Goal: Check status: Check status

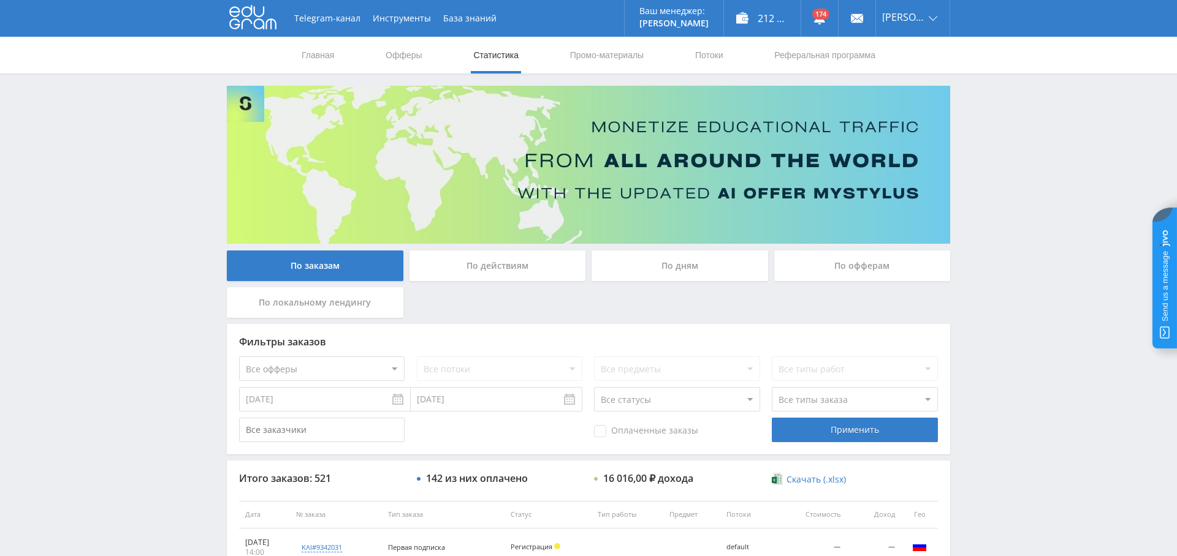
click at [650, 271] on div "По дням" at bounding box center [679, 266] width 176 height 31
click at [0, 0] on input "По дням" at bounding box center [0, 0] width 0 height 0
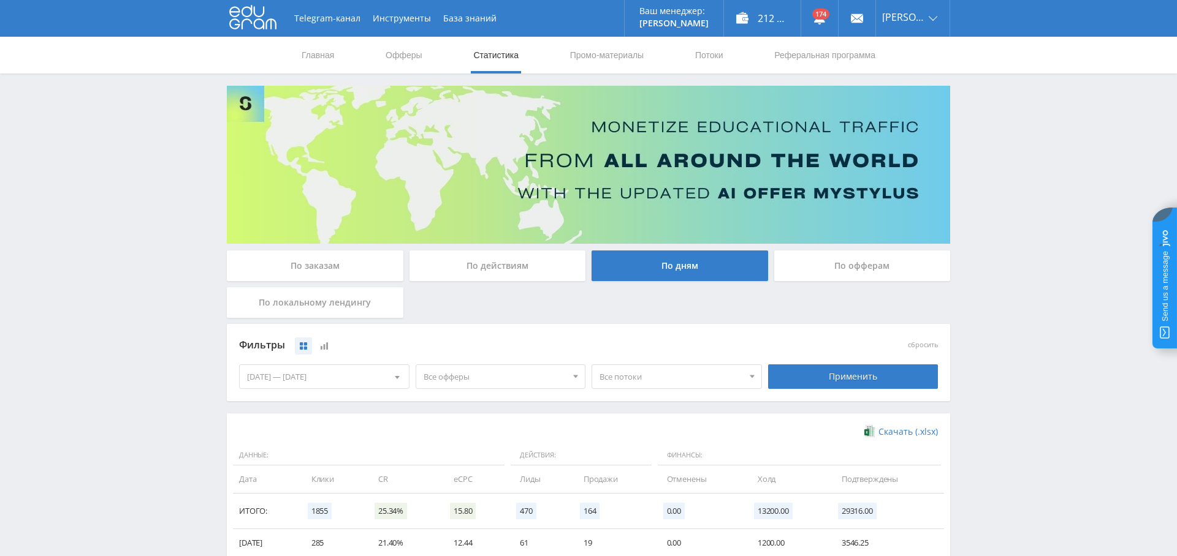
click at [479, 375] on span "Все офферы" at bounding box center [494, 376] width 143 height 23
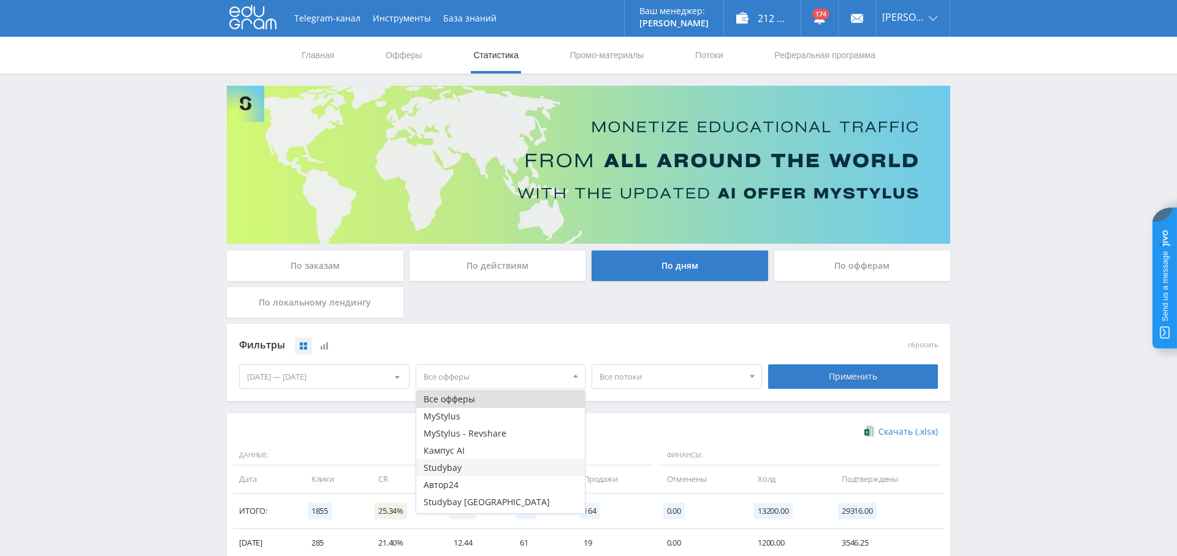
scroll to position [32, 0]
click at [484, 503] on button "Study AI (RevShare)" at bounding box center [500, 504] width 169 height 17
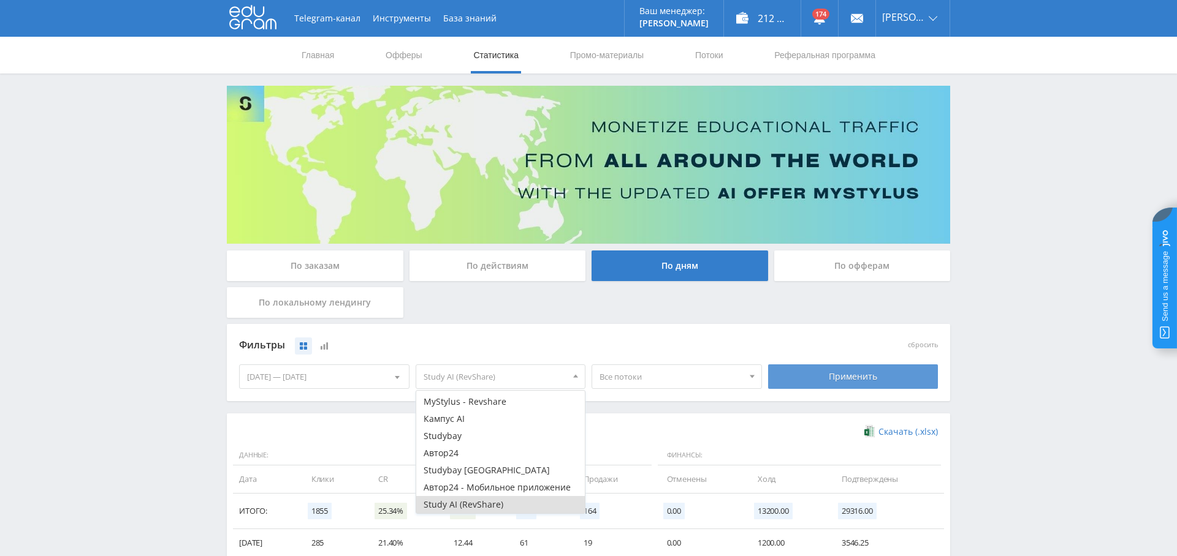
click at [857, 374] on div "Применить" at bounding box center [853, 377] width 170 height 25
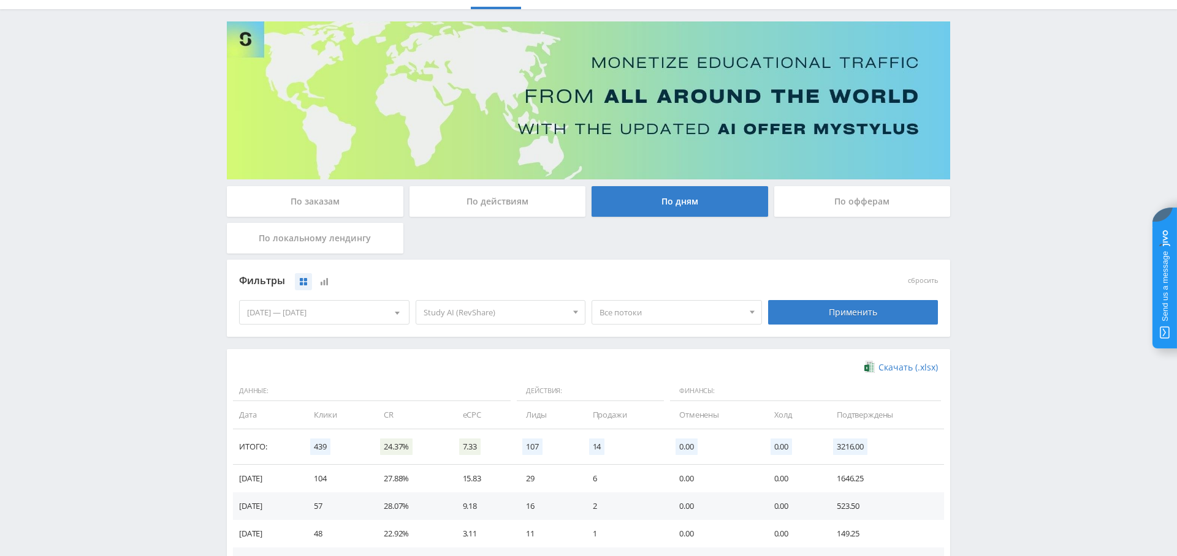
scroll to position [51, 0]
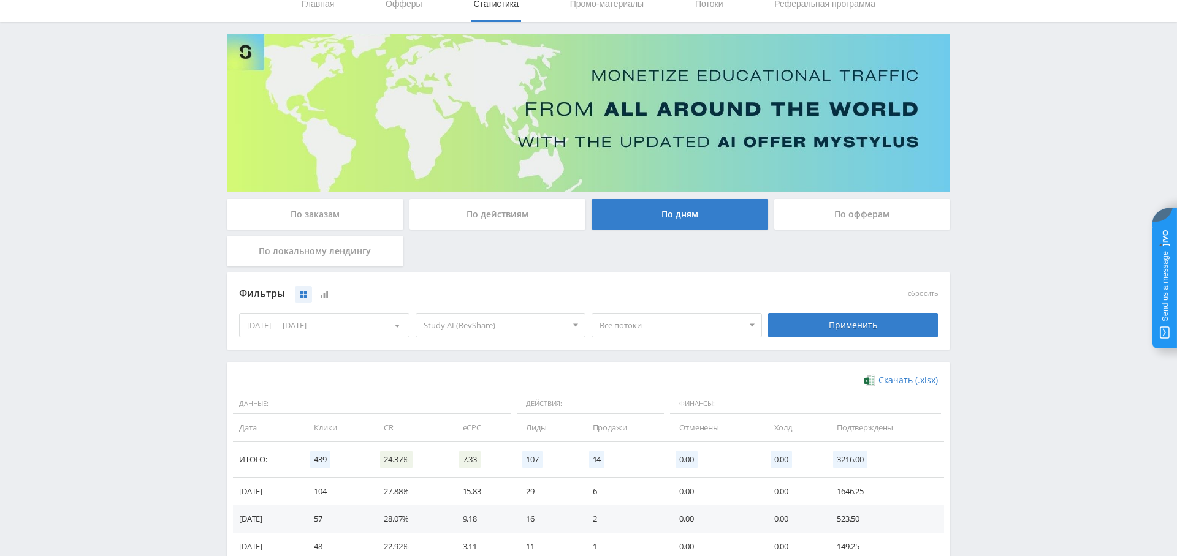
click at [327, 209] on div "По заказам" at bounding box center [315, 214] width 176 height 31
click at [0, 0] on input "По заказам" at bounding box center [0, 0] width 0 height 0
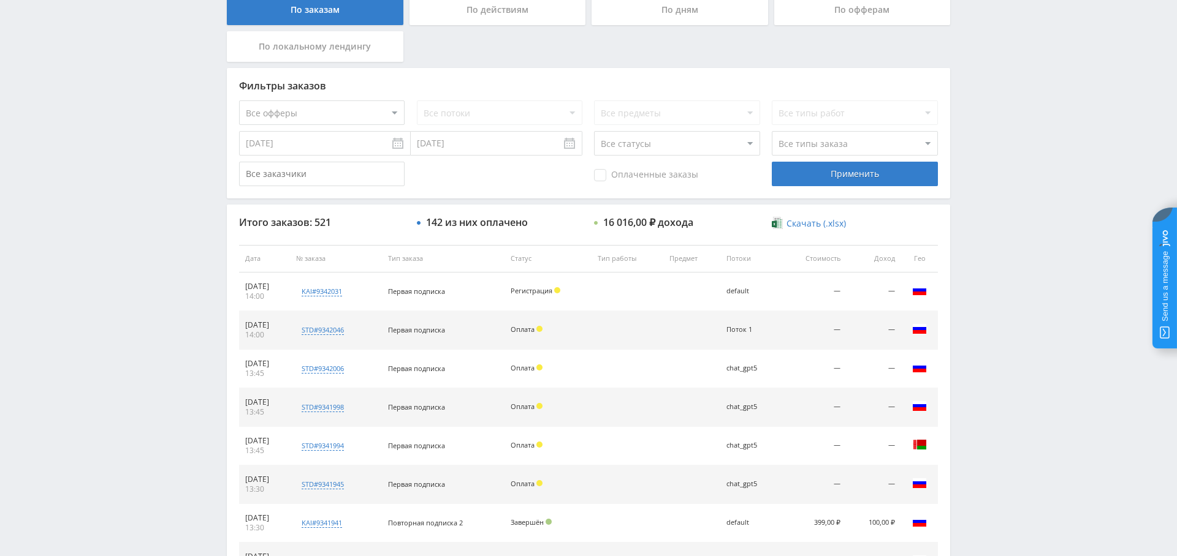
scroll to position [244, 0]
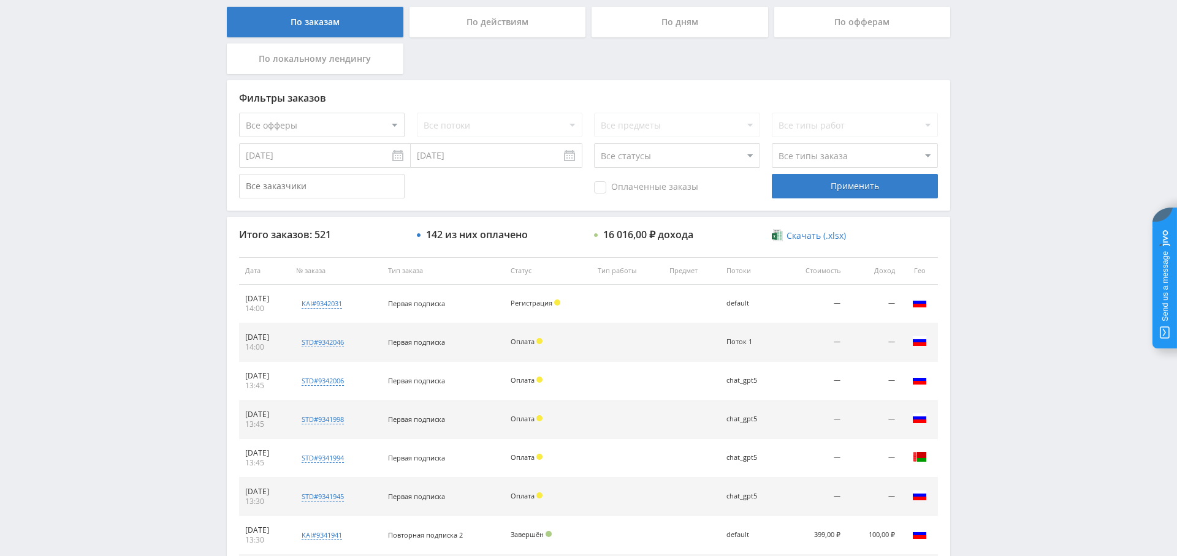
click at [330, 129] on select "Все офферы MyStylus MyStylus - Revshare Кампус AI Studybay Автор24 Studybay Bra…" at bounding box center [321, 125] width 165 height 25
select select "376"
click at [861, 188] on div "Применить" at bounding box center [854, 186] width 165 height 25
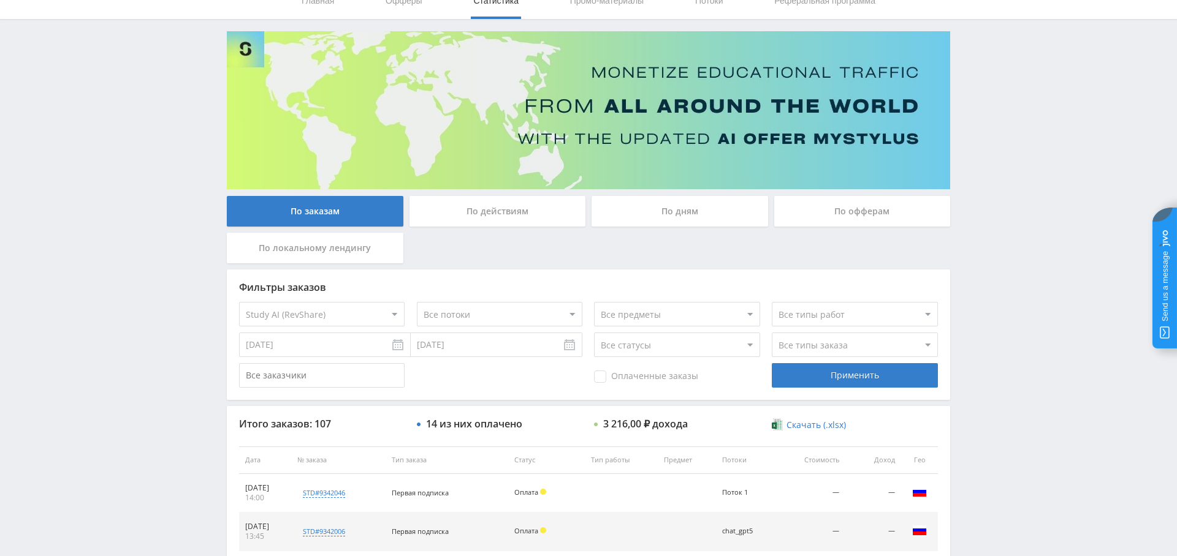
scroll to position [51, 0]
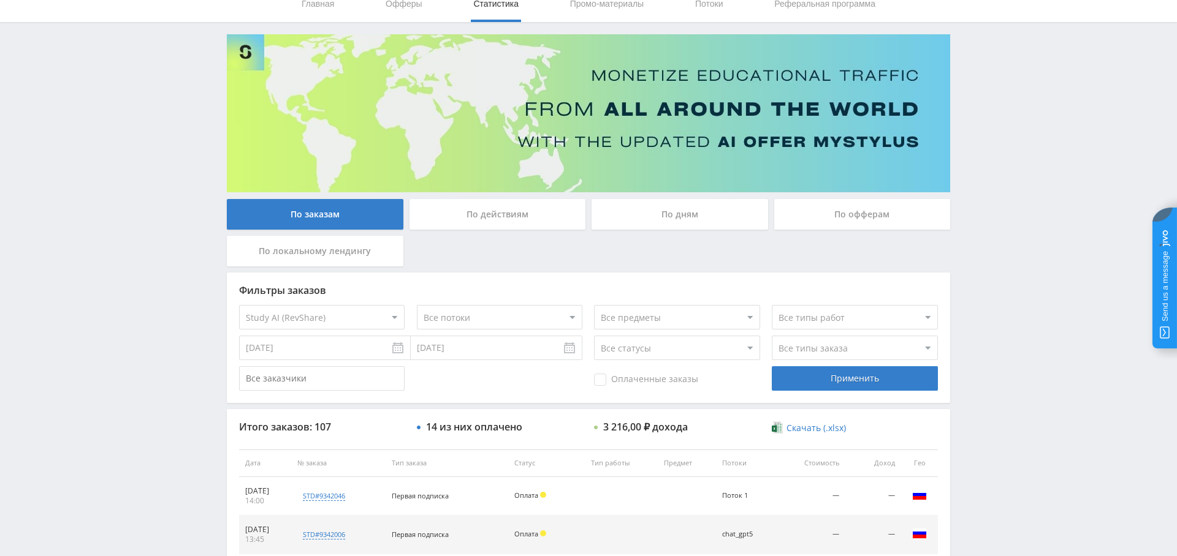
click at [479, 327] on select "Все потоки chat_gpt5 blog/nejroset-dlya-proverki-orfografii-i-punktuaczii blog/…" at bounding box center [499, 317] width 165 height 25
click at [417, 305] on select "Все потоки chat_gpt5 blog/nejroset-dlya-proverki-orfografii-i-punktuaczii blog/…" at bounding box center [499, 317] width 165 height 25
click at [836, 374] on div "Применить" at bounding box center [854, 378] width 165 height 25
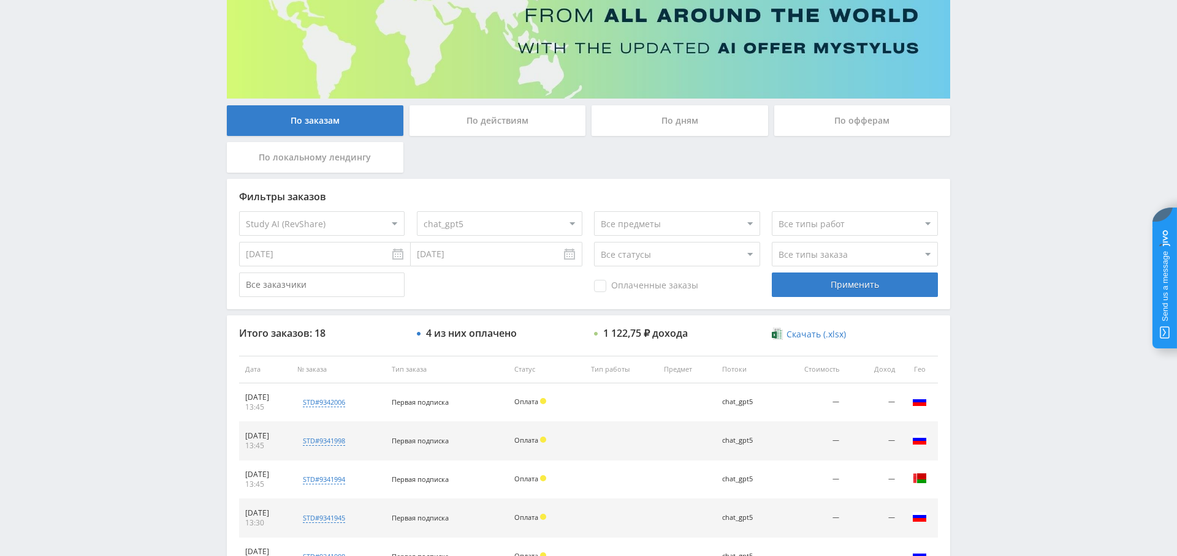
scroll to position [143, 0]
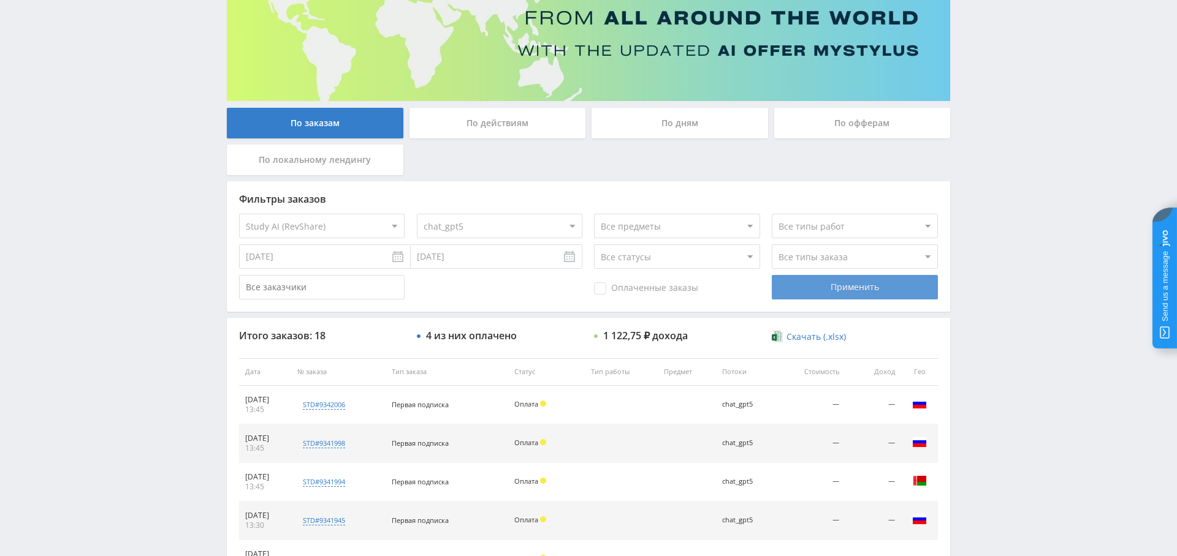
drag, startPoint x: 614, startPoint y: 285, endPoint x: 810, endPoint y: 294, distance: 196.3
click at [614, 285] on span "Оплаченные заказы" at bounding box center [646, 288] width 104 height 12
click at [0, 0] on input "Оплаченные заказы" at bounding box center [0, 0] width 0 height 0
click at [890, 290] on div "Применить" at bounding box center [854, 287] width 165 height 25
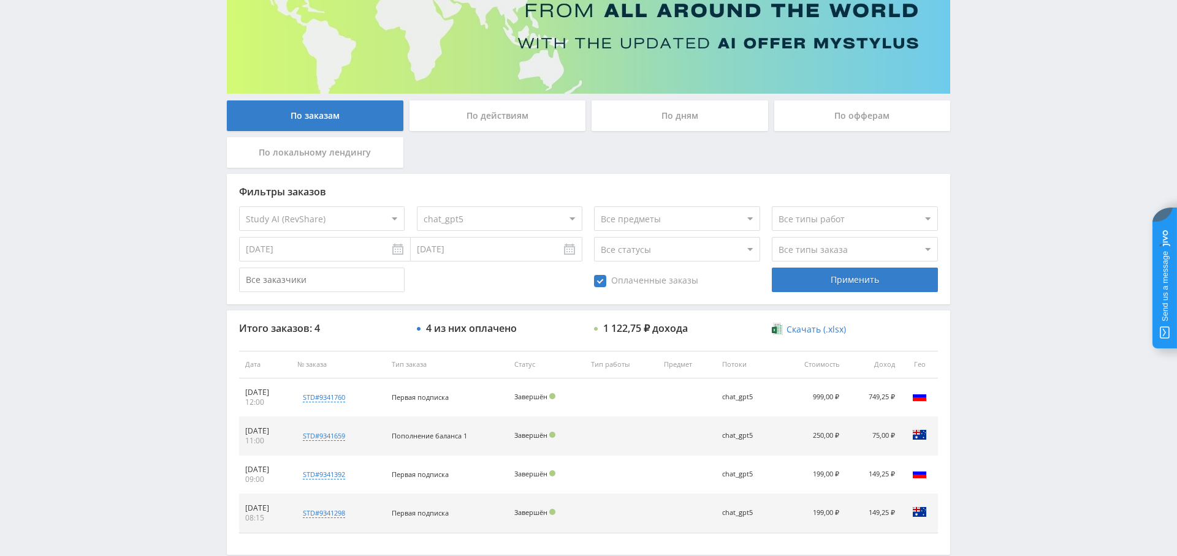
scroll to position [150, 0]
click at [497, 214] on select "Все потоки chat_gpt5 blog/nejroset-dlya-proverki-orfografii-i-punktuaczii blog/…" at bounding box center [499, 219] width 165 height 25
select select "0"
click at [417, 207] on select "Все потоки chat_gpt5 blog/nejroset-dlya-proverki-orfografii-i-punktuaczii blog/…" at bounding box center [499, 219] width 165 height 25
click at [834, 278] on div "Применить" at bounding box center [854, 280] width 165 height 25
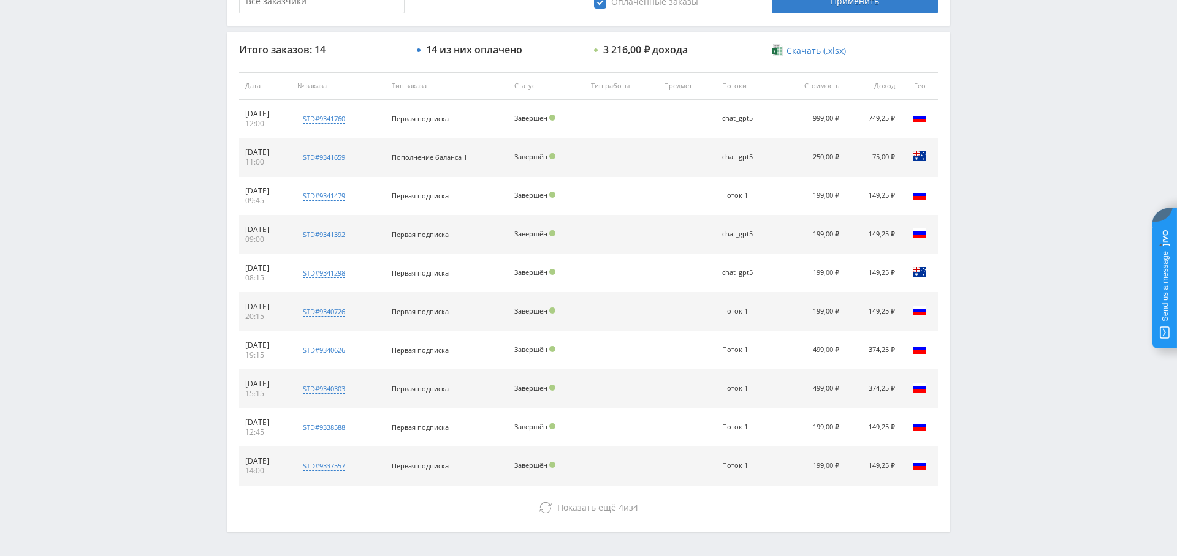
scroll to position [0, 0]
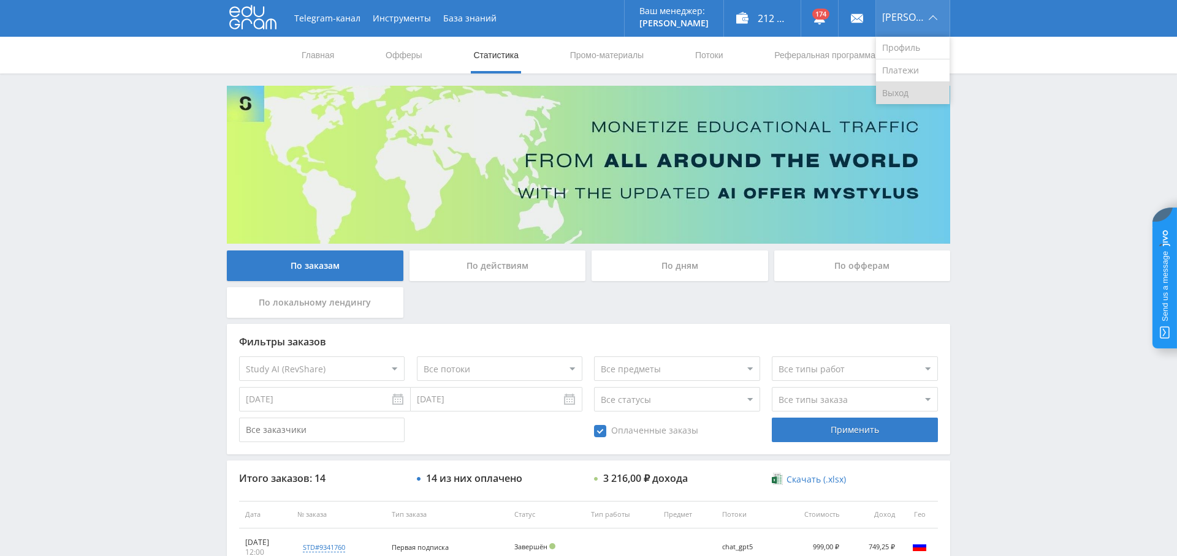
click at [905, 102] on link "Выход" at bounding box center [913, 93] width 74 height 22
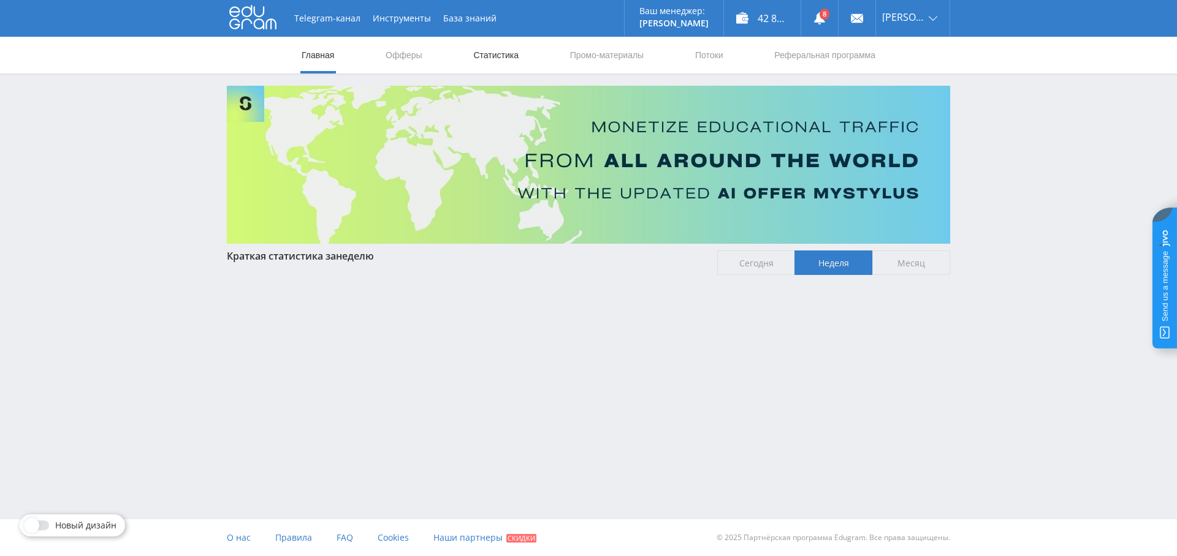
click at [485, 64] on link "Статистика" at bounding box center [496, 55] width 48 height 37
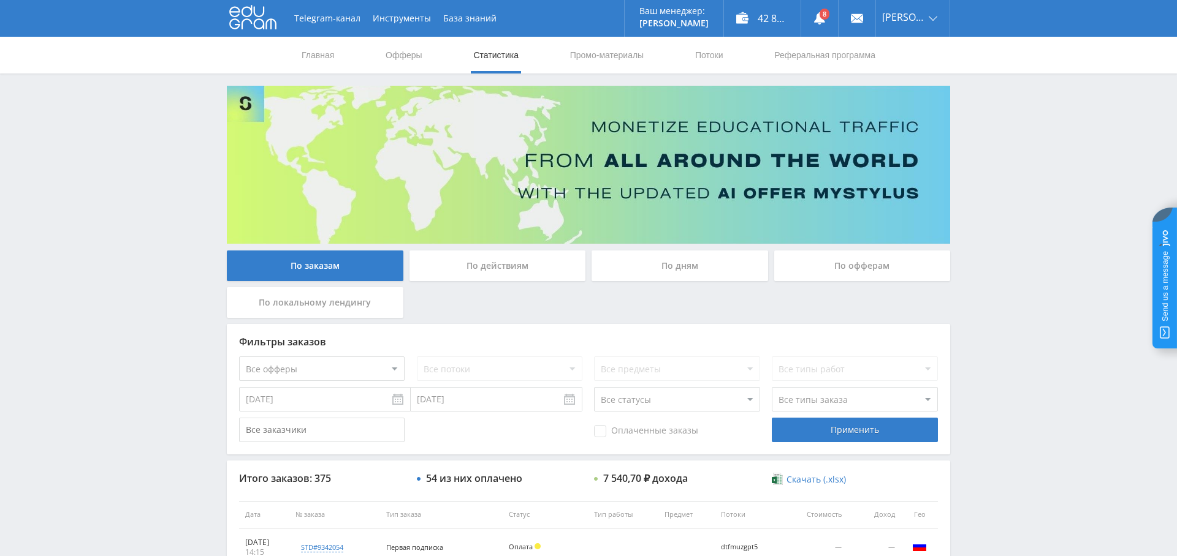
click at [683, 268] on div "По дням" at bounding box center [679, 266] width 176 height 31
click at [0, 0] on input "По дням" at bounding box center [0, 0] width 0 height 0
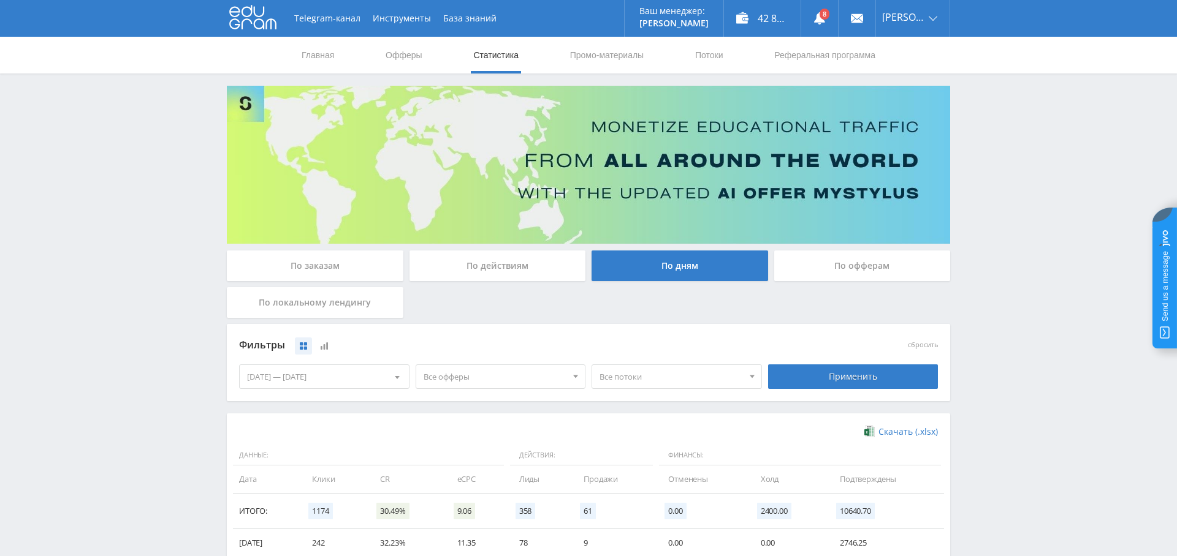
drag, startPoint x: 417, startPoint y: 371, endPoint x: 427, endPoint y: 373, distance: 9.3
click at [417, 371] on div "Все офферы" at bounding box center [491, 376] width 151 height 23
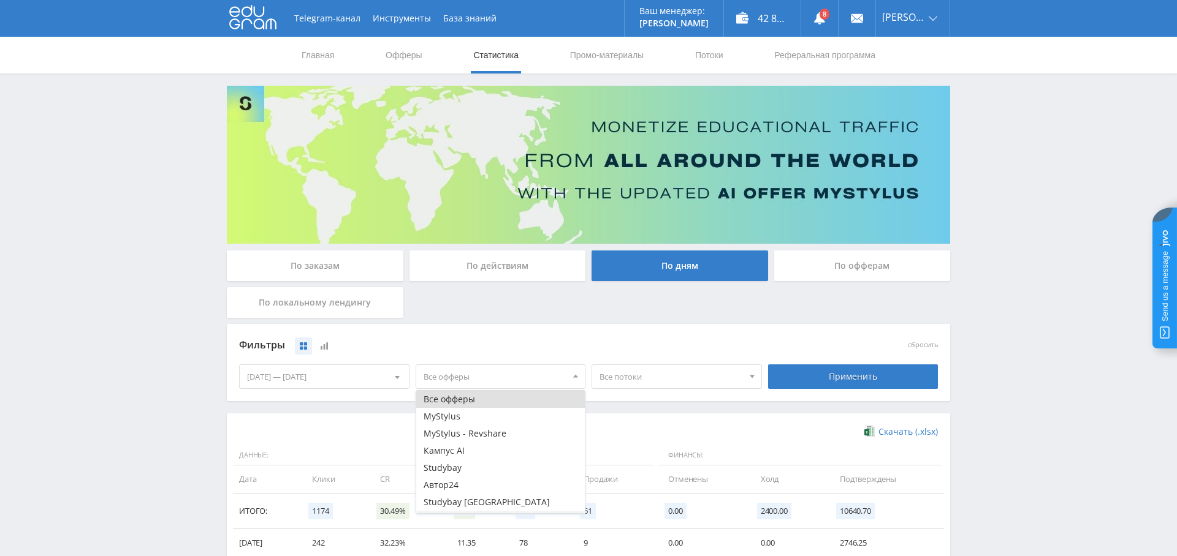
scroll to position [15, 0]
click at [472, 504] on button "Study AI (RevShare)" at bounding box center [500, 504] width 169 height 17
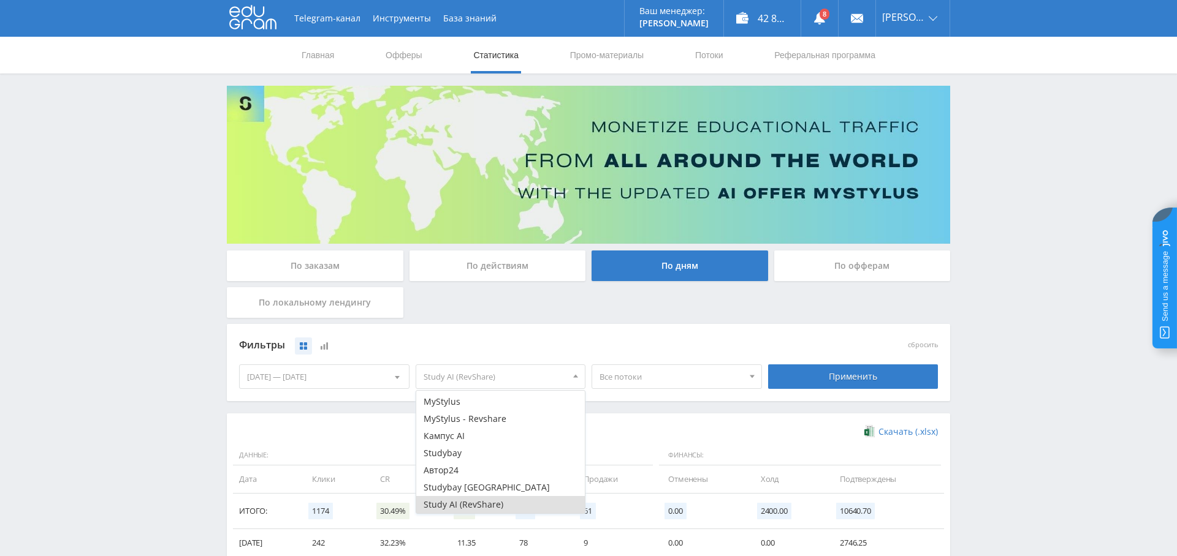
click at [675, 408] on div "Фильтры сбросить 05.08.2025 — 11.08.2025 Календарь Период Август, 2025 Пн Вт Ср…" at bounding box center [588, 368] width 723 height 89
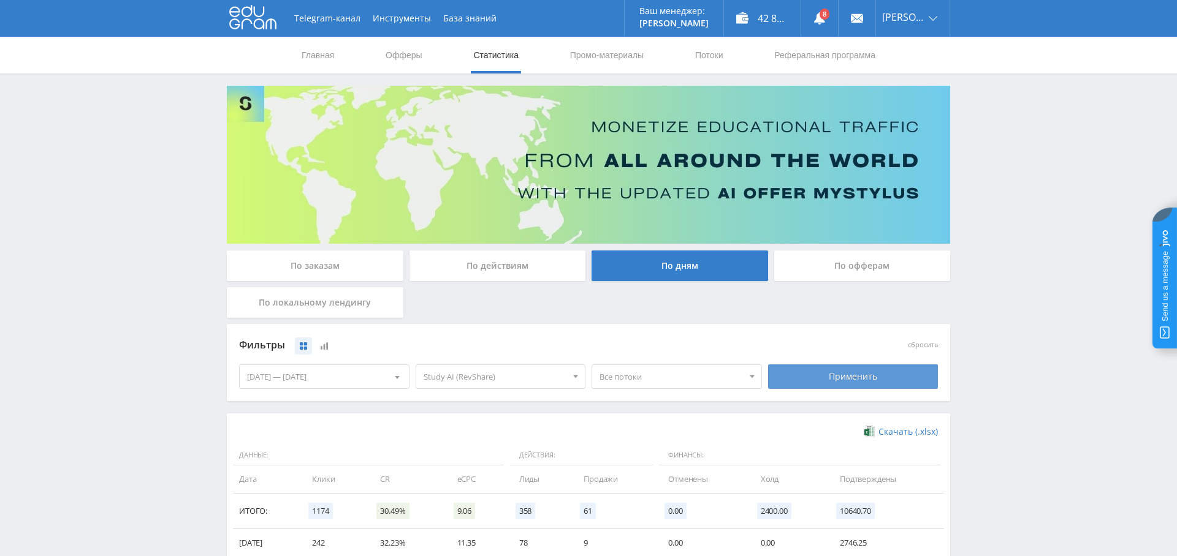
click at [828, 368] on div "Применить" at bounding box center [853, 377] width 170 height 25
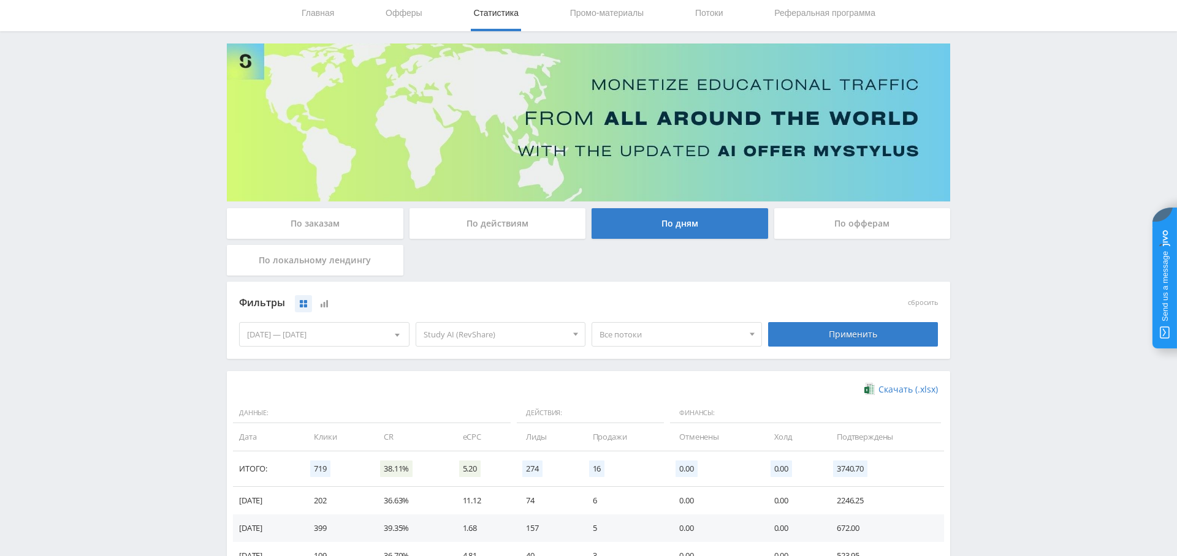
scroll to position [37, 0]
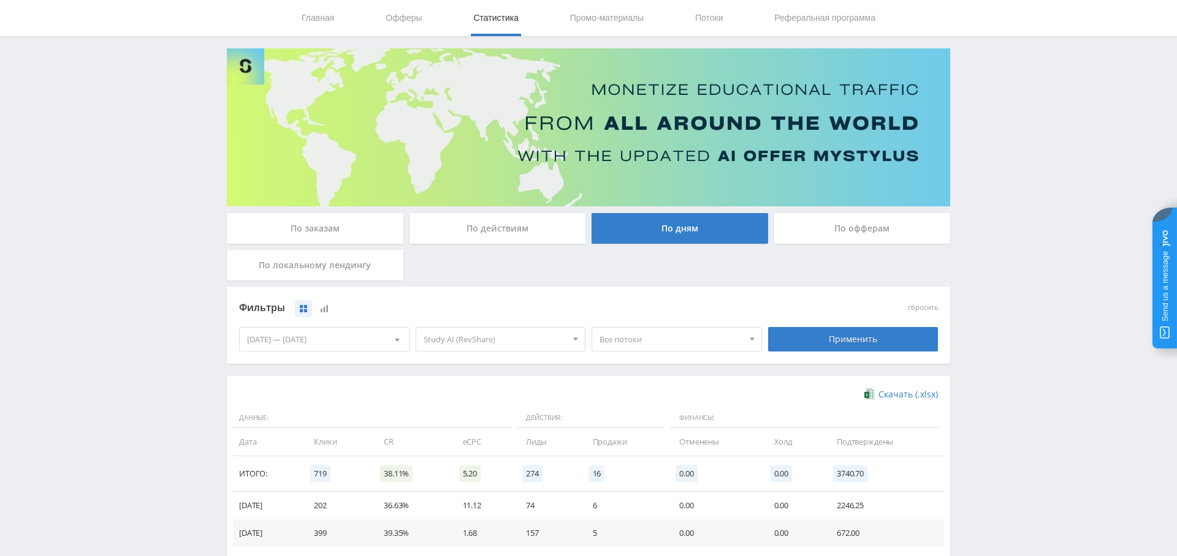
click at [328, 229] on div "По заказам" at bounding box center [315, 228] width 176 height 31
click at [0, 0] on input "По заказам" at bounding box center [0, 0] width 0 height 0
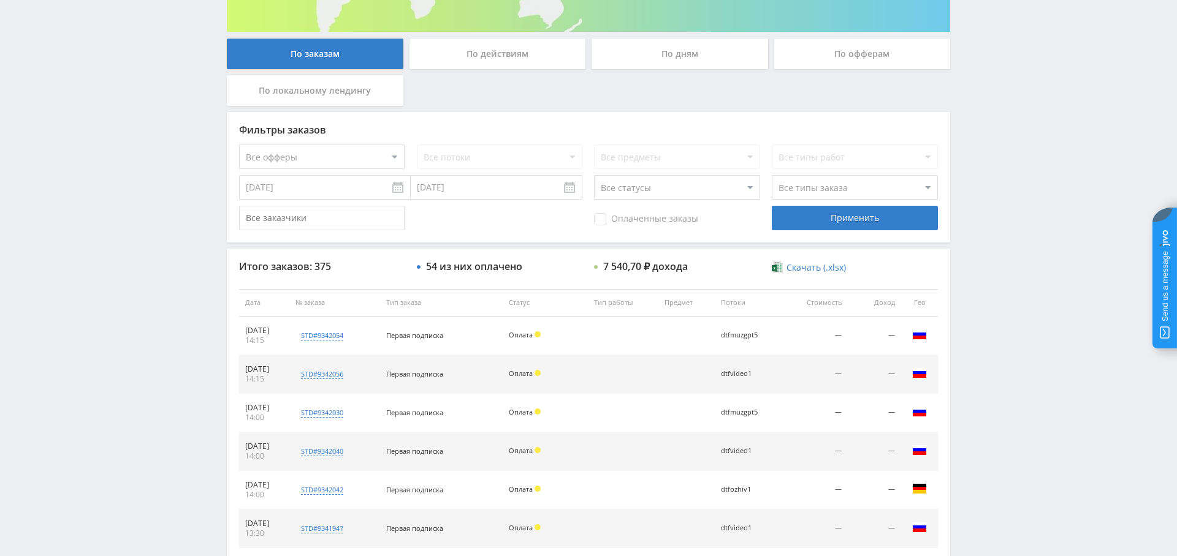
scroll to position [226, 0]
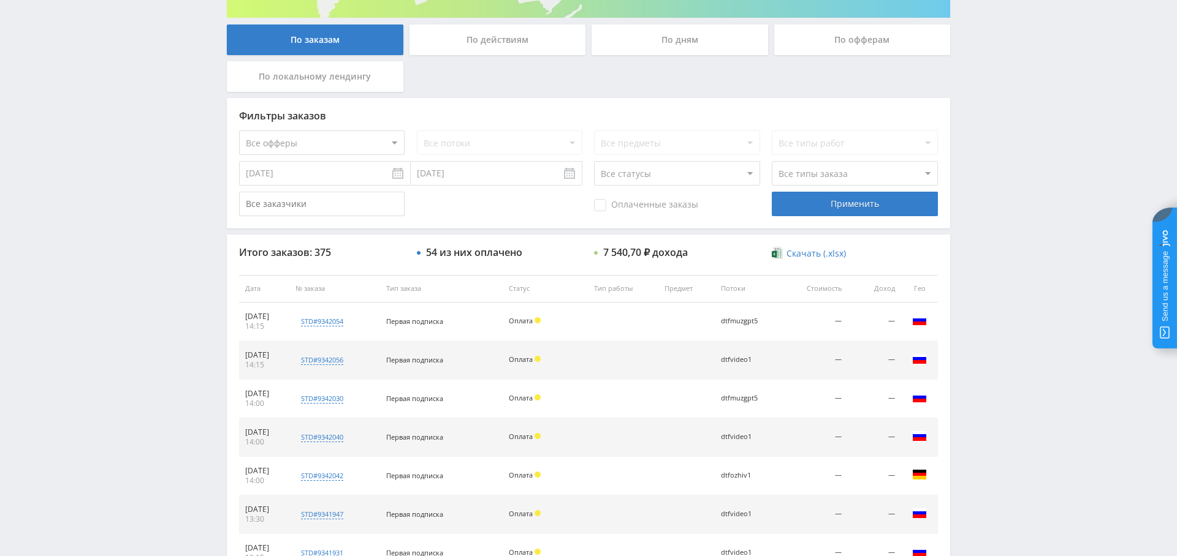
click at [347, 155] on div "Фильтры заказов Все офферы MyStylus MyStylus - Revshare Кампус AI Studybay Авто…" at bounding box center [588, 163] width 723 height 131
click at [347, 144] on select "Все офферы MyStylus MyStylus - Revshare Кампус AI Studybay Автор24 Studybay Bra…" at bounding box center [321, 143] width 165 height 25
select select "376"
click at [868, 210] on div "Применить" at bounding box center [854, 204] width 165 height 25
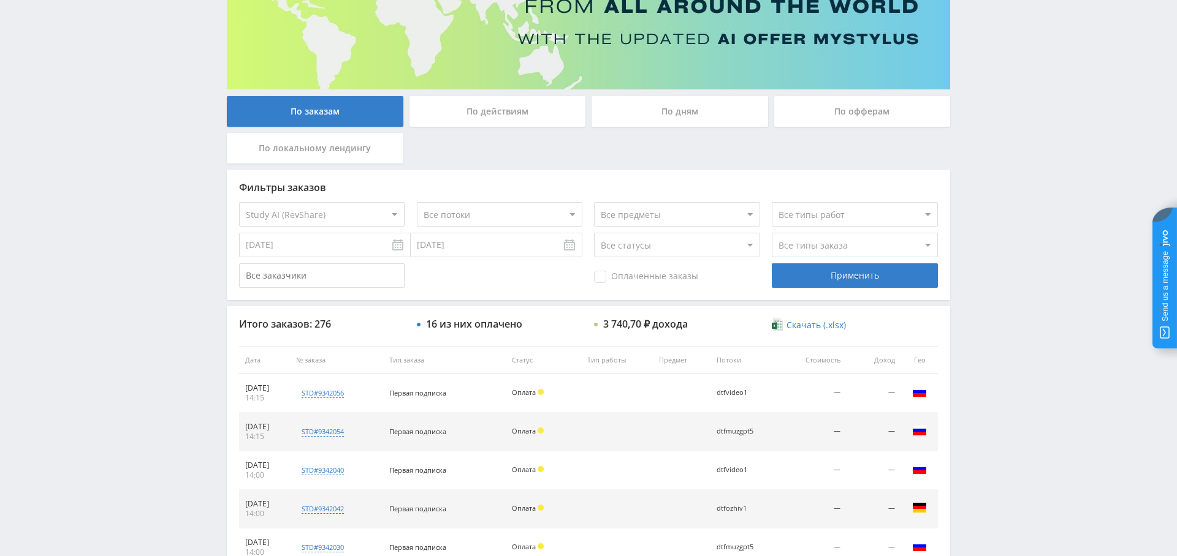
scroll to position [153, 0]
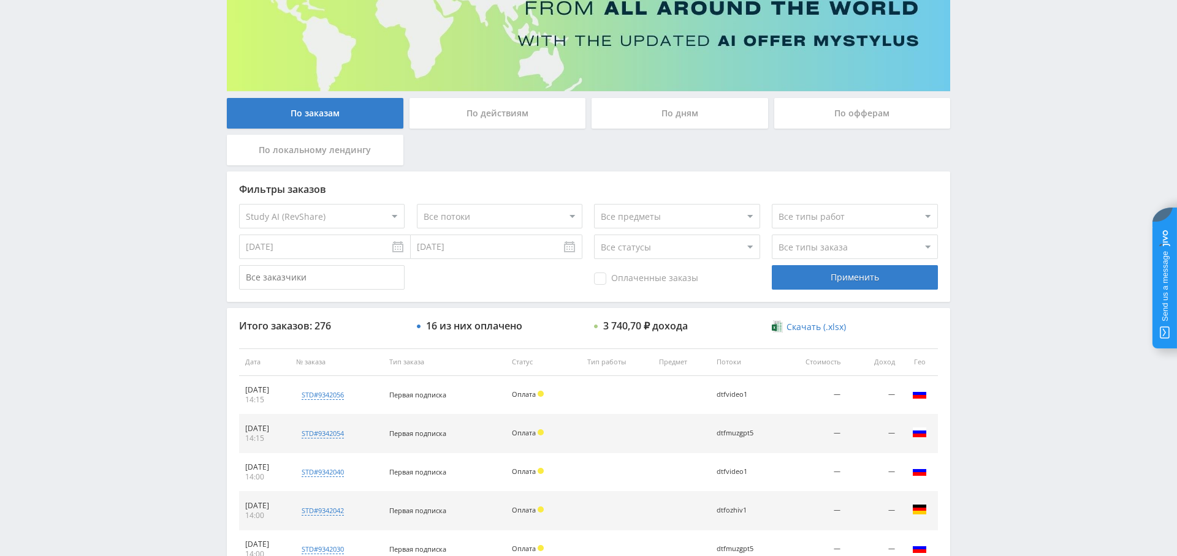
click at [637, 278] on span "Оплаченные заказы" at bounding box center [646, 279] width 104 height 12
click at [0, 0] on input "Оплаченные заказы" at bounding box center [0, 0] width 0 height 0
click at [849, 276] on div "Применить" at bounding box center [854, 277] width 165 height 25
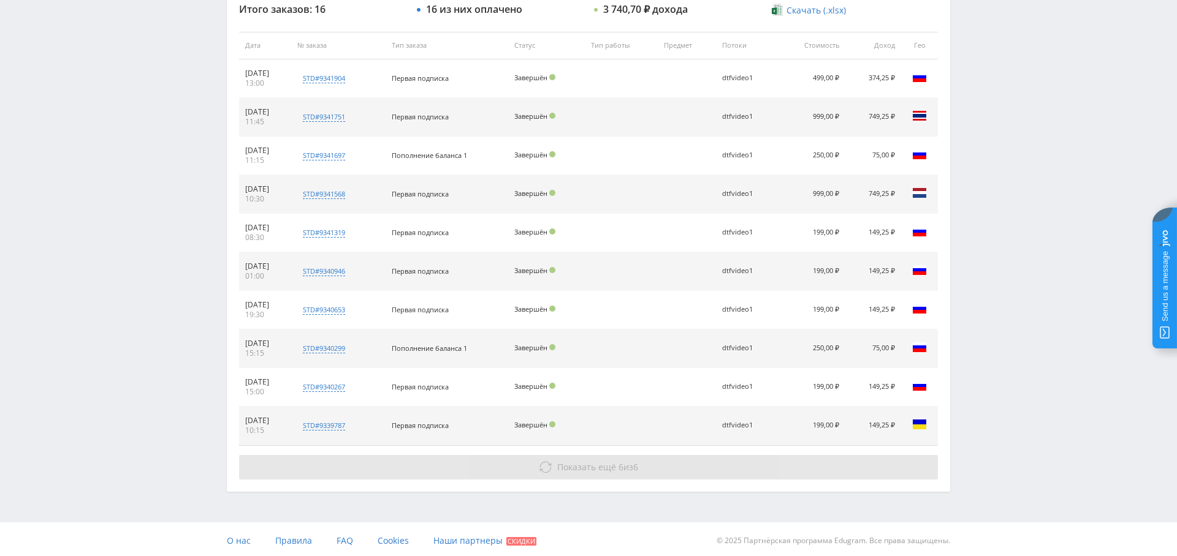
scroll to position [469, 0]
click at [596, 464] on span "Показать ещё" at bounding box center [586, 468] width 59 height 12
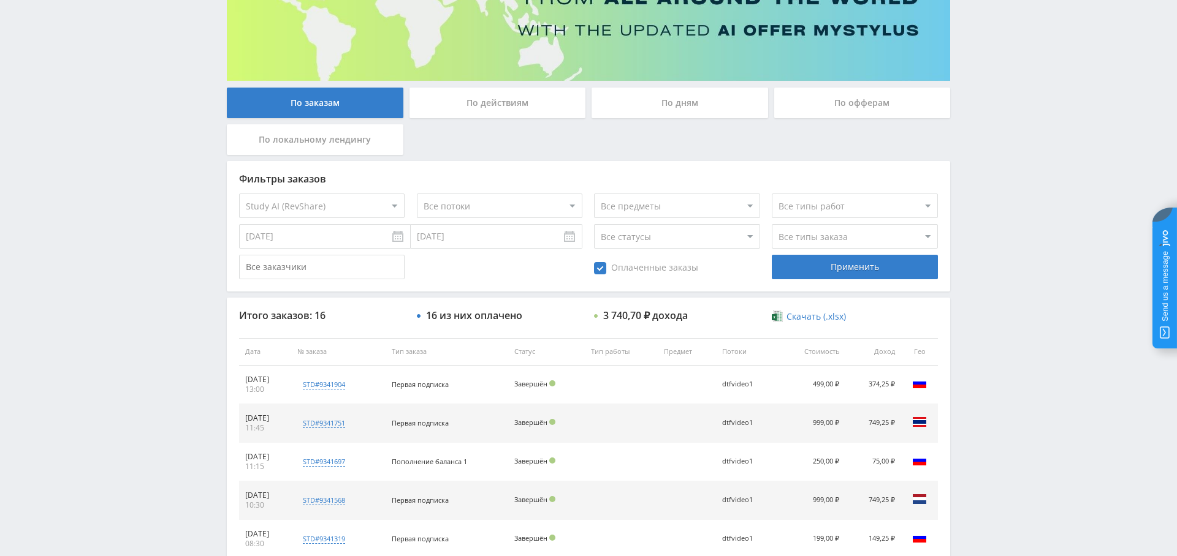
scroll to position [0, 0]
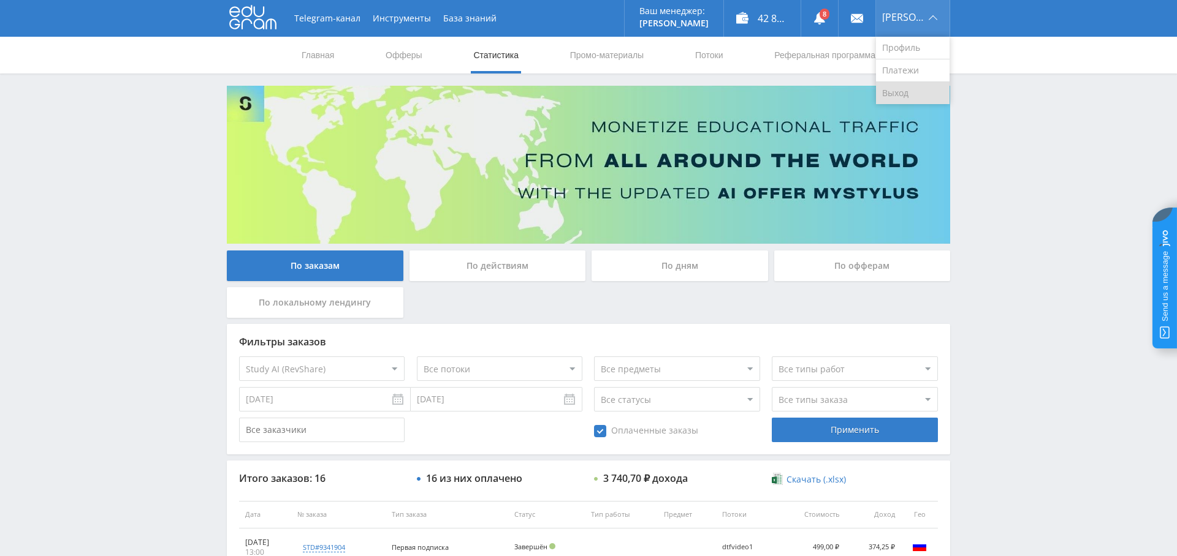
click at [920, 96] on link "Выход" at bounding box center [913, 93] width 74 height 22
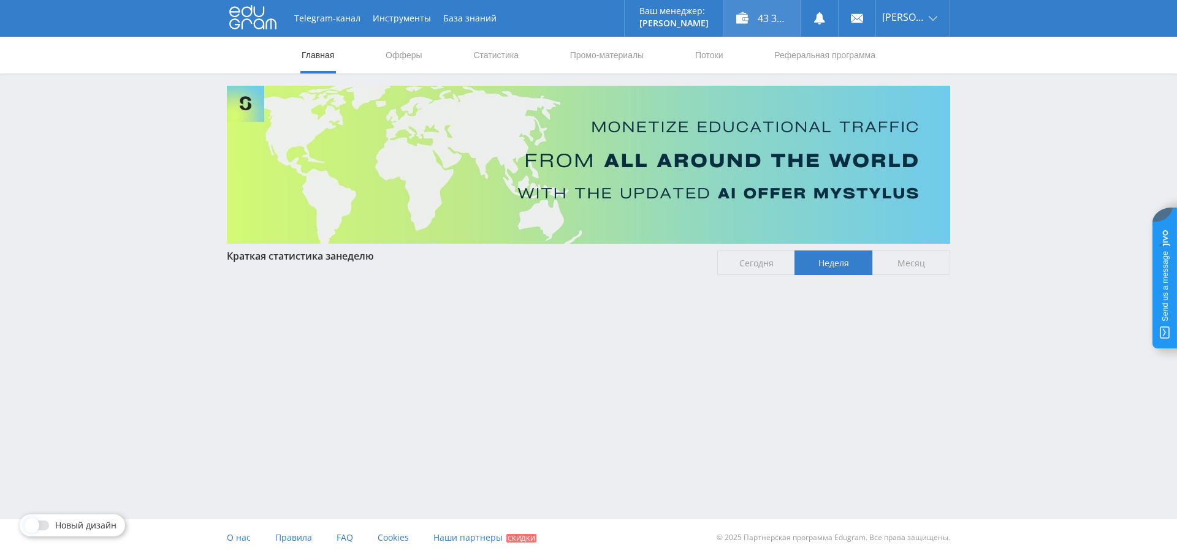
click at [786, 17] on div "43 348,60 ₽" at bounding box center [762, 18] width 77 height 37
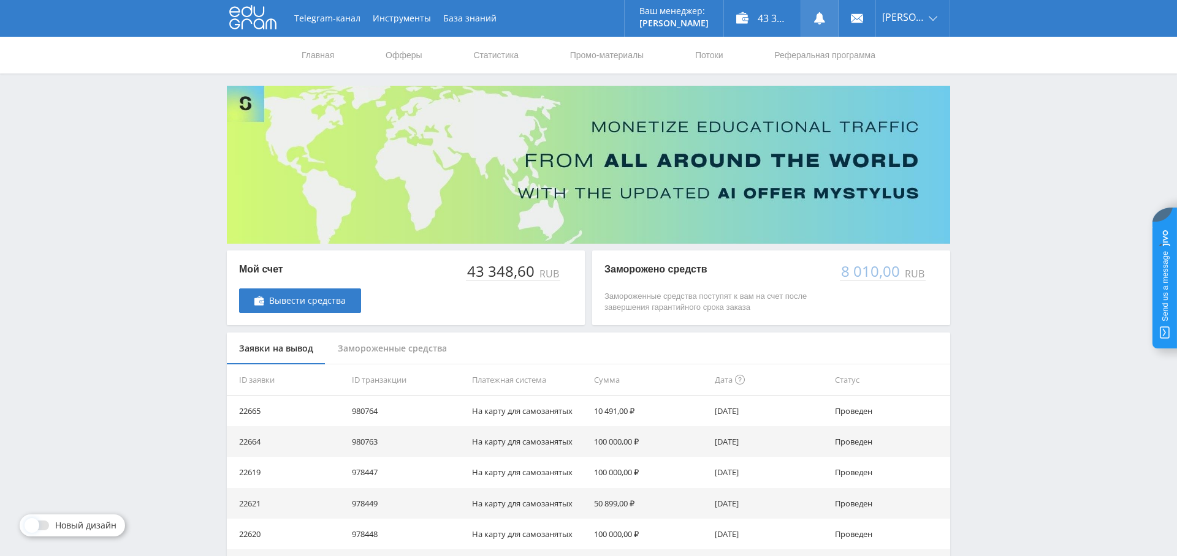
click at [825, 18] on icon at bounding box center [819, 18] width 12 height 12
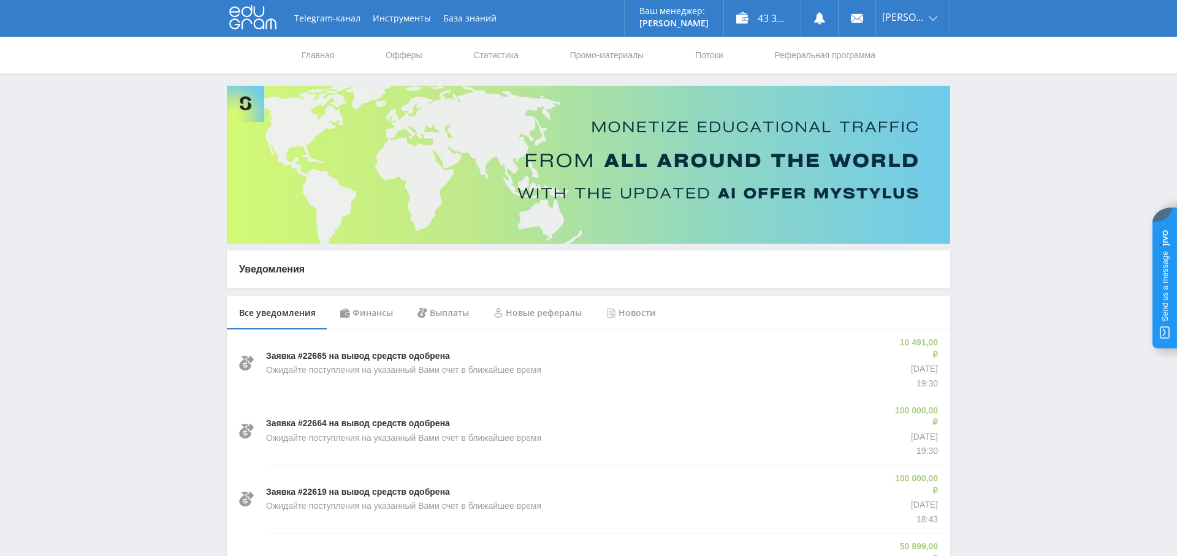
click at [375, 310] on div "Финансы" at bounding box center [366, 313] width 77 height 34
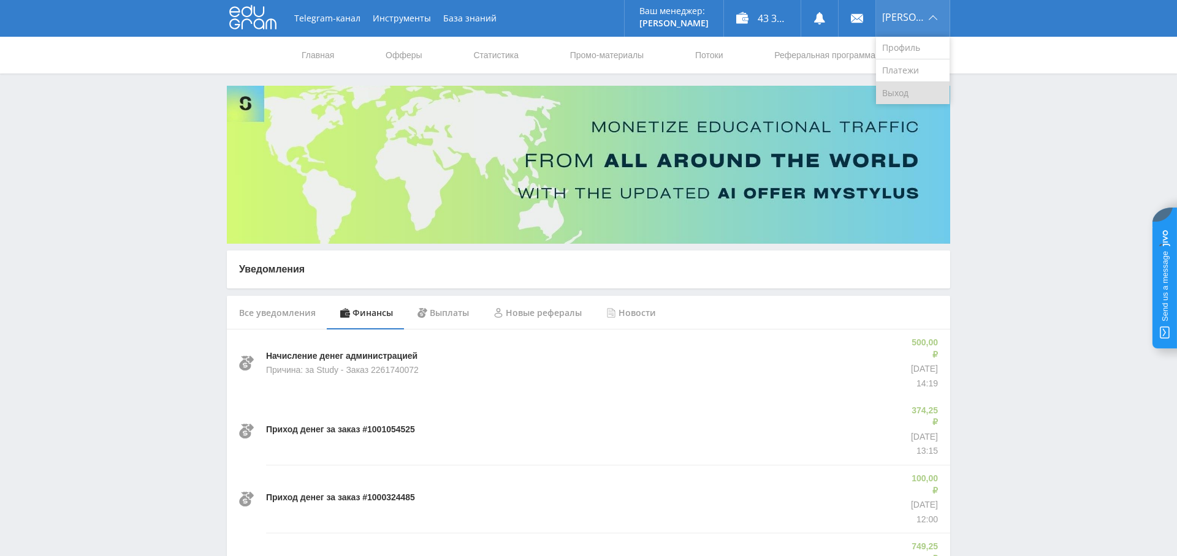
click at [917, 97] on link "Выход" at bounding box center [913, 93] width 74 height 22
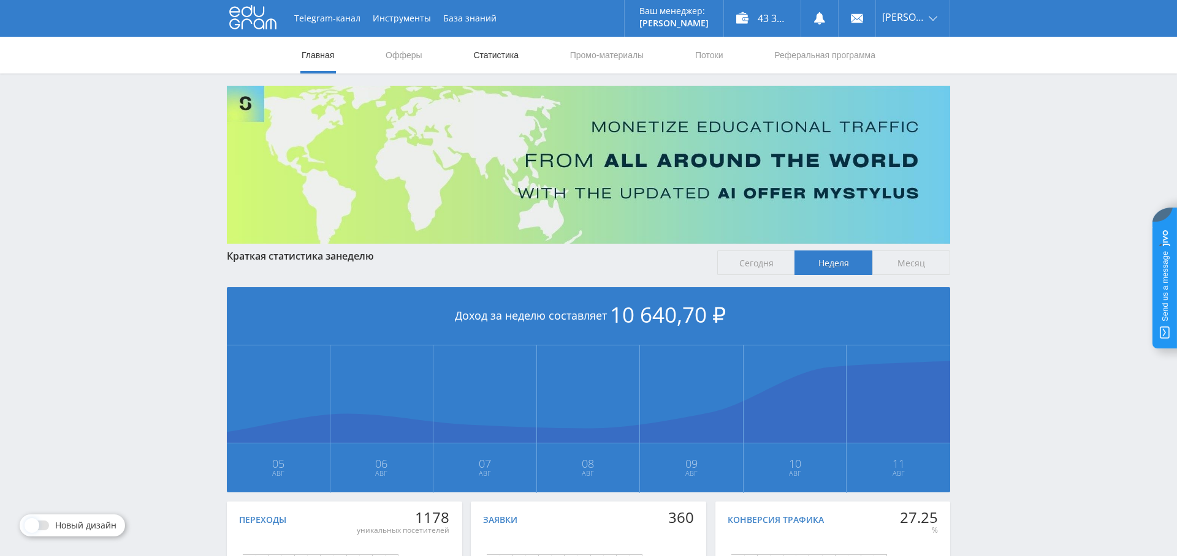
click at [511, 59] on link "Статистика" at bounding box center [496, 55] width 48 height 37
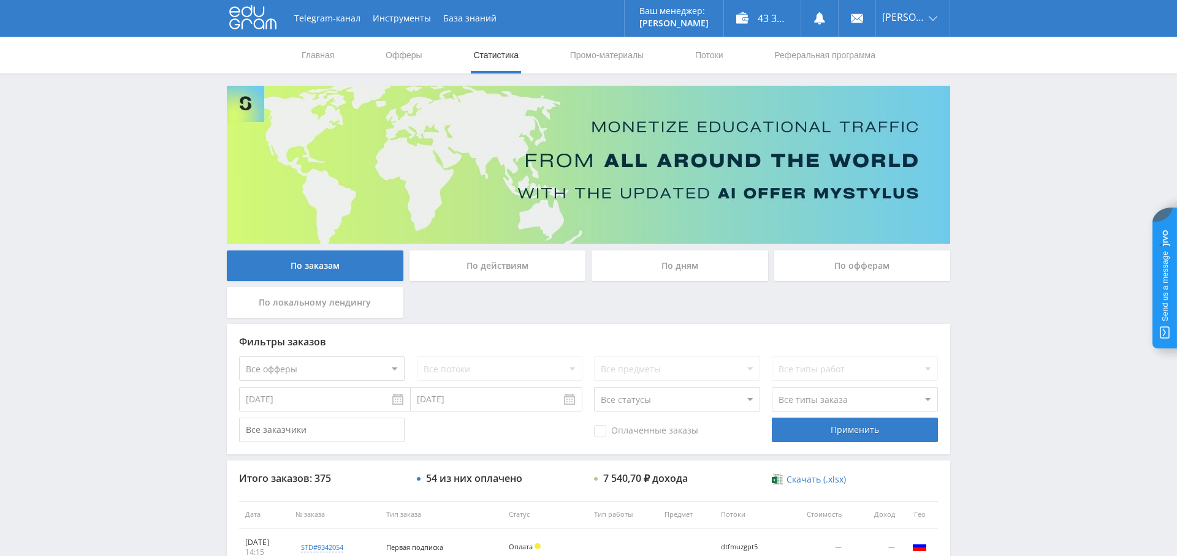
click at [715, 270] on div "По дням" at bounding box center [679, 266] width 176 height 31
click at [0, 0] on input "По дням" at bounding box center [0, 0] width 0 height 0
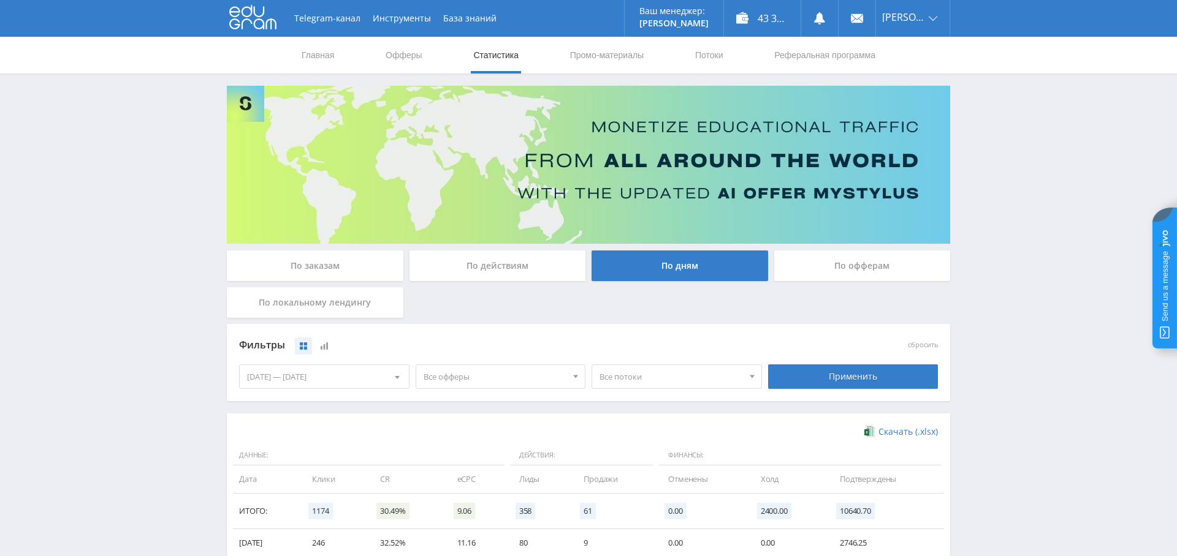
drag, startPoint x: 499, startPoint y: 379, endPoint x: 499, endPoint y: 393, distance: 13.5
click at [499, 379] on span "Все офферы" at bounding box center [494, 376] width 143 height 23
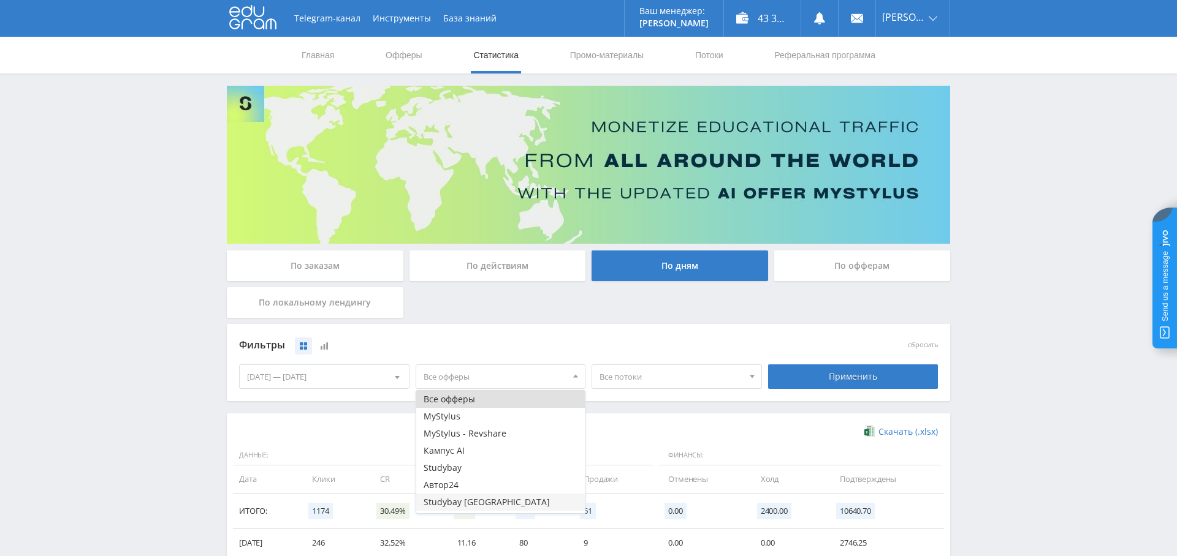
scroll to position [15, 0]
click at [499, 505] on button "Study AI (RevShare)" at bounding box center [500, 504] width 169 height 17
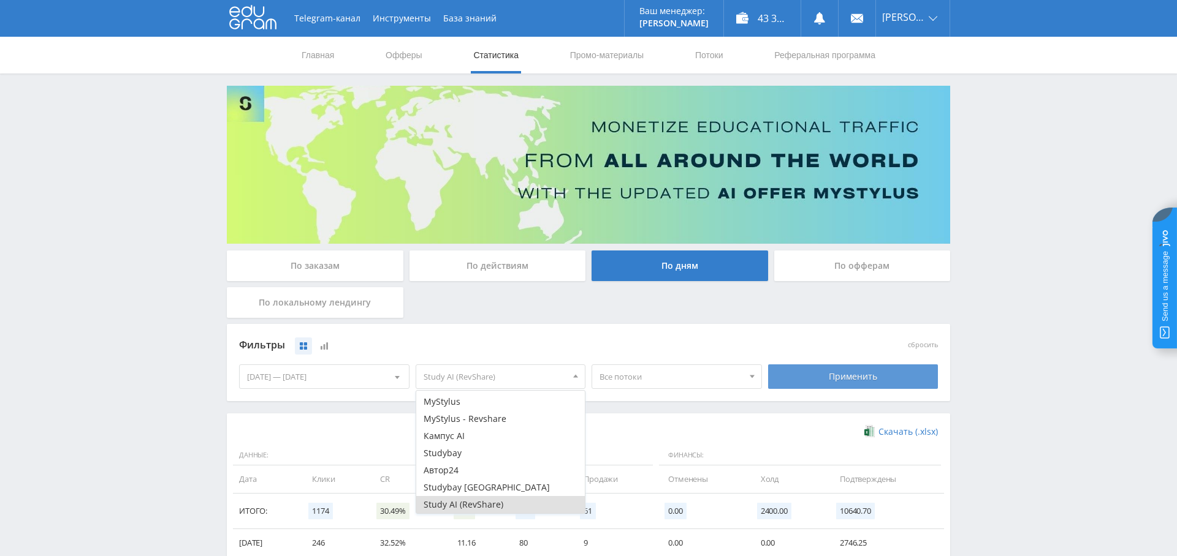
drag, startPoint x: 844, startPoint y: 365, endPoint x: 846, endPoint y: 374, distance: 8.8
click at [844, 365] on div "Применить" at bounding box center [853, 377] width 170 height 25
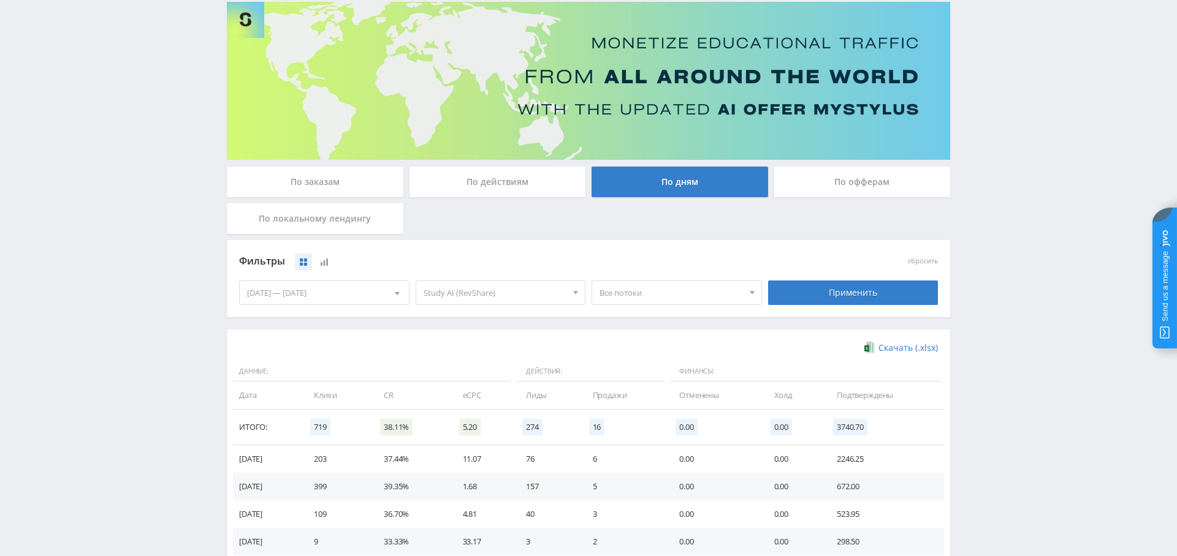
scroll to position [0, 0]
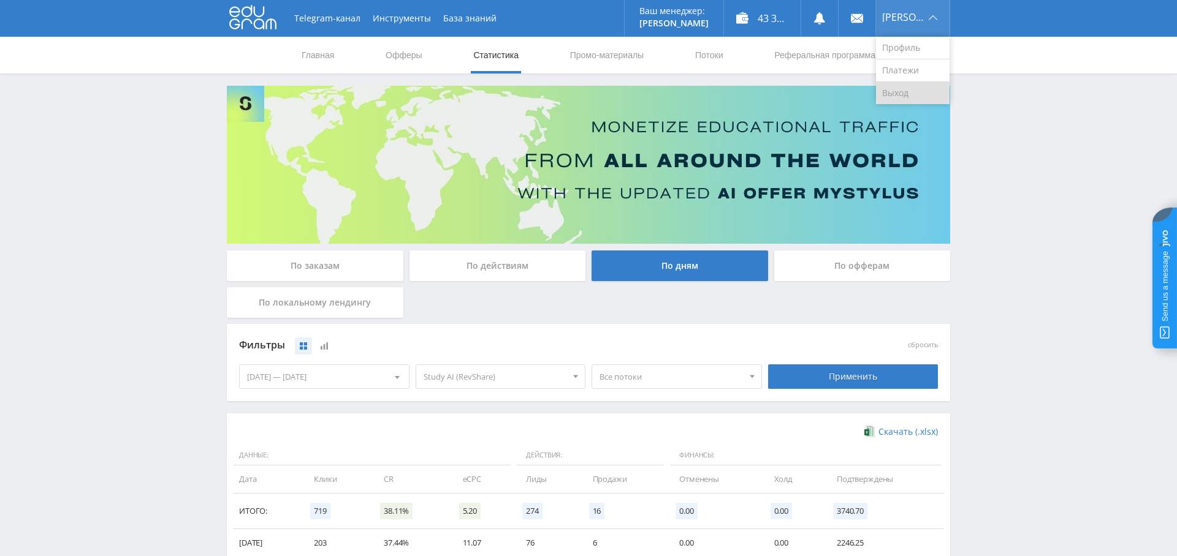
click at [917, 90] on link "Выход" at bounding box center [913, 93] width 74 height 22
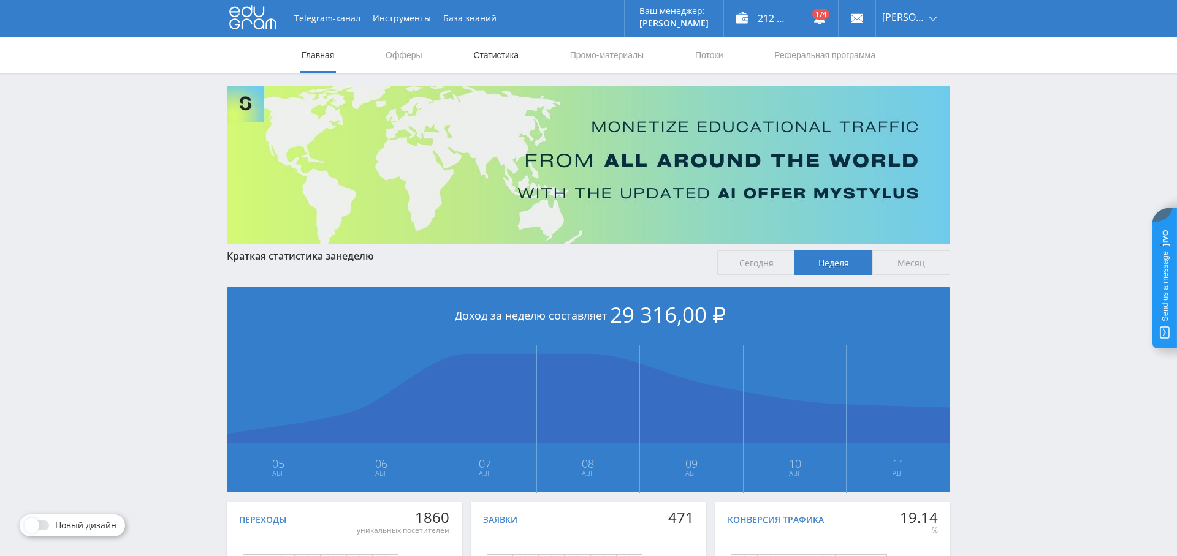
click at [504, 58] on link "Статистика" at bounding box center [496, 55] width 48 height 37
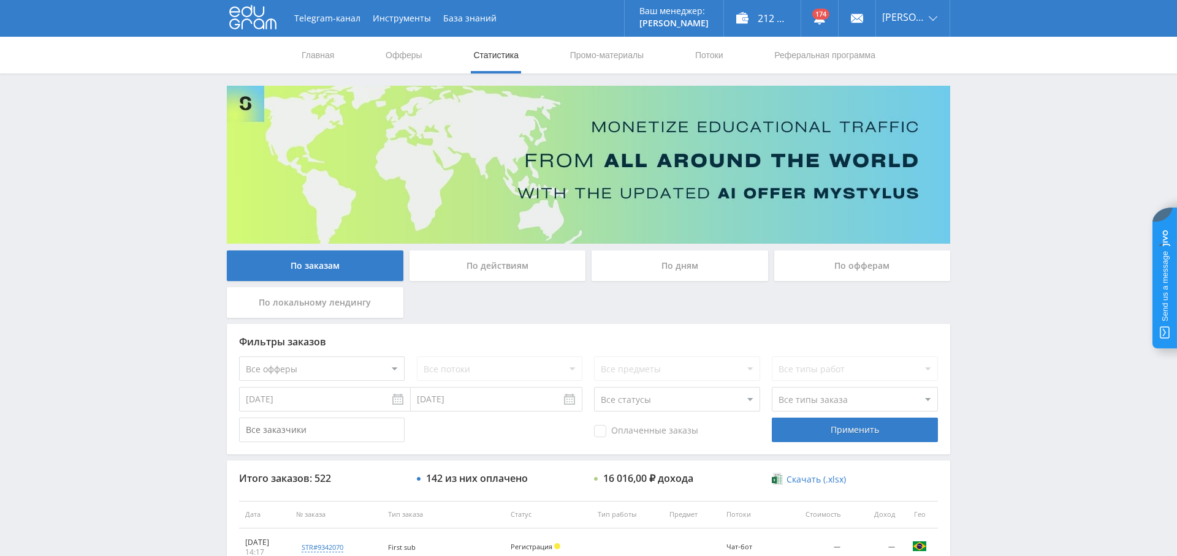
click at [687, 269] on div "По дням" at bounding box center [679, 266] width 176 height 31
click at [0, 0] on input "По дням" at bounding box center [0, 0] width 0 height 0
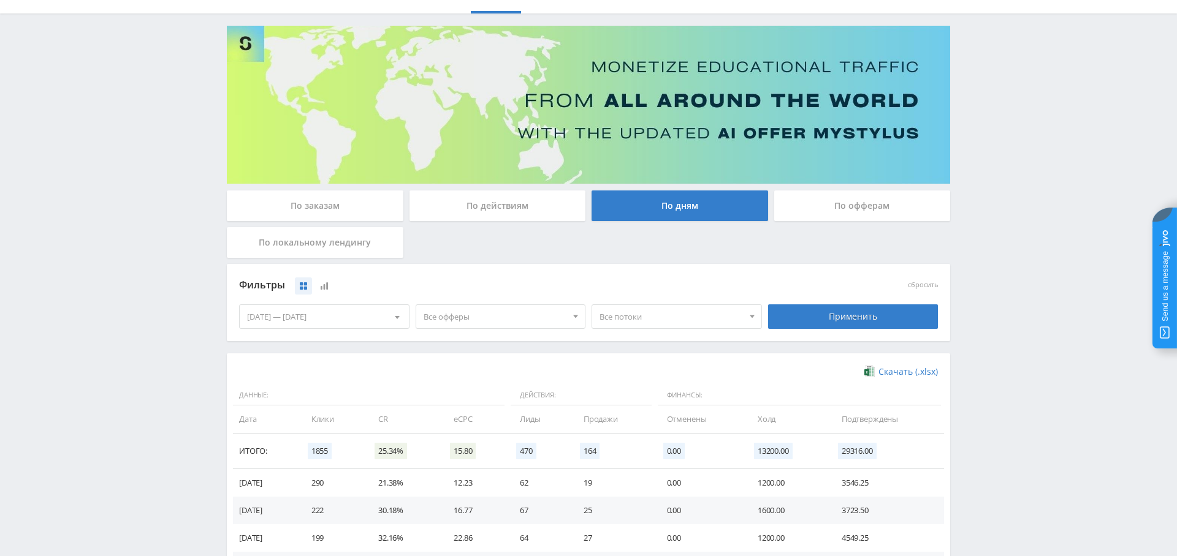
scroll to position [67, 0]
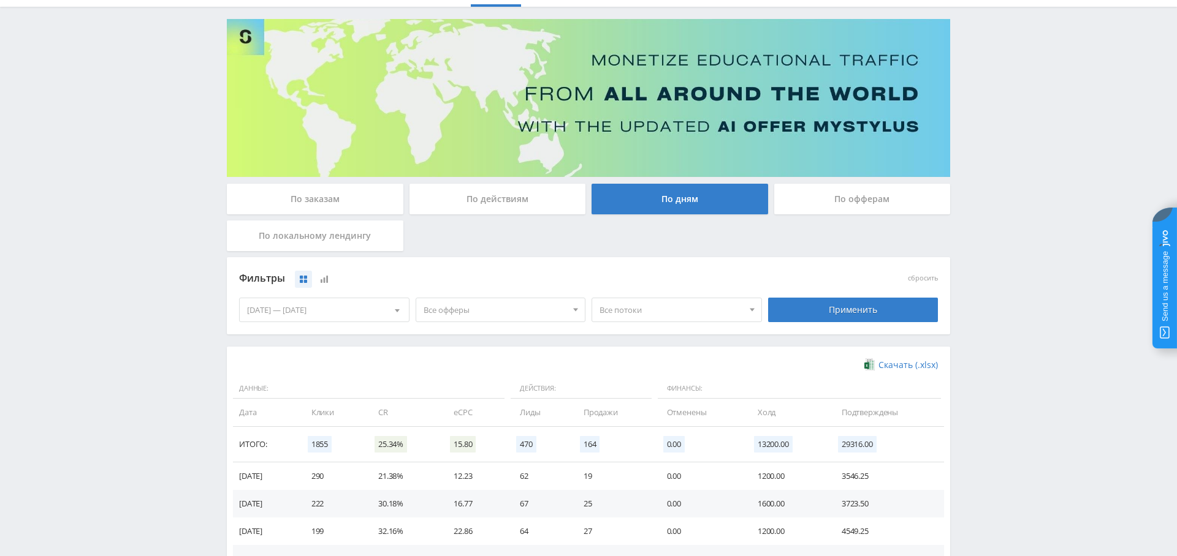
drag, startPoint x: 491, startPoint y: 309, endPoint x: 492, endPoint y: 360, distance: 50.9
click at [491, 309] on span "Все офферы" at bounding box center [494, 309] width 143 height 23
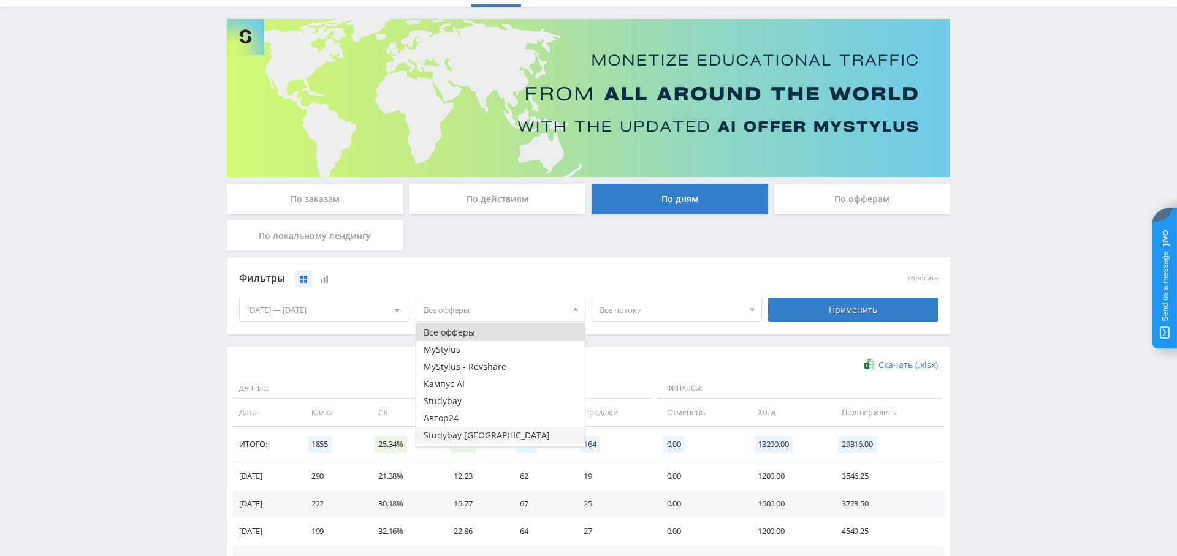
scroll to position [32, 0]
click at [493, 437] on button "Study AI (RevShare)" at bounding box center [500, 438] width 169 height 17
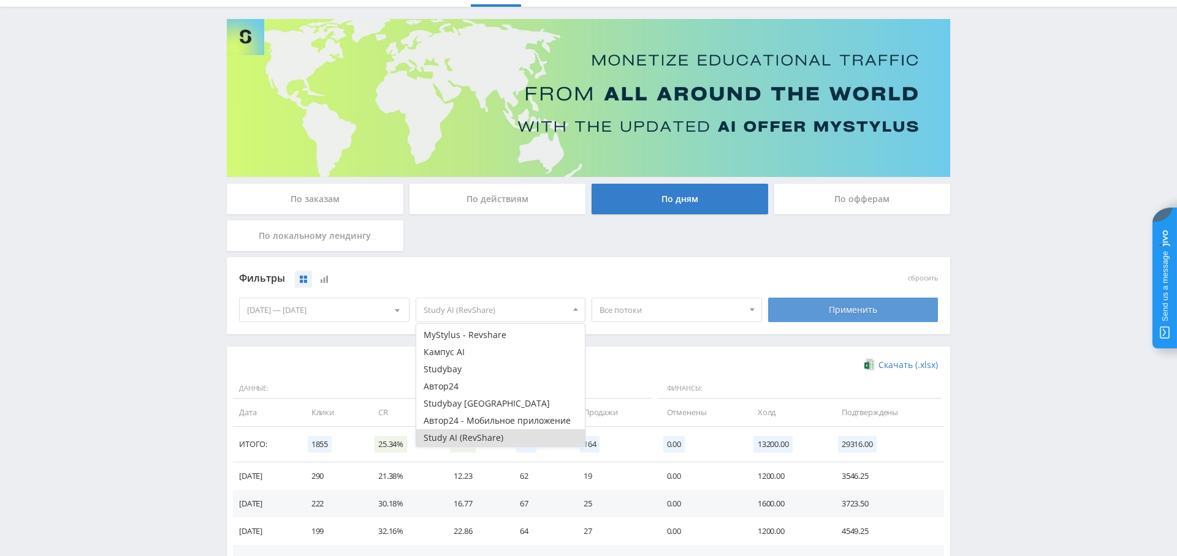
click at [835, 311] on div "Применить" at bounding box center [853, 310] width 170 height 25
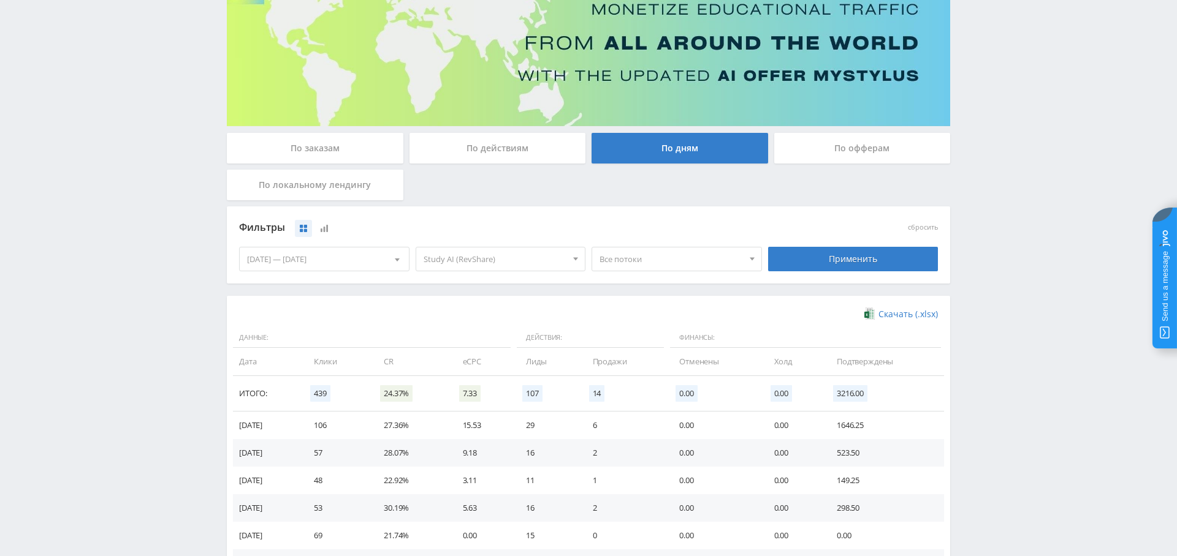
scroll to position [0, 0]
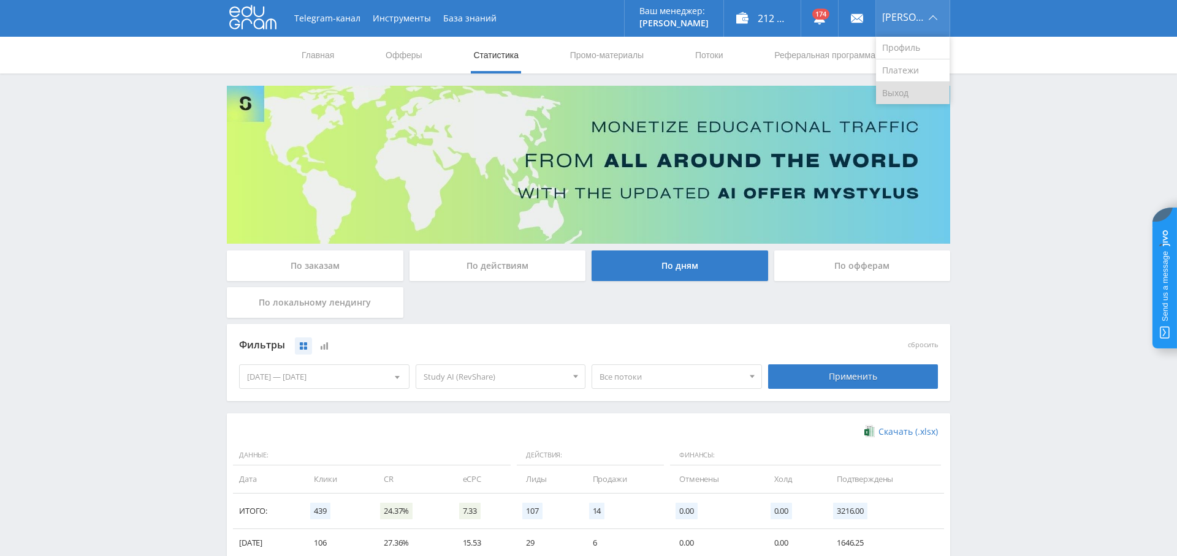
click at [917, 97] on link "Выход" at bounding box center [913, 93] width 74 height 22
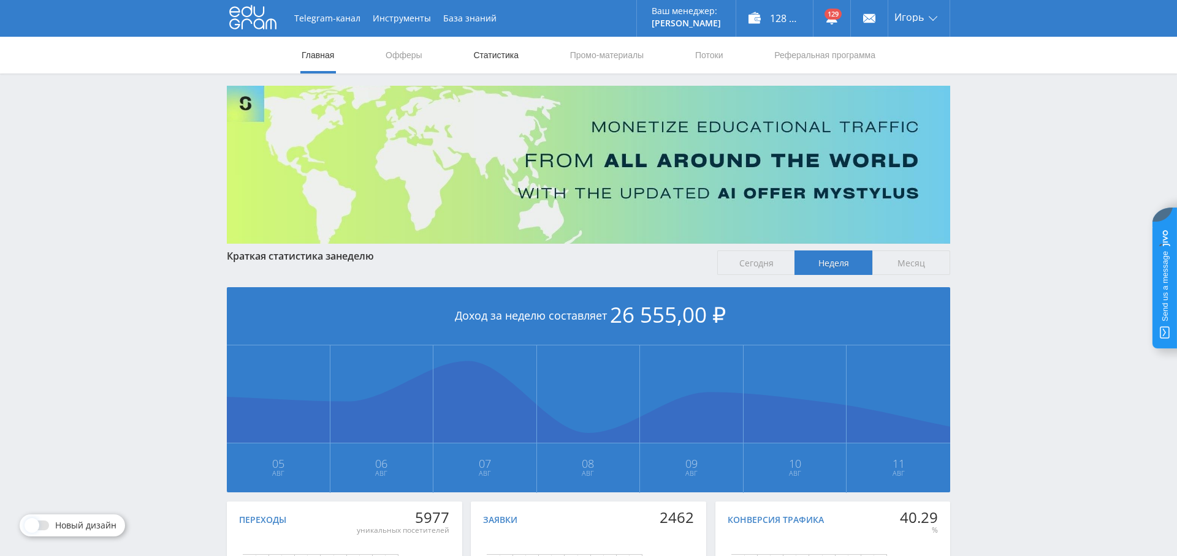
click at [510, 64] on link "Статистика" at bounding box center [496, 55] width 48 height 37
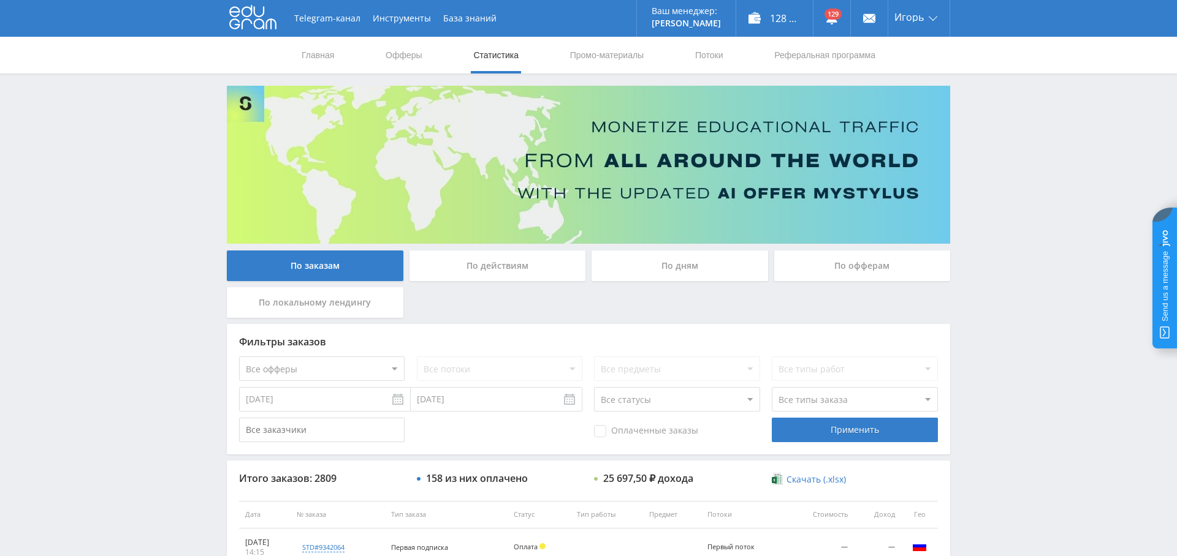
click at [681, 264] on div "По дням" at bounding box center [679, 266] width 176 height 31
click at [0, 0] on input "По дням" at bounding box center [0, 0] width 0 height 0
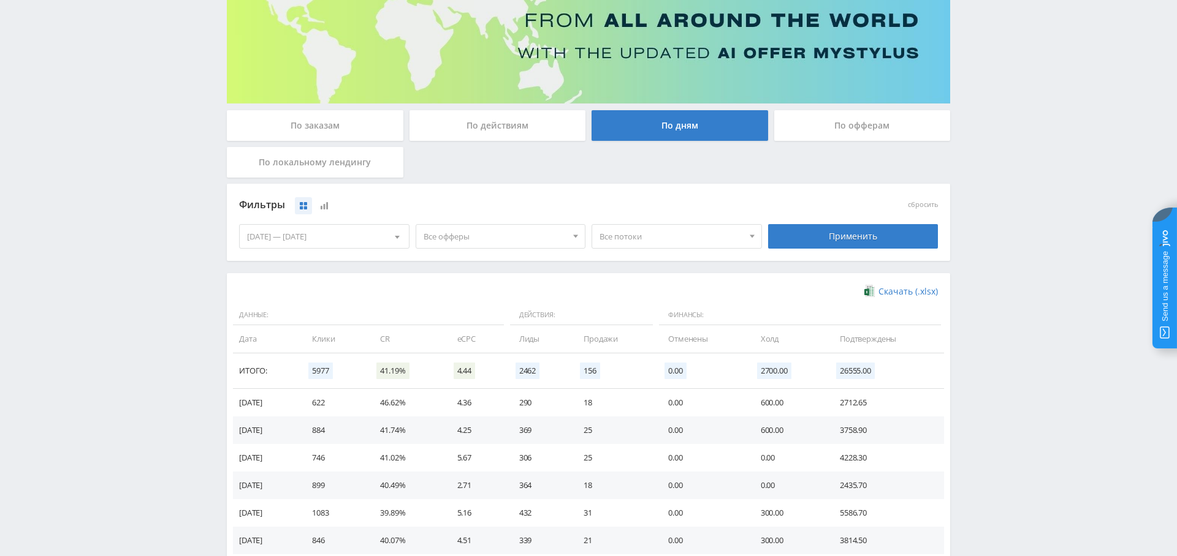
scroll to position [142, 0]
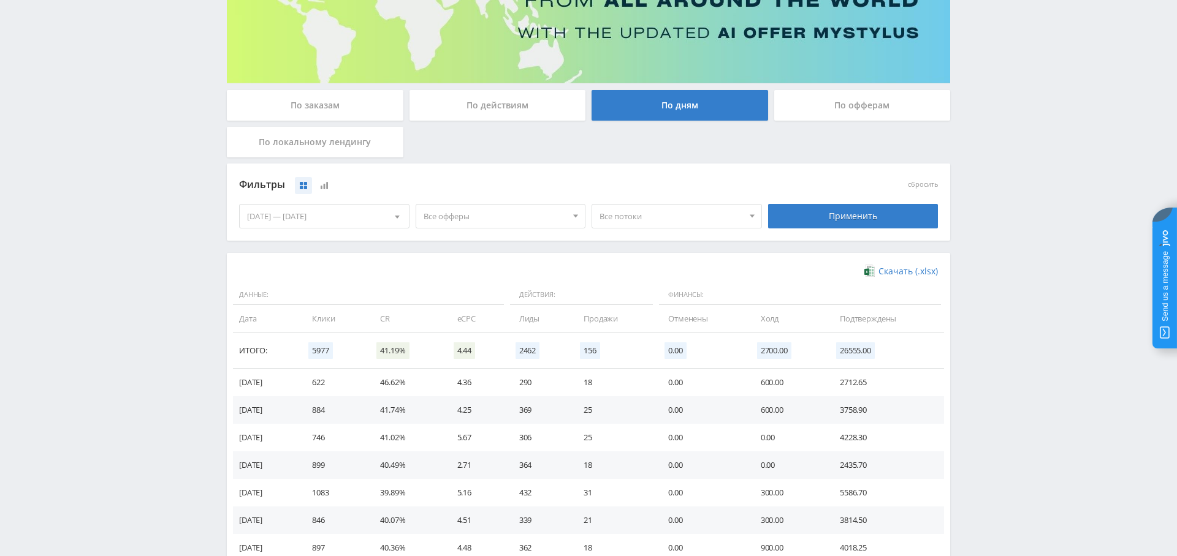
click at [533, 218] on span "Все офферы" at bounding box center [494, 216] width 143 height 23
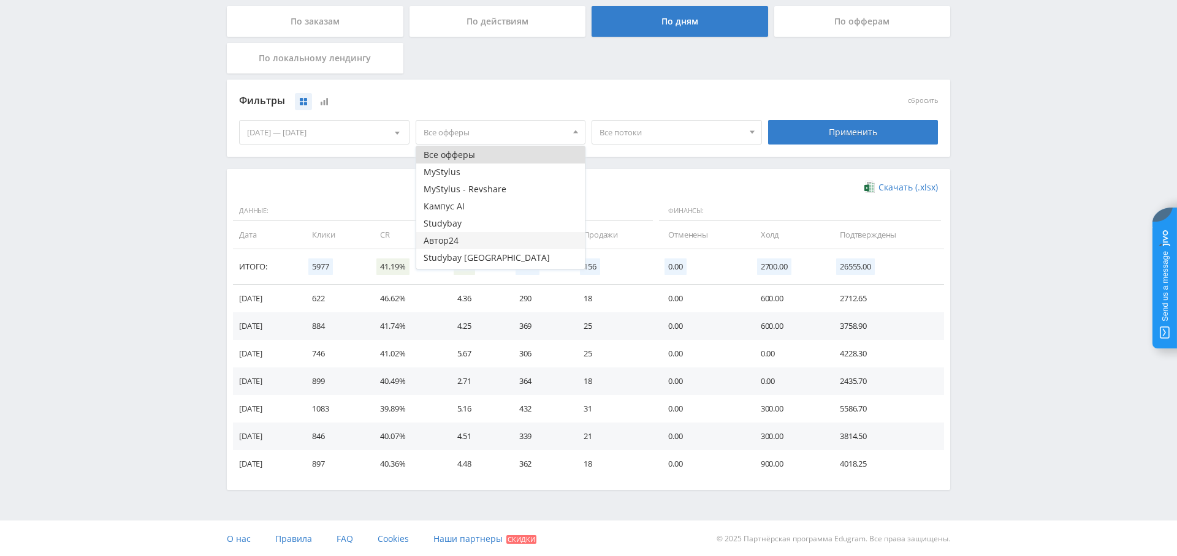
scroll to position [15, 0]
click at [482, 252] on button "Study AI (RevShare)" at bounding box center [500, 260] width 169 height 17
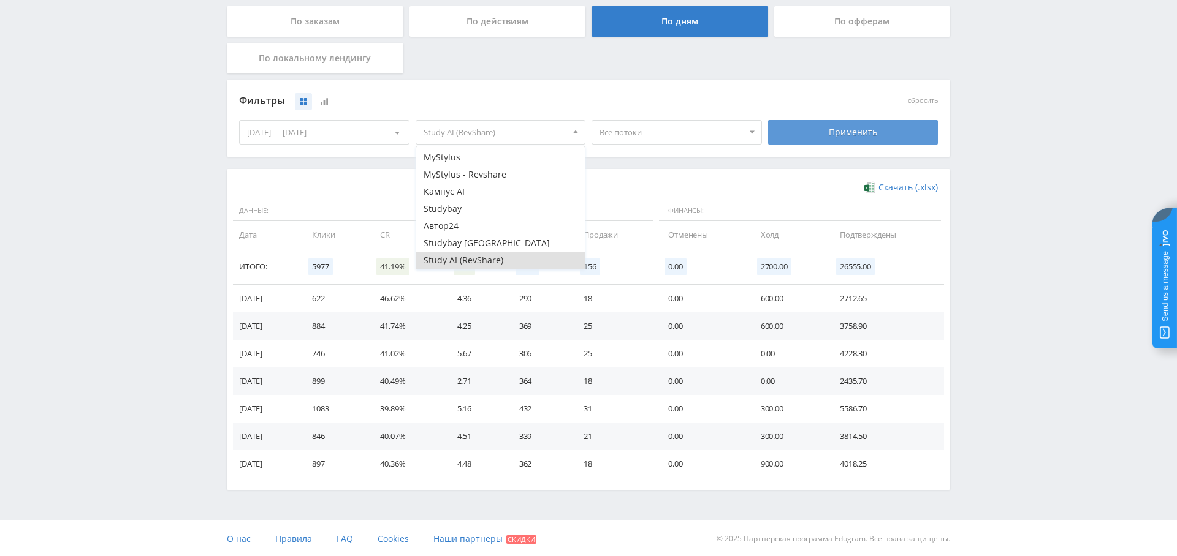
click at [850, 141] on div "Применить" at bounding box center [853, 132] width 170 height 25
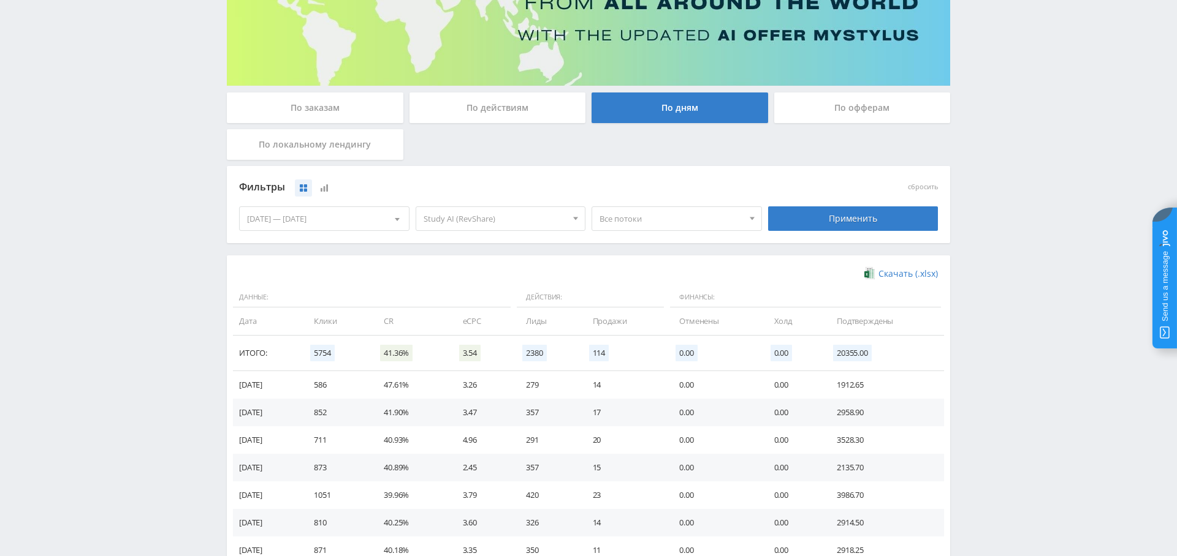
scroll to position [0, 0]
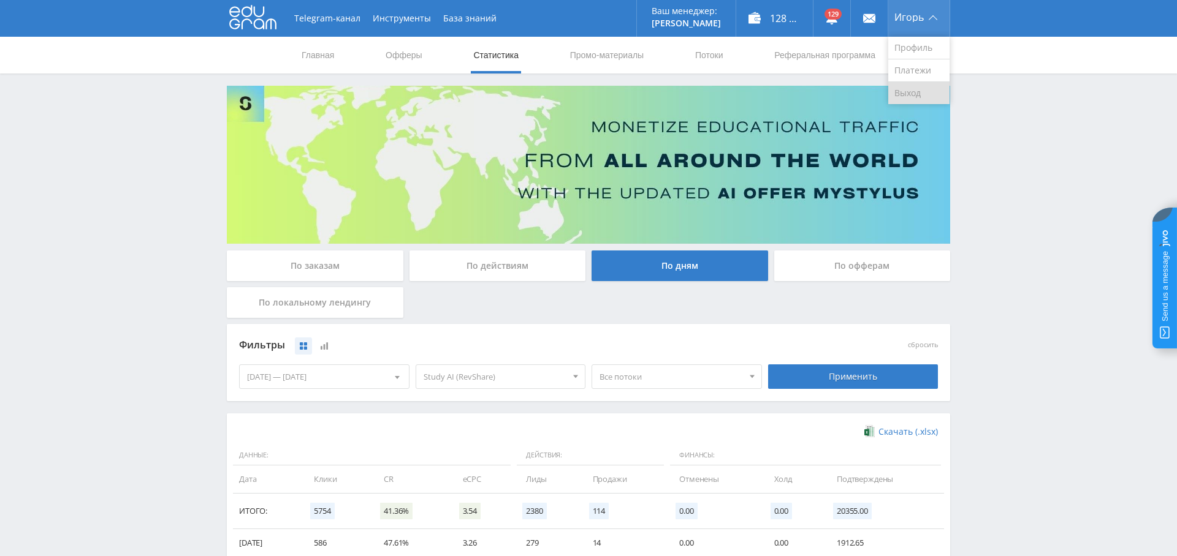
click at [909, 98] on link "Выход" at bounding box center [918, 93] width 61 height 22
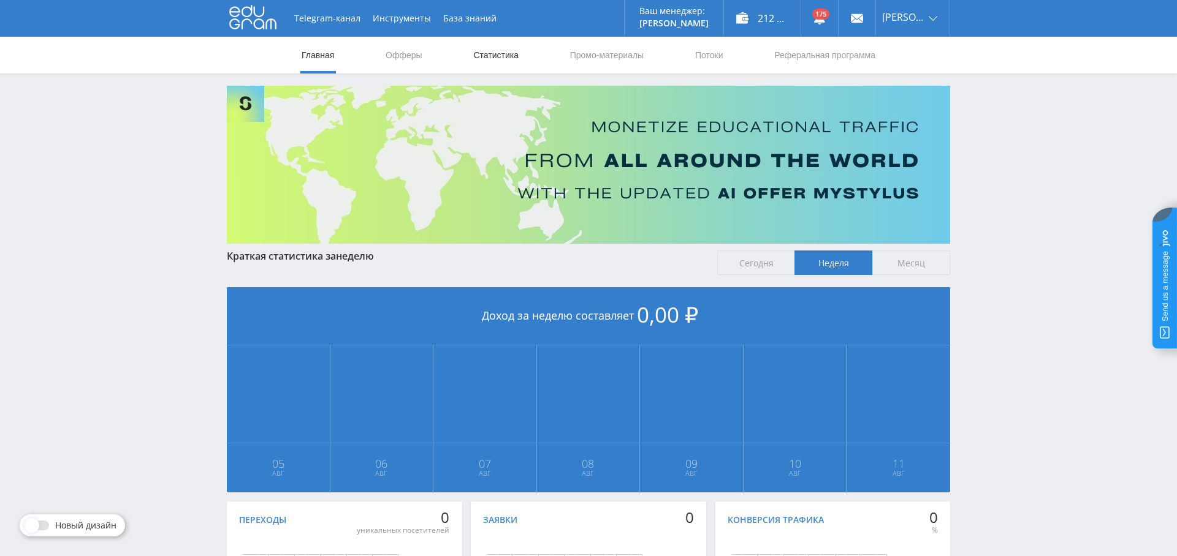
click at [499, 53] on link "Статистика" at bounding box center [496, 55] width 48 height 37
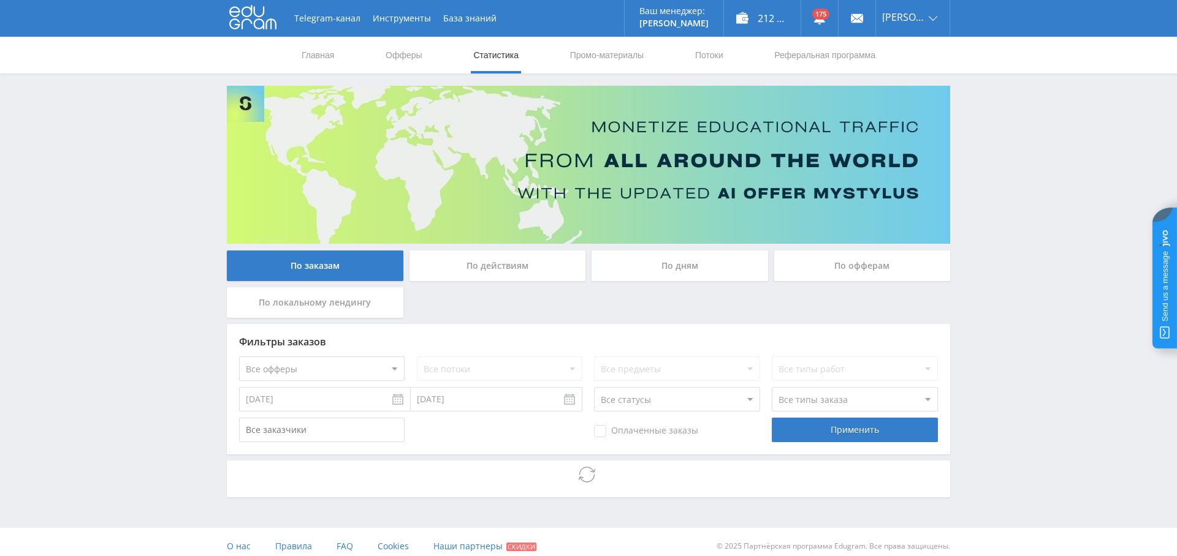
drag, startPoint x: 670, startPoint y: 258, endPoint x: 669, endPoint y: 265, distance: 6.9
click at [669, 258] on div "По дням" at bounding box center [679, 266] width 176 height 31
click at [0, 0] on input "По дням" at bounding box center [0, 0] width 0 height 0
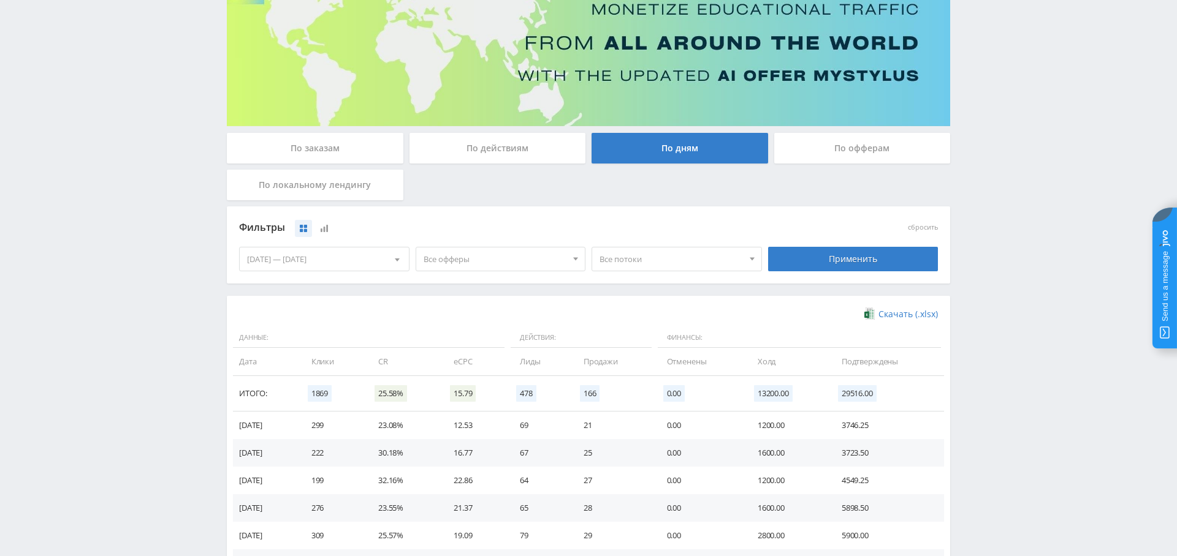
scroll to position [140, 0]
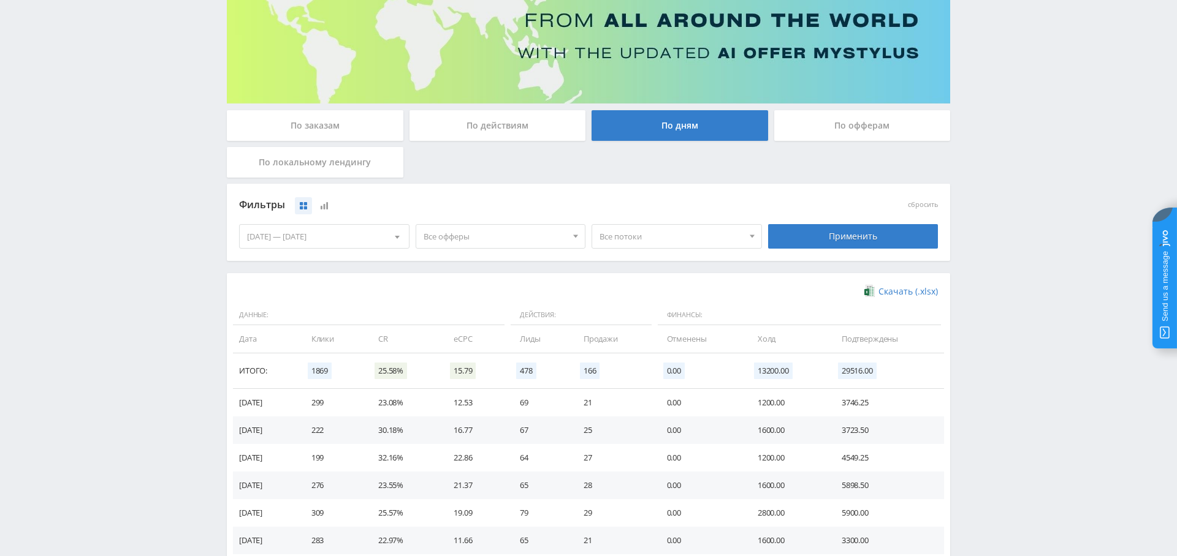
click at [523, 238] on span "Все офферы" at bounding box center [494, 236] width 143 height 23
click at [385, 270] on div "Фильтры сбросить [DATE] — [DATE] Календарь Период [PERSON_NAME][DATE] Пн Вт Ср …" at bounding box center [588, 228] width 723 height 89
drag, startPoint x: 455, startPoint y: 249, endPoint x: 461, endPoint y: 241, distance: 10.1
click at [455, 249] on div "Все офферы Все офферы" at bounding box center [500, 236] width 176 height 34
click at [461, 239] on span "Все офферы" at bounding box center [494, 236] width 143 height 23
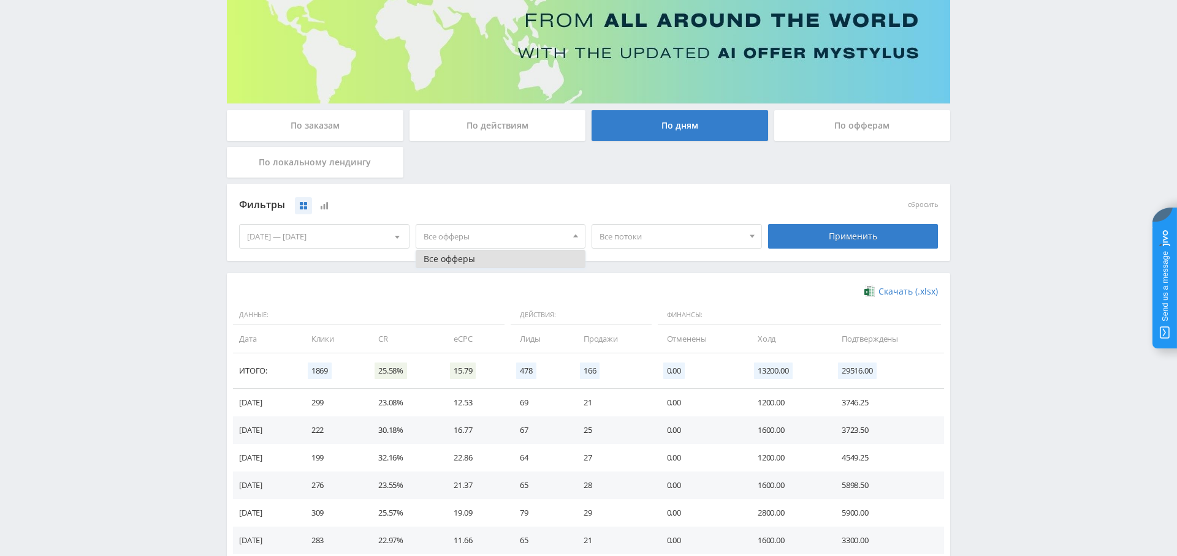
click at [463, 225] on span "Все офферы" at bounding box center [494, 236] width 143 height 23
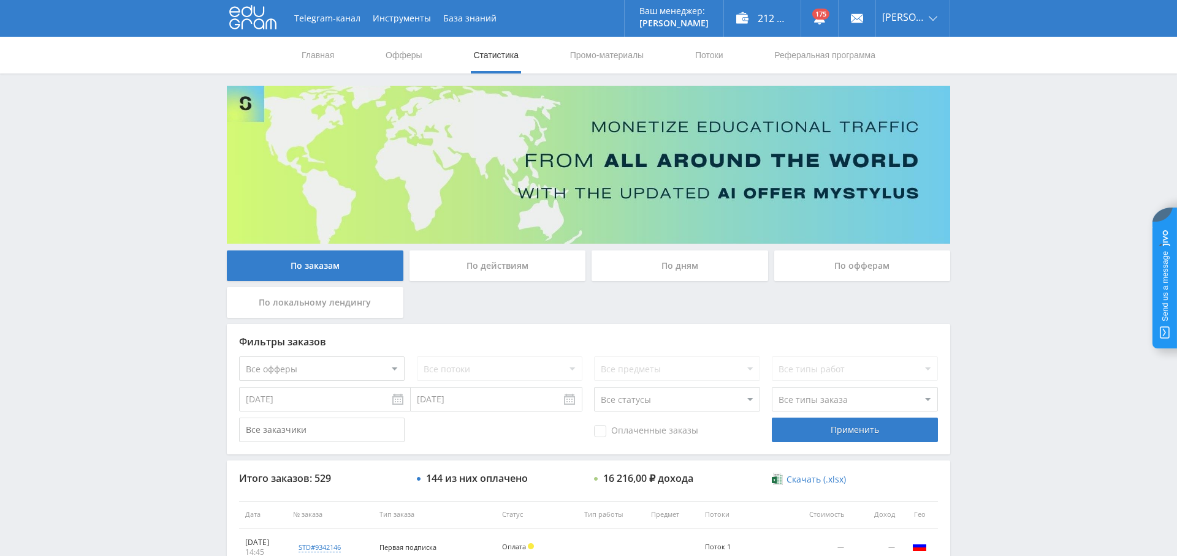
click at [713, 265] on div "По дням" at bounding box center [679, 266] width 176 height 31
click at [0, 0] on input "По дням" at bounding box center [0, 0] width 0 height 0
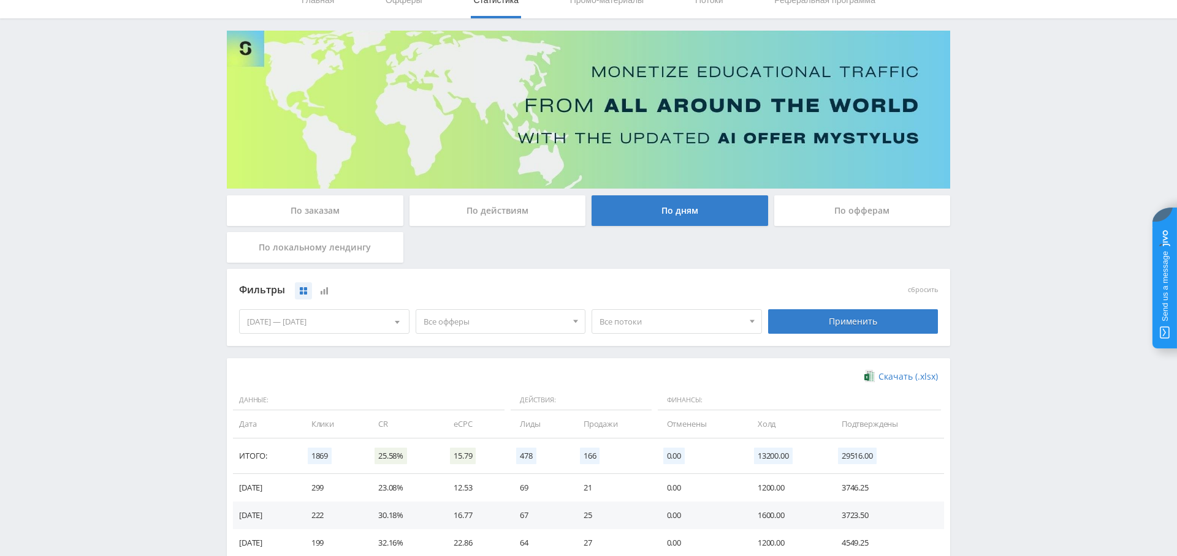
scroll to position [99, 0]
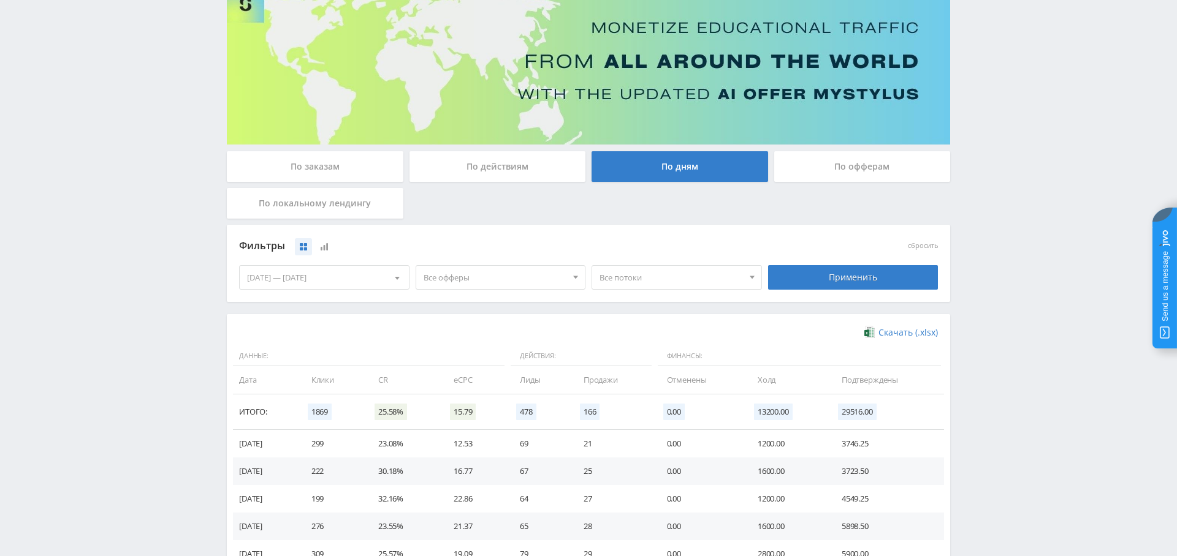
click at [497, 272] on span "Все офферы" at bounding box center [494, 277] width 143 height 23
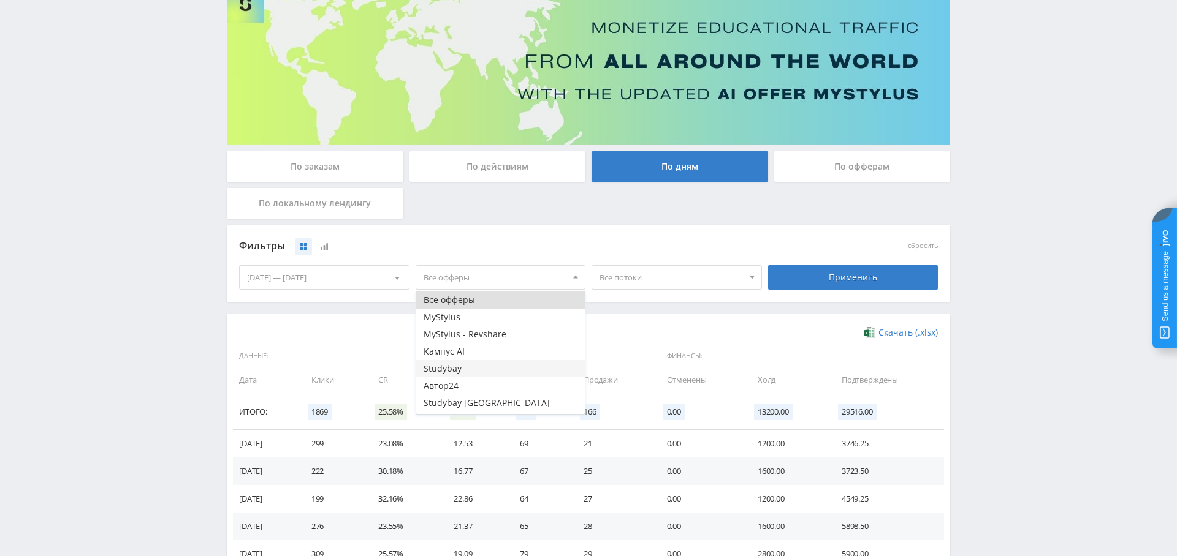
scroll to position [32, 0]
click at [490, 403] on button "Study AI (RevShare)" at bounding box center [500, 405] width 169 height 17
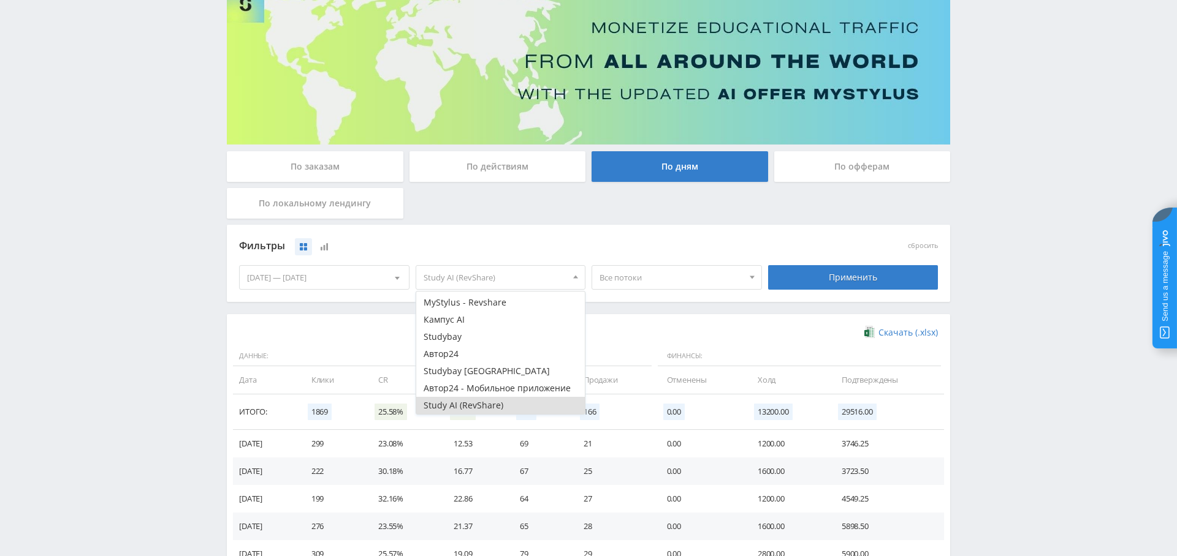
drag, startPoint x: 855, startPoint y: 278, endPoint x: 815, endPoint y: 321, distance: 58.5
click at [855, 278] on div "Применить" at bounding box center [853, 277] width 170 height 25
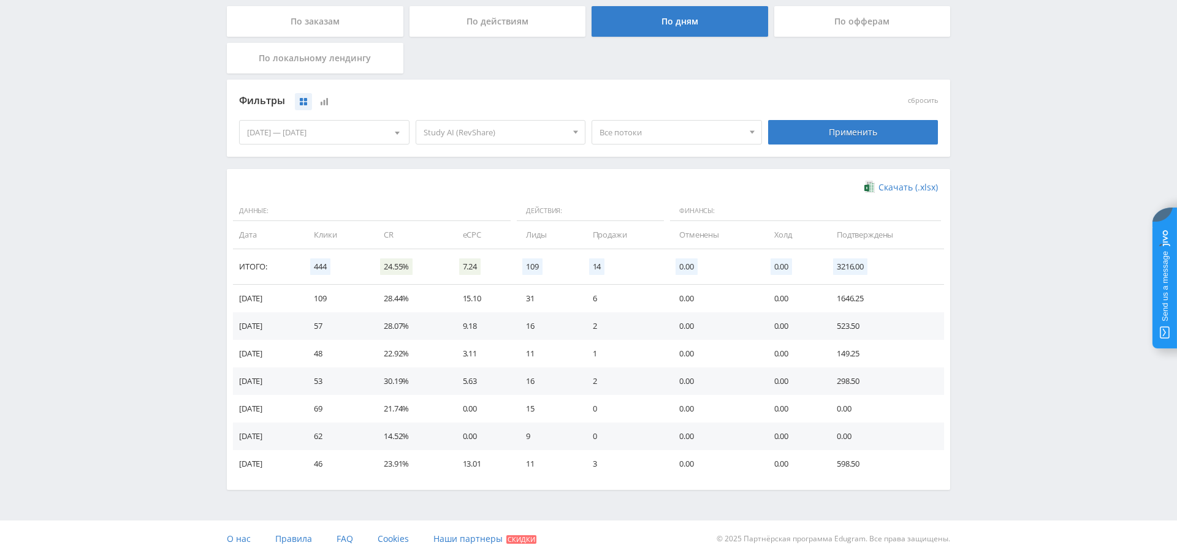
scroll to position [237, 0]
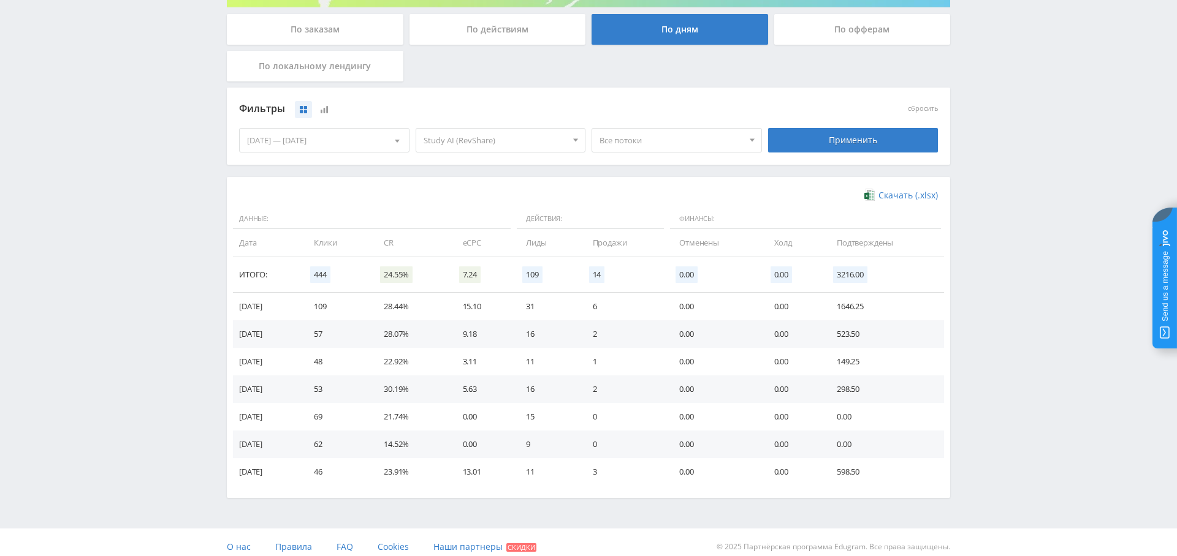
click at [648, 142] on span "Все потоки" at bounding box center [670, 140] width 143 height 23
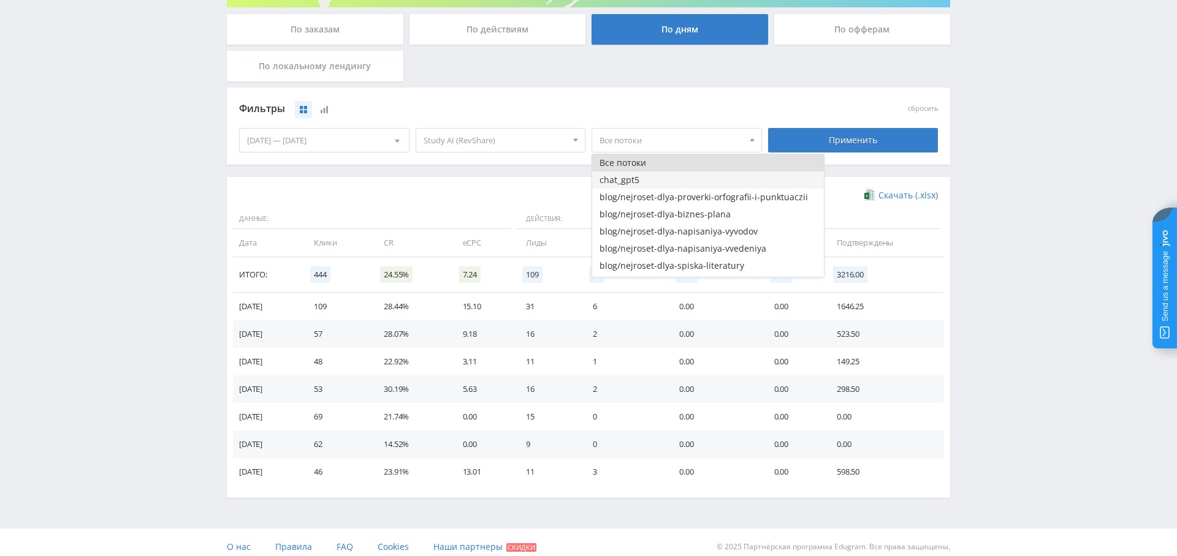
click at [662, 177] on button "chat_gpt5" at bounding box center [708, 180] width 232 height 17
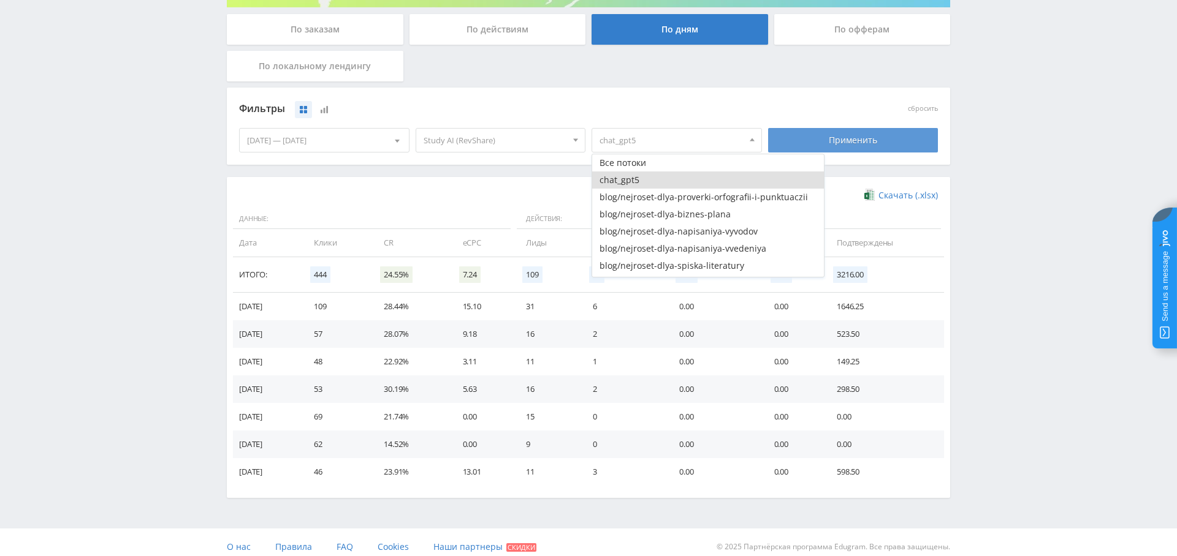
click at [844, 134] on div "Применить" at bounding box center [853, 140] width 170 height 25
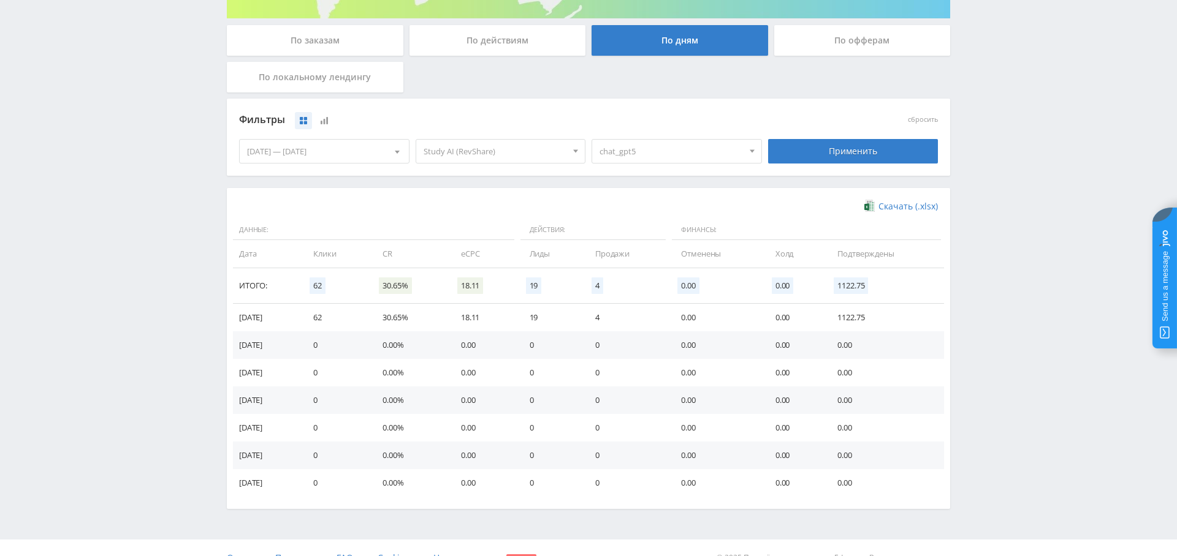
scroll to position [224, 0]
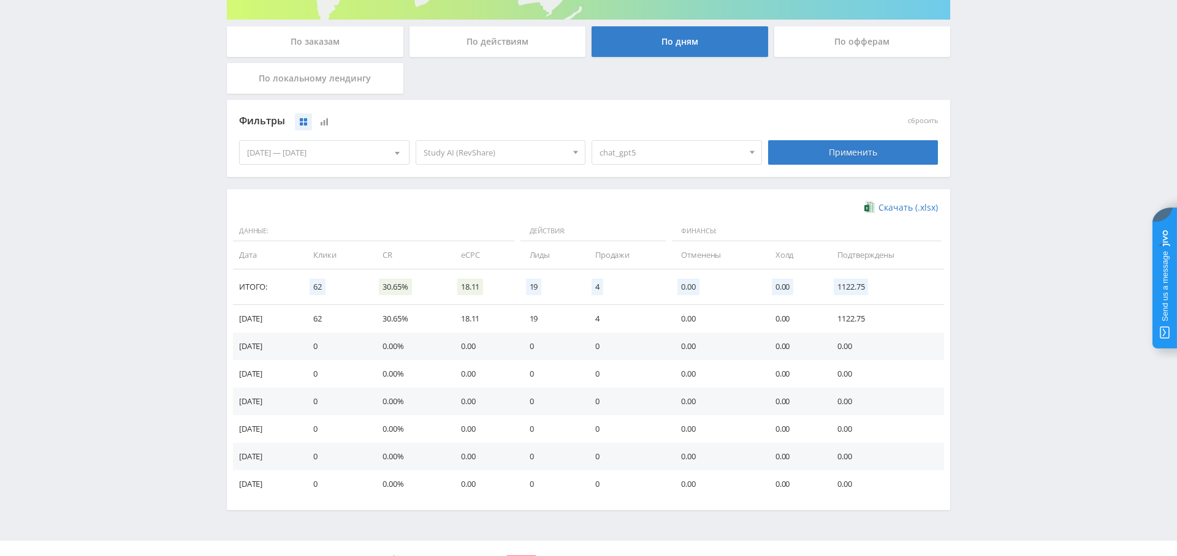
click at [661, 146] on span "chat_gpt5" at bounding box center [670, 152] width 143 height 23
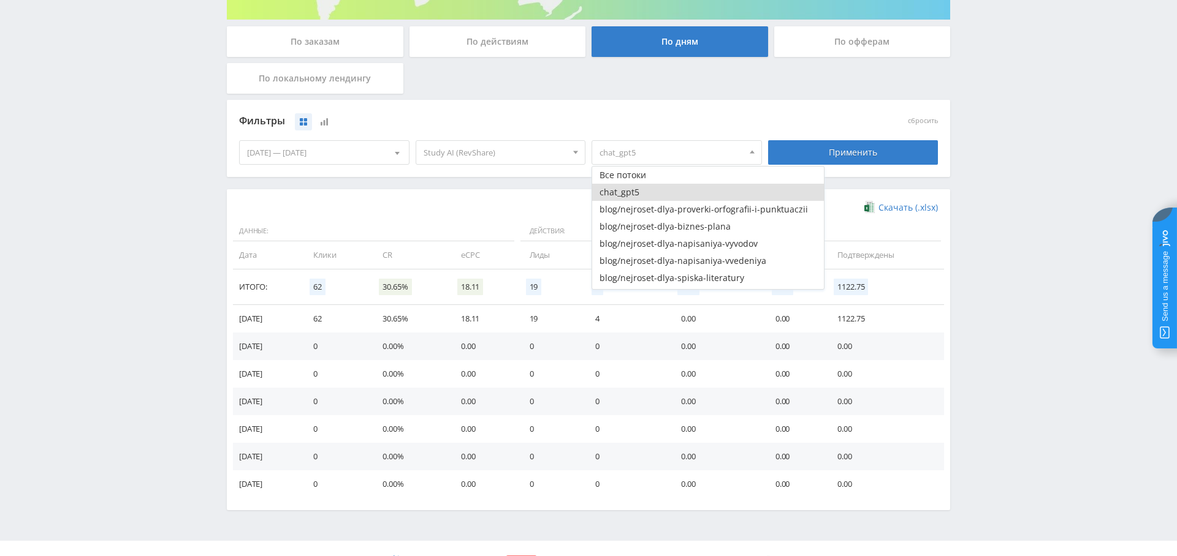
drag, startPoint x: 632, startPoint y: 171, endPoint x: 631, endPoint y: 188, distance: 16.6
click at [632, 171] on button "Все потоки" at bounding box center [708, 175] width 232 height 17
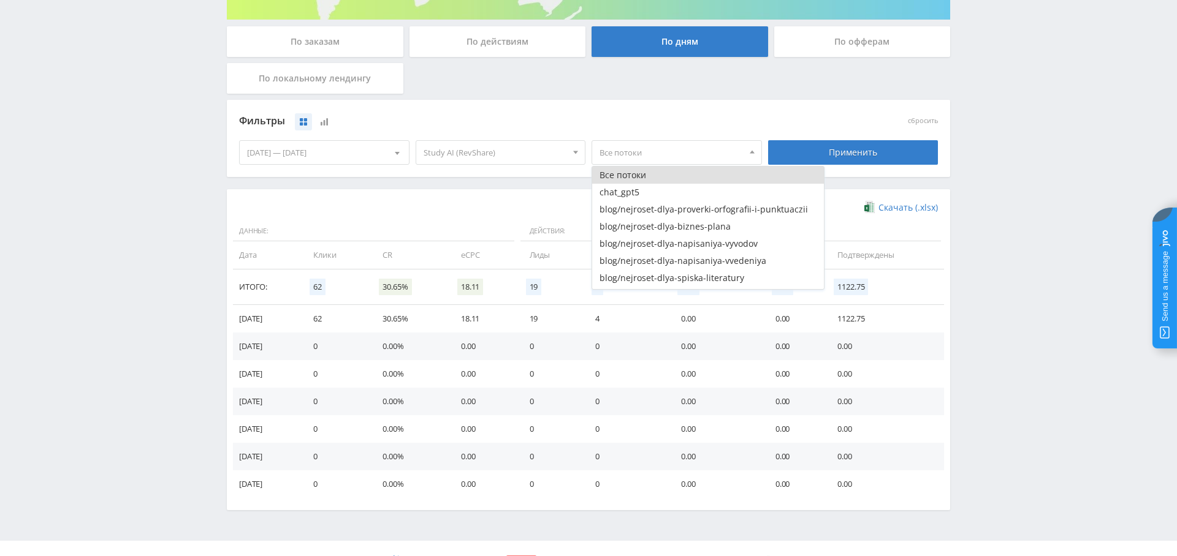
drag, startPoint x: 835, startPoint y: 152, endPoint x: 802, endPoint y: 183, distance: 44.6
click at [835, 152] on div "Применить" at bounding box center [853, 152] width 170 height 25
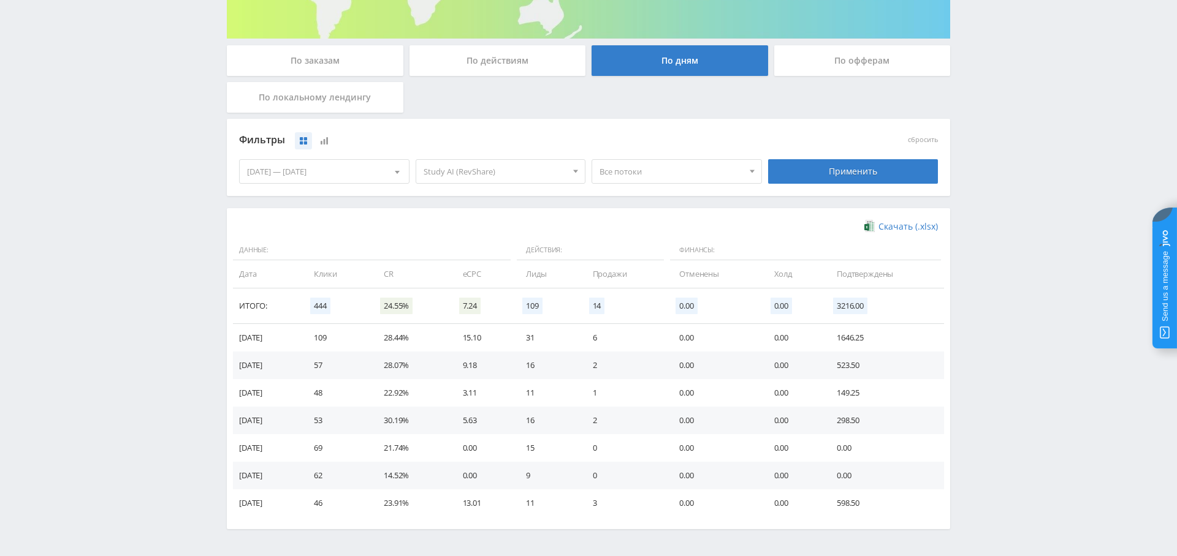
scroll to position [201, 0]
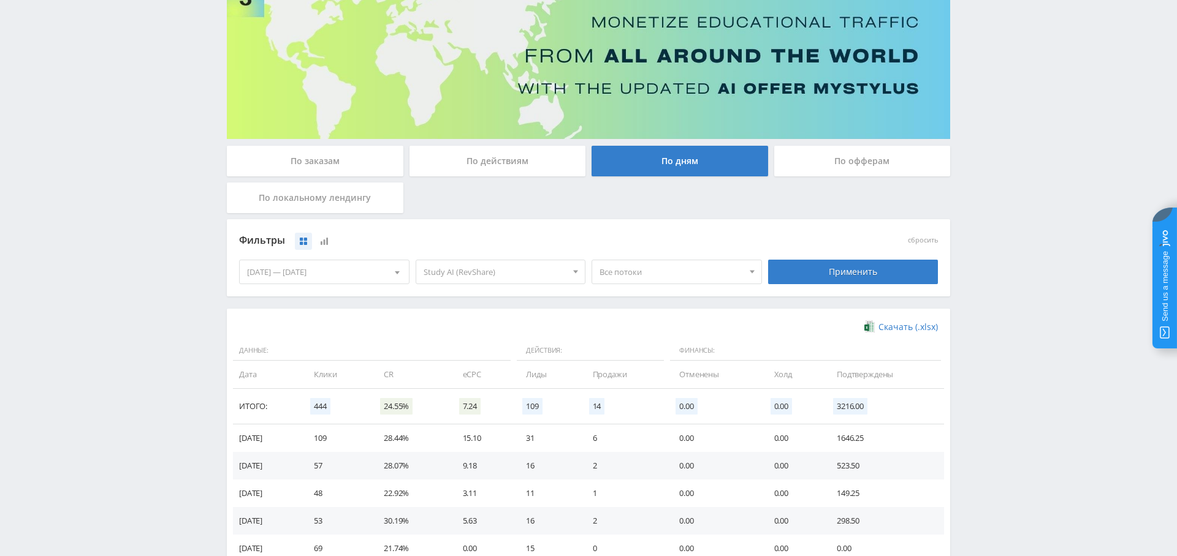
click at [338, 159] on div "По заказам" at bounding box center [315, 161] width 176 height 31
click at [0, 0] on input "По заказам" at bounding box center [0, 0] width 0 height 0
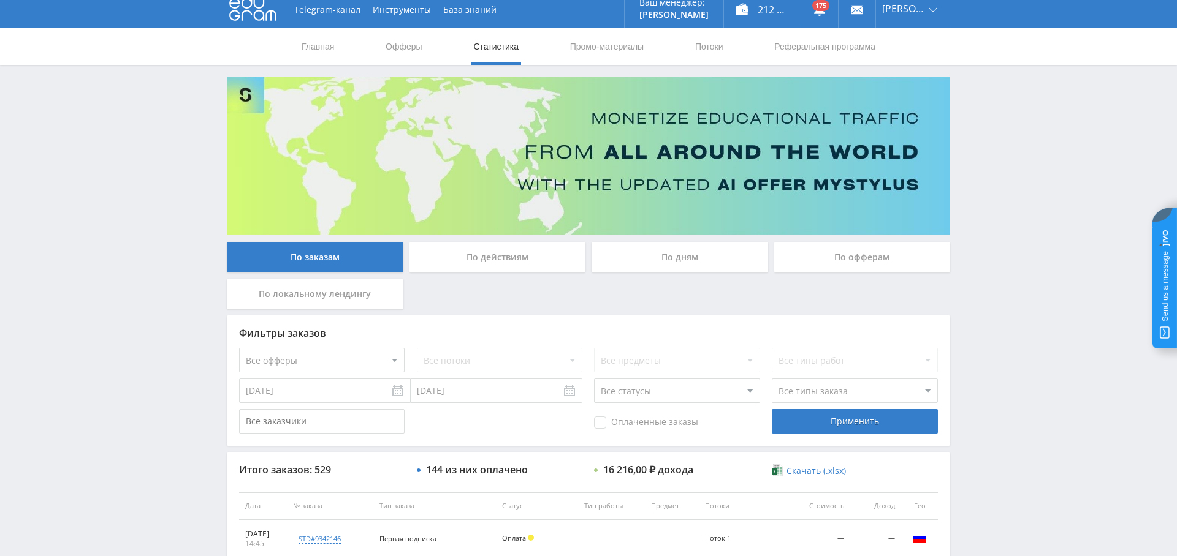
scroll to position [105, 0]
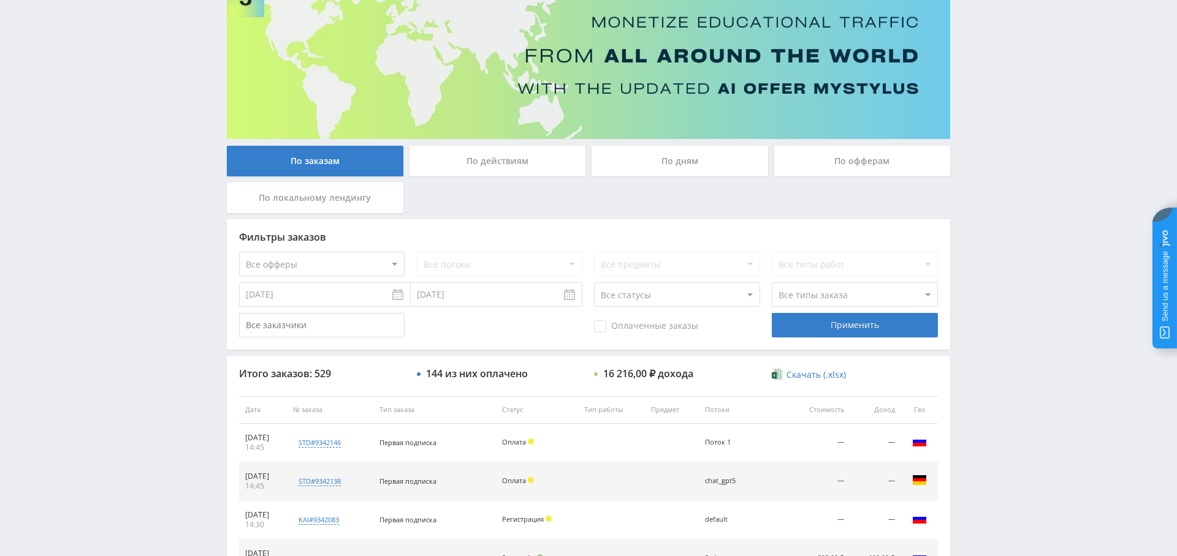
click at [332, 256] on select "Все офферы MyStylus MyStylus - Revshare Кампус AI Studybay Автор24 Studybay [GE…" at bounding box center [321, 264] width 165 height 25
select select "376"
click at [514, 271] on select "Все потоки chat_gpt5 blog/nejroset-dlya-proverki-orfografii-i-punktuaczii blog/…" at bounding box center [499, 264] width 165 height 25
drag, startPoint x: 833, startPoint y: 325, endPoint x: 816, endPoint y: 334, distance: 19.5
click at [832, 325] on div "Применить" at bounding box center [854, 325] width 165 height 25
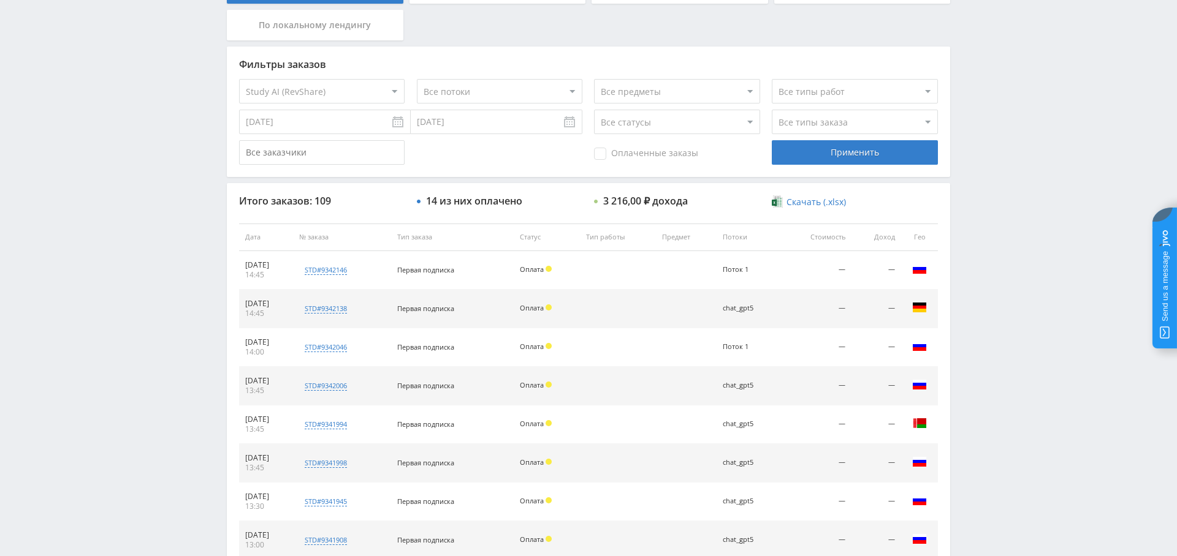
scroll to position [276, 0]
click at [641, 154] on span "Оплаченные заказы" at bounding box center [646, 156] width 104 height 12
click at [0, 0] on input "Оплаченные заказы" at bounding box center [0, 0] width 0 height 0
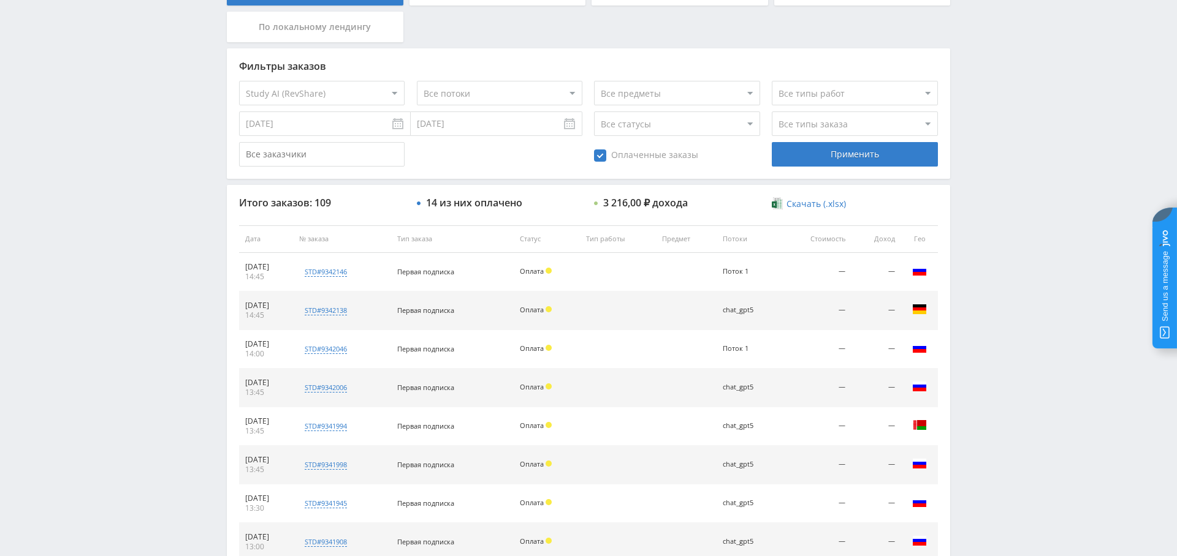
drag, startPoint x: 860, startPoint y: 150, endPoint x: 824, endPoint y: 202, distance: 63.4
click at [860, 150] on div "Применить" at bounding box center [854, 154] width 165 height 25
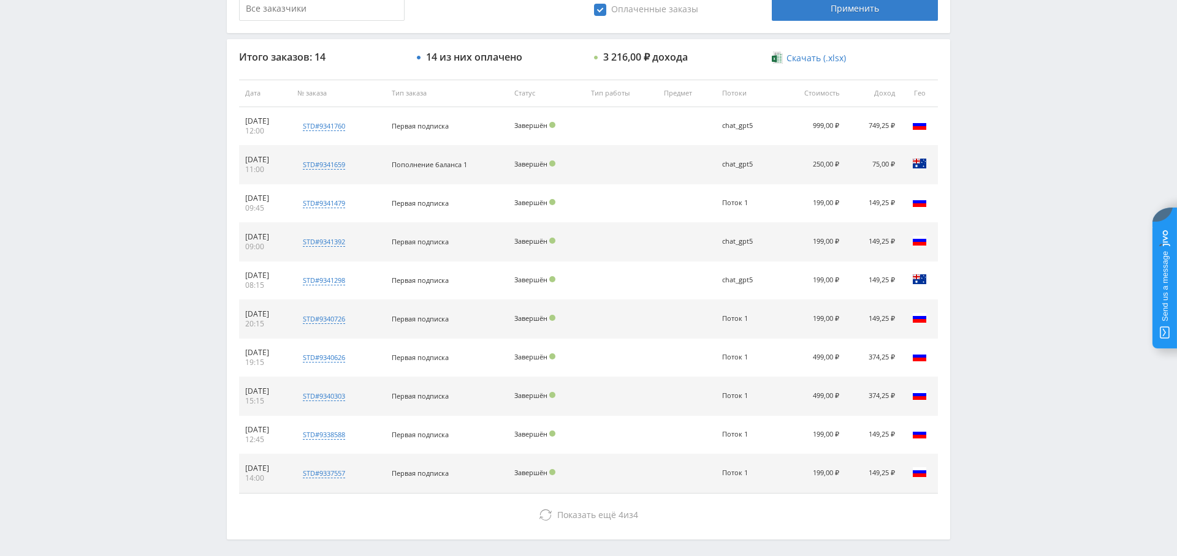
scroll to position [410, 0]
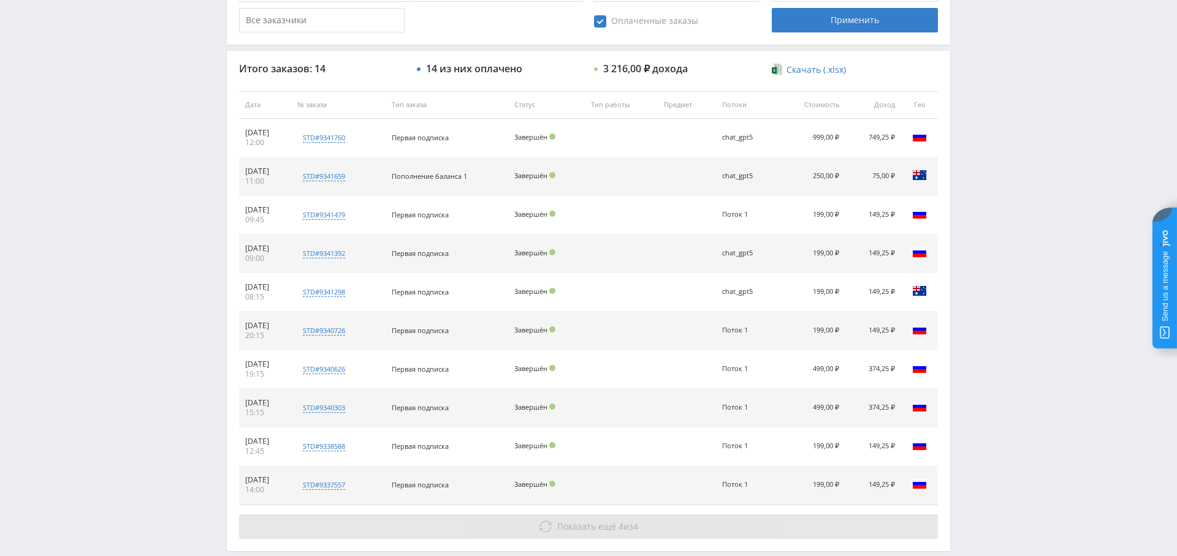
click at [641, 522] on button "Показать ещё 4 из 4" at bounding box center [588, 527] width 699 height 25
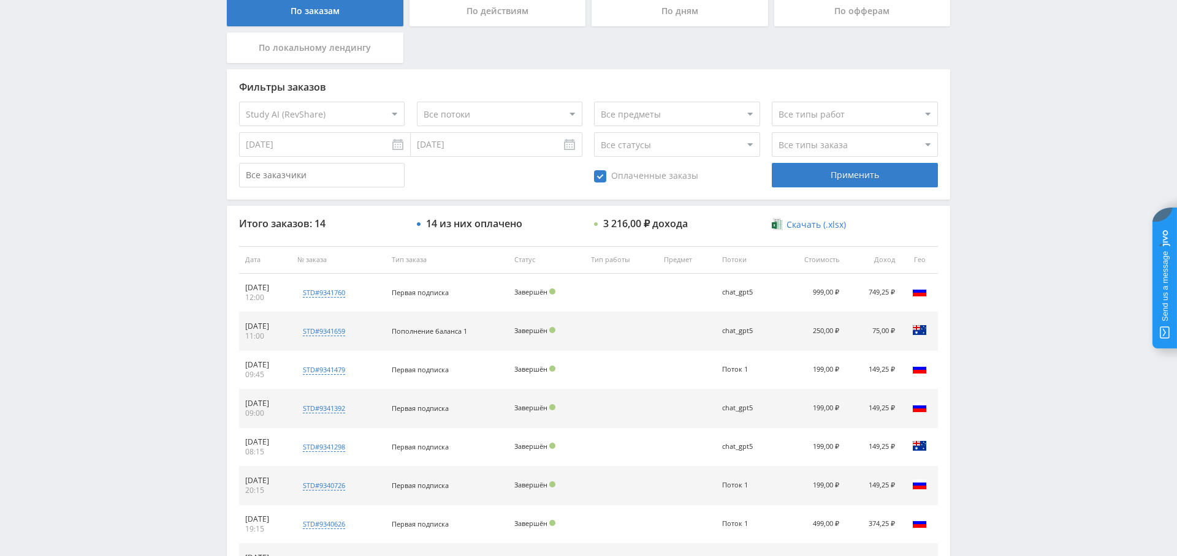
scroll to position [208, 0]
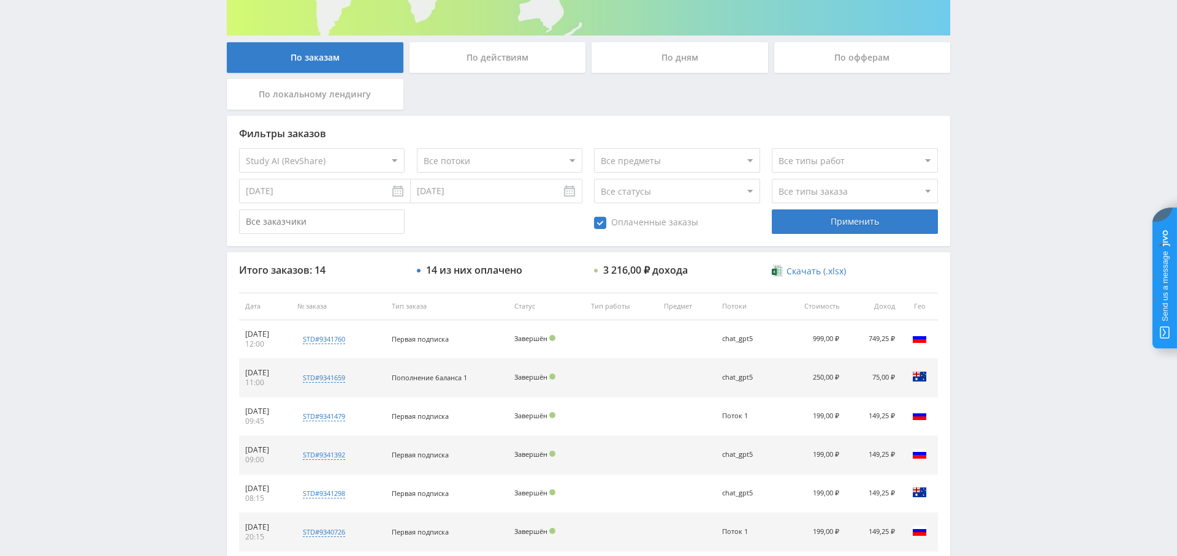
drag, startPoint x: 616, startPoint y: 222, endPoint x: 664, endPoint y: 226, distance: 47.4
click at [616, 222] on span "Оплаченные заказы" at bounding box center [646, 223] width 104 height 12
click at [0, 0] on input "Оплаченные заказы" at bounding box center [0, 0] width 0 height 0
click at [828, 224] on div "Применить" at bounding box center [854, 222] width 165 height 25
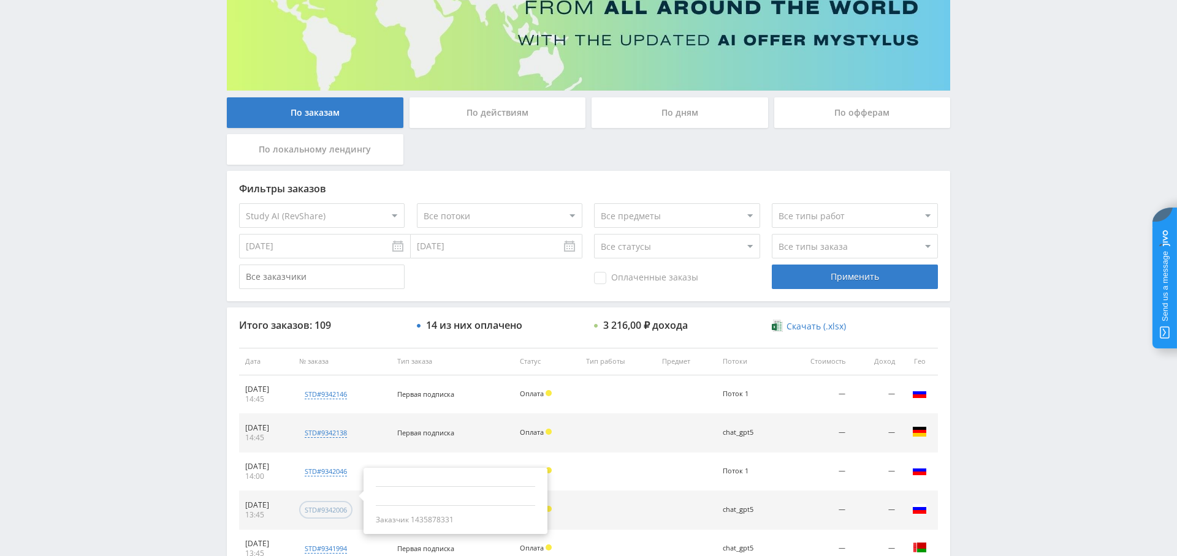
scroll to position [0, 0]
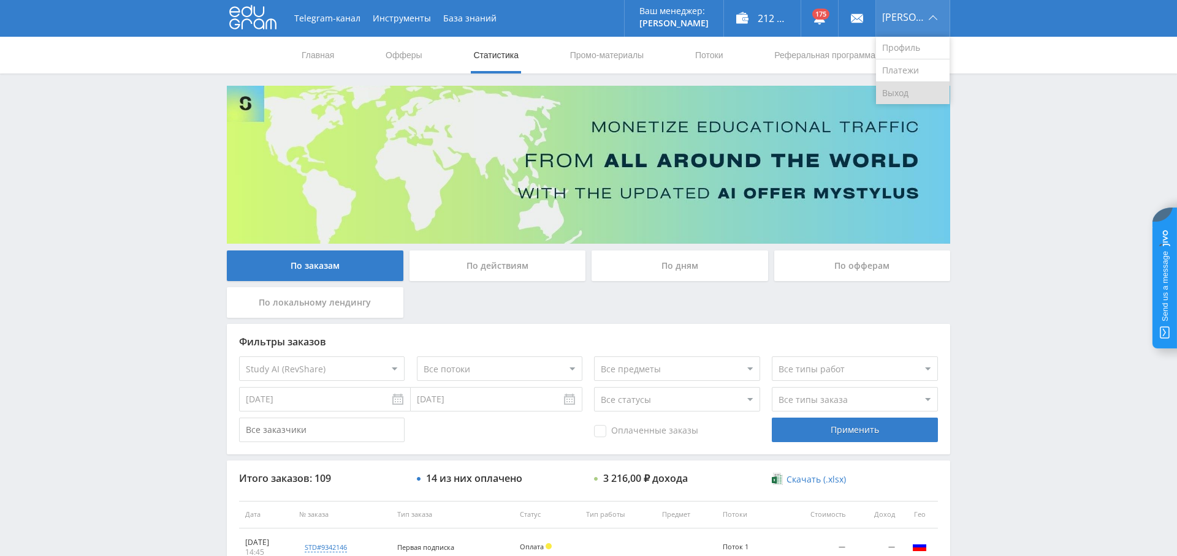
click at [898, 93] on link "Выход" at bounding box center [913, 93] width 74 height 22
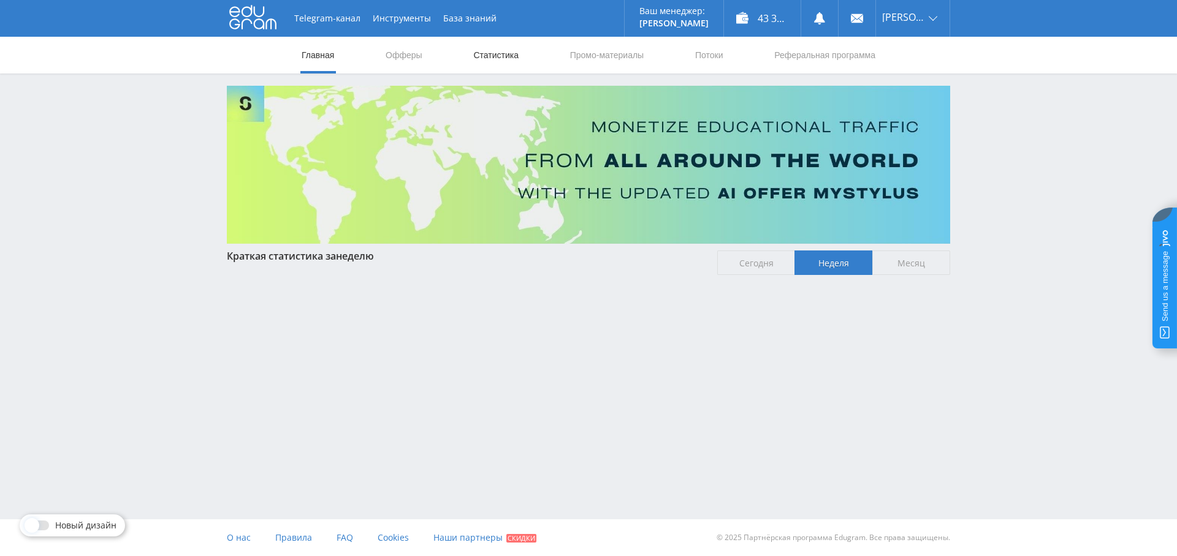
click at [487, 55] on link "Статистика" at bounding box center [496, 55] width 48 height 37
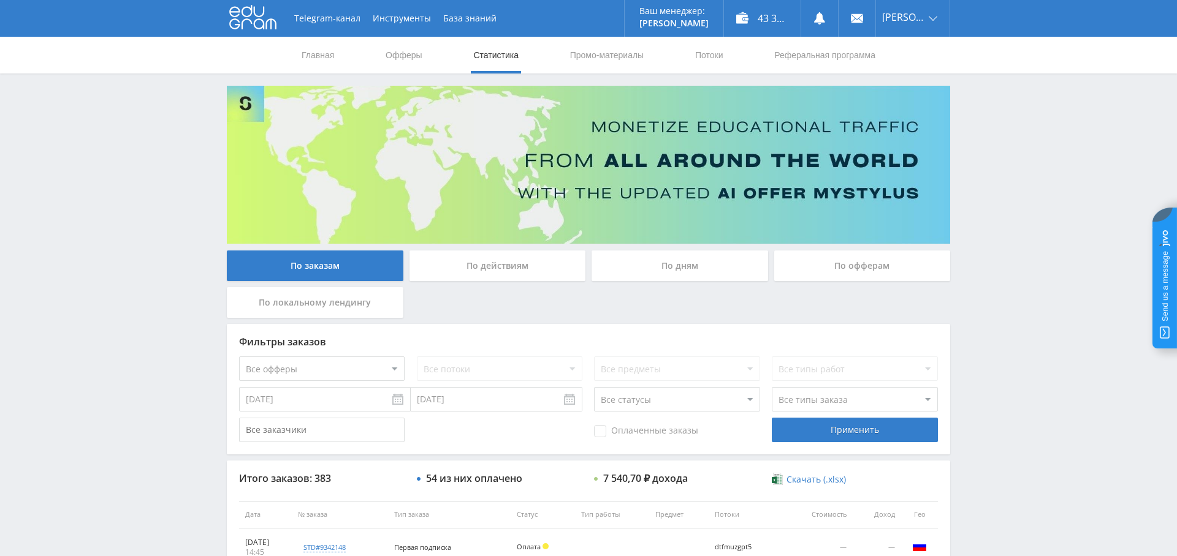
click at [691, 267] on div "По дням" at bounding box center [679, 266] width 176 height 31
click at [0, 0] on input "По дням" at bounding box center [0, 0] width 0 height 0
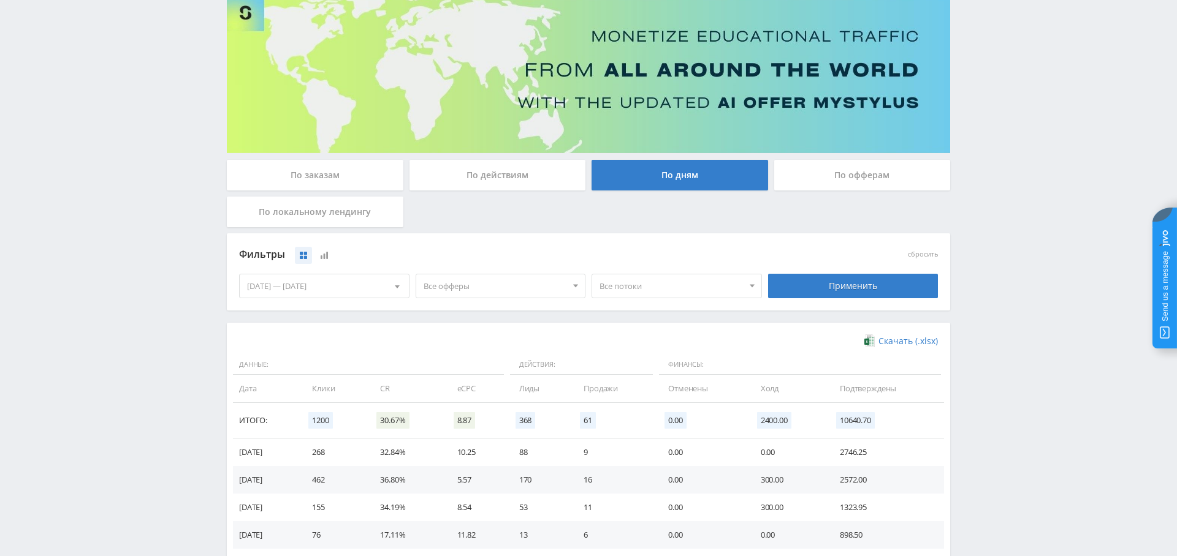
scroll to position [94, 0]
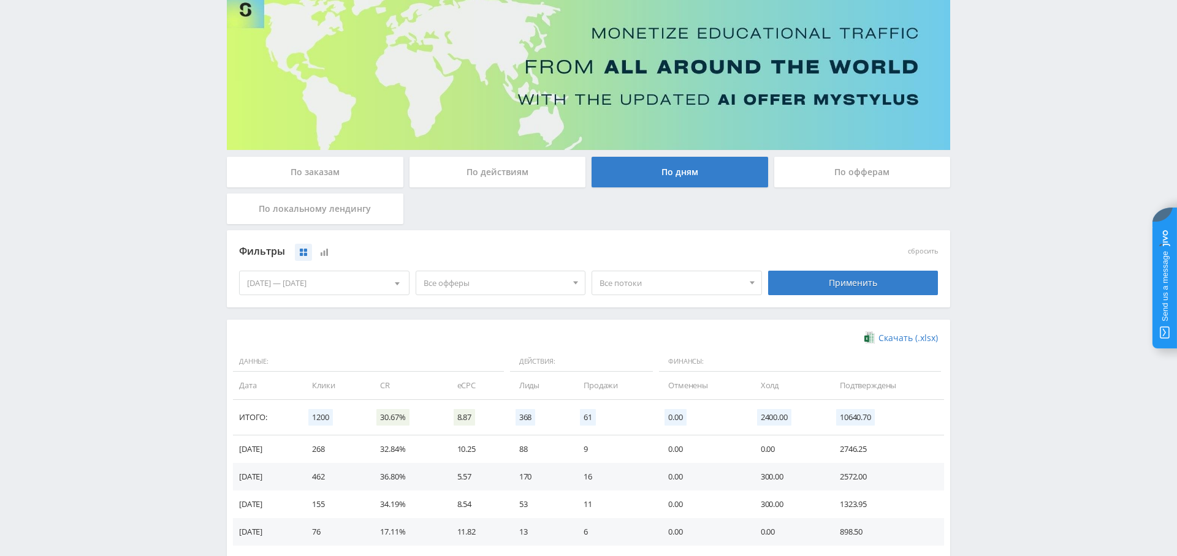
drag, startPoint x: 498, startPoint y: 287, endPoint x: 496, endPoint y: 325, distance: 38.6
click at [497, 287] on span "Все офферы" at bounding box center [494, 282] width 143 height 23
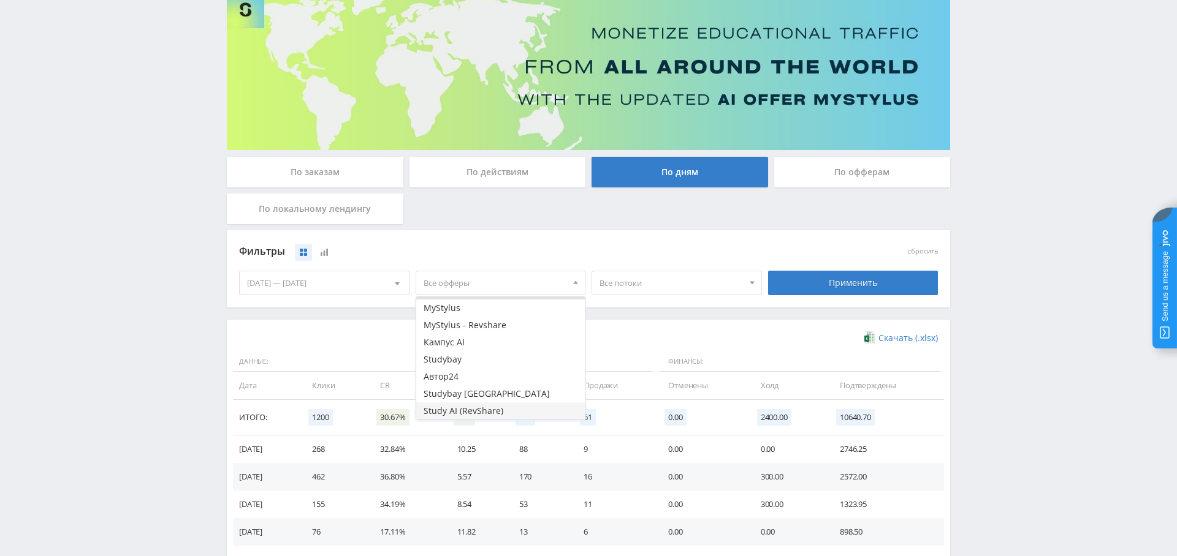
click at [496, 409] on button "Study AI (RevShare)" at bounding box center [500, 411] width 169 height 17
click at [817, 281] on div "Применить" at bounding box center [853, 283] width 170 height 25
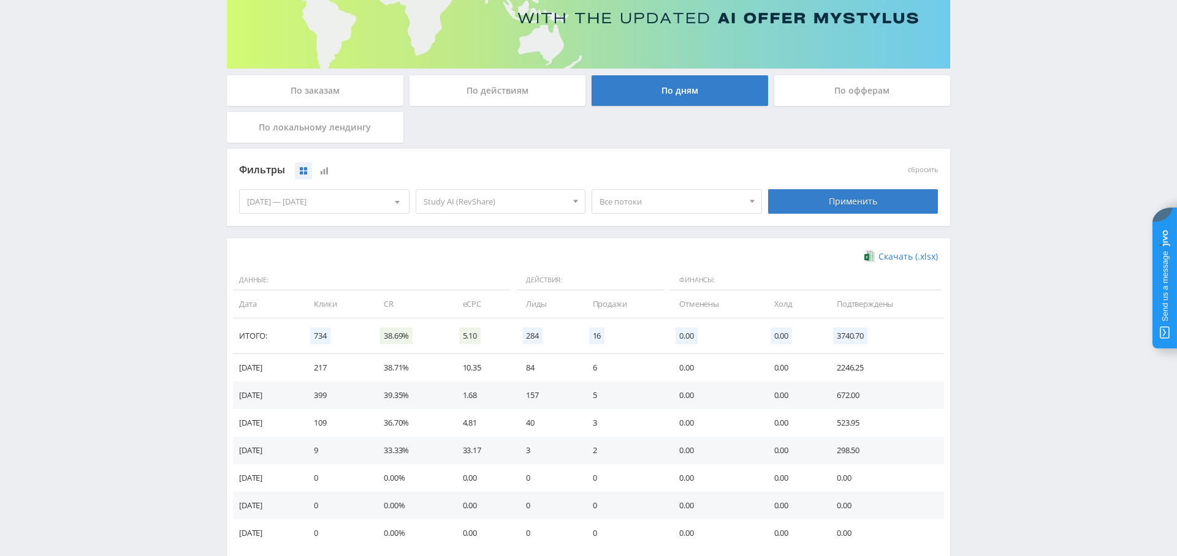
scroll to position [177, 0]
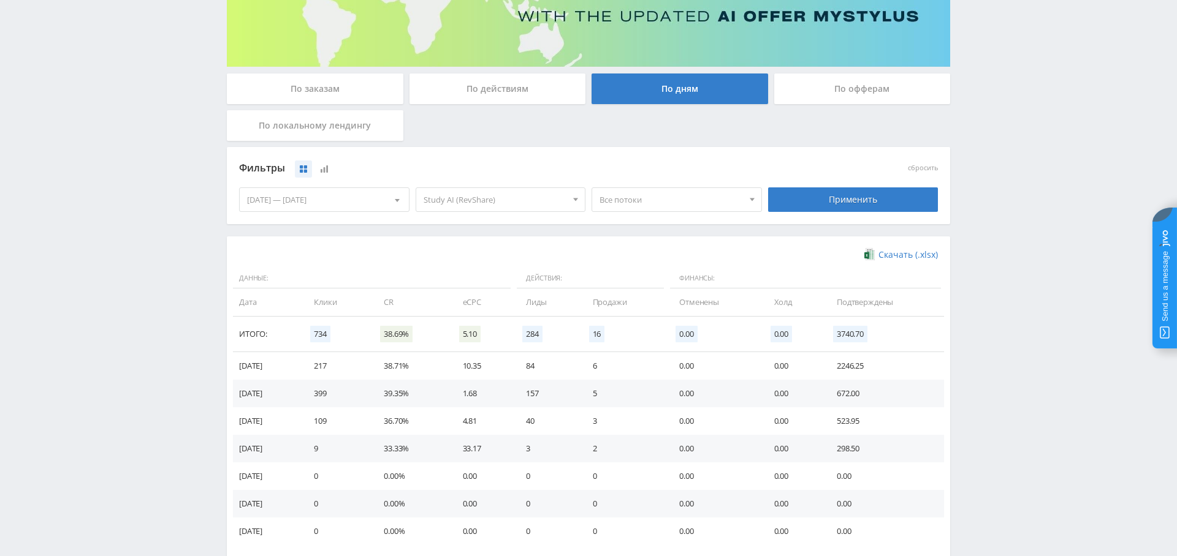
click at [518, 199] on span "Study AI (RevShare)" at bounding box center [494, 199] width 143 height 23
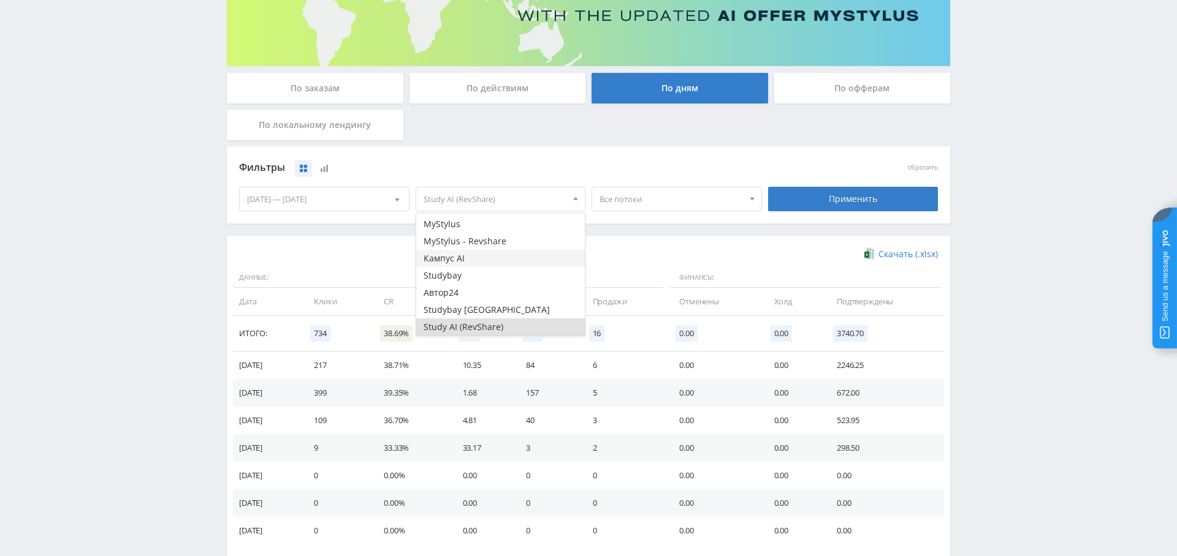
scroll to position [181, 0]
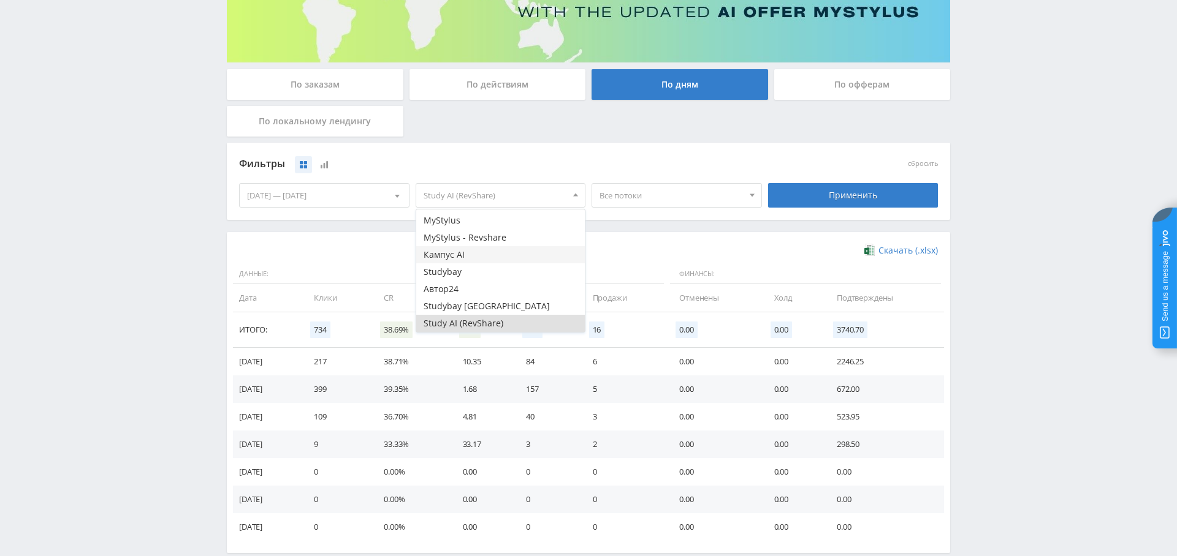
click at [480, 259] on button "Кампус AI" at bounding box center [500, 254] width 169 height 17
click at [480, 315] on button "Study AI (RevShare)" at bounding box center [500, 323] width 169 height 17
drag, startPoint x: 820, startPoint y: 188, endPoint x: 789, endPoint y: 230, distance: 51.7
click at [819, 188] on div "Применить" at bounding box center [853, 195] width 170 height 25
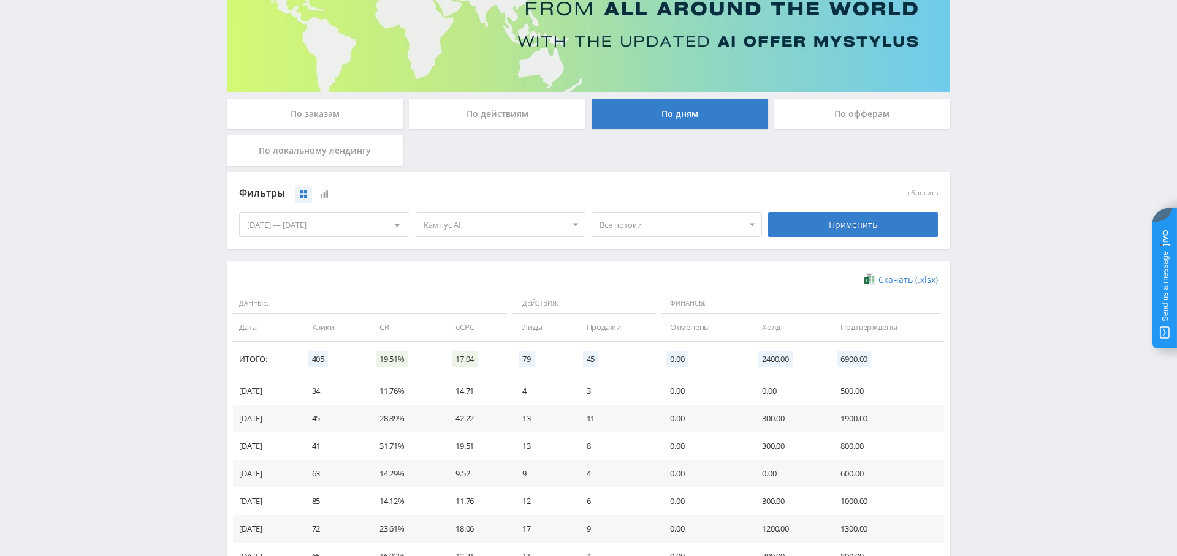
scroll to position [130, 0]
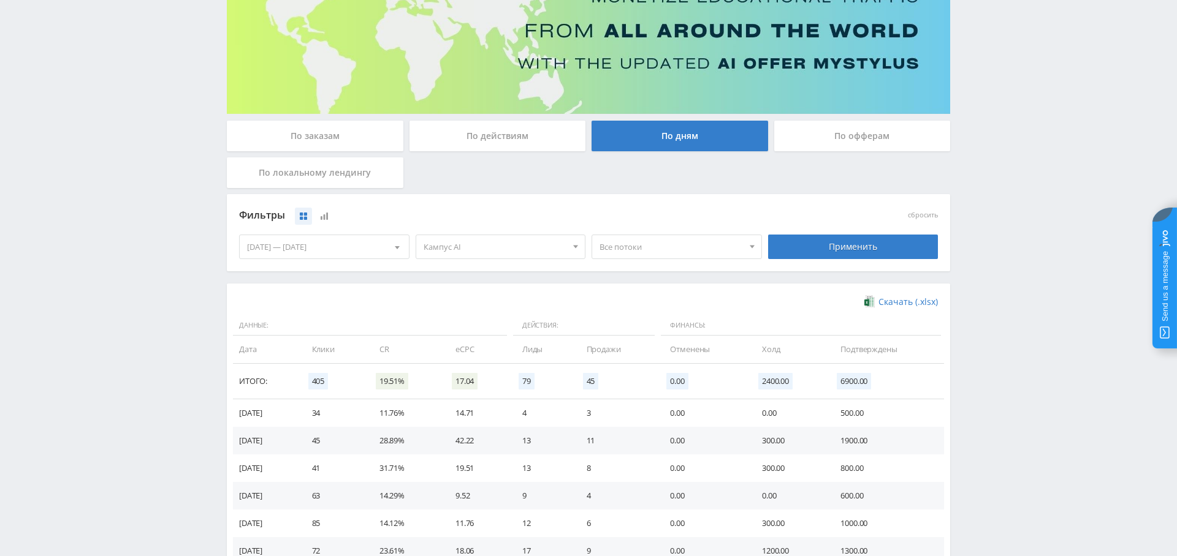
drag, startPoint x: 517, startPoint y: 249, endPoint x: 510, endPoint y: 251, distance: 6.2
click at [517, 249] on span "Кампус AI" at bounding box center [494, 246] width 143 height 23
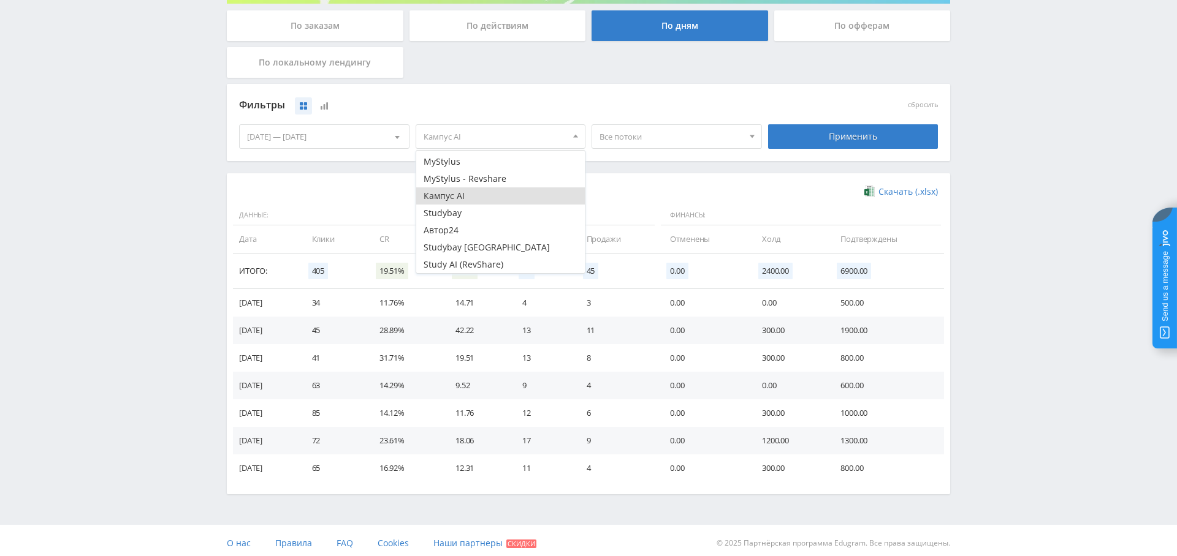
scroll to position [245, 0]
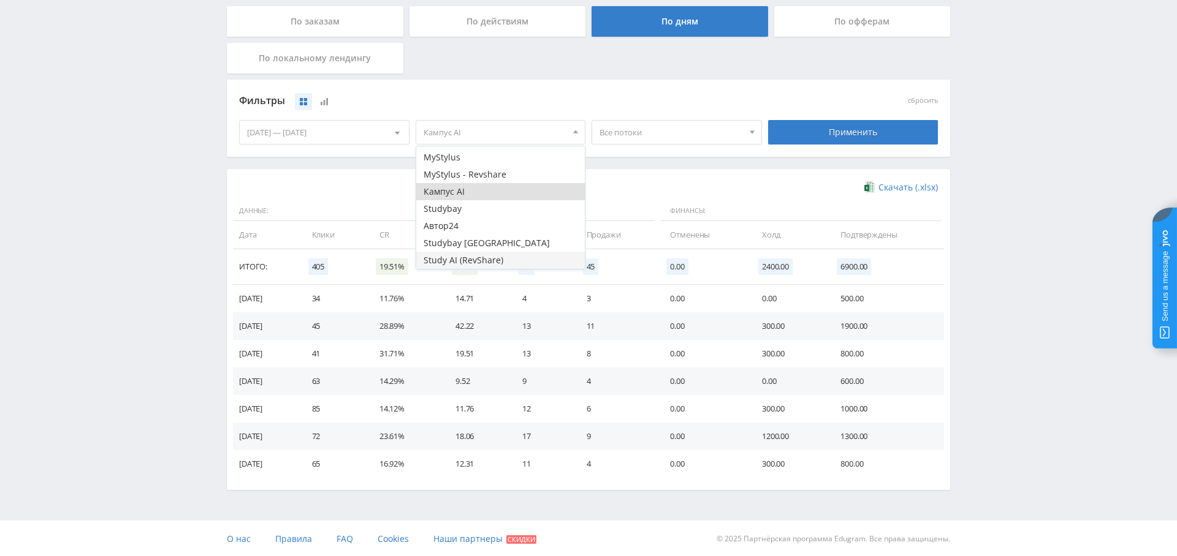
click at [480, 261] on button "Study AI (RevShare)" at bounding box center [500, 260] width 169 height 17
click at [491, 189] on button "Кампус AI" at bounding box center [500, 191] width 169 height 17
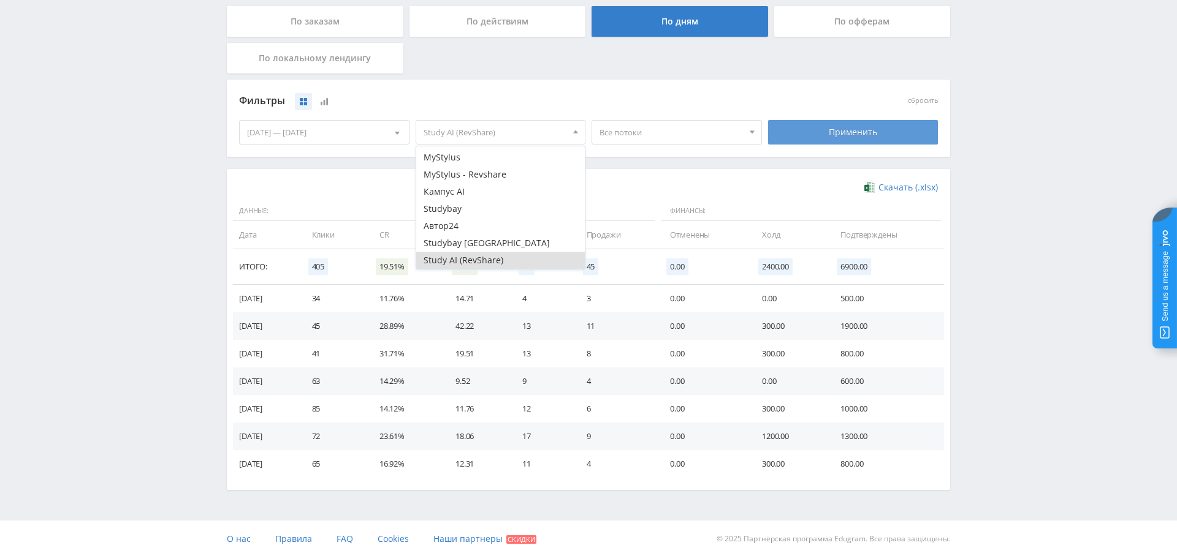
click at [792, 135] on div "Применить" at bounding box center [853, 132] width 170 height 25
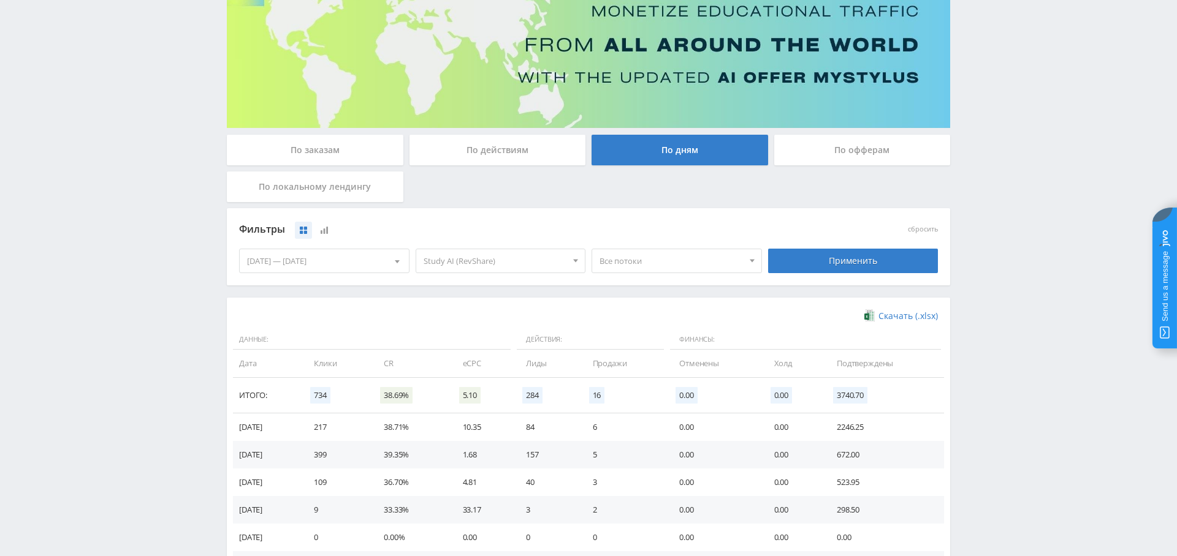
scroll to position [170, 0]
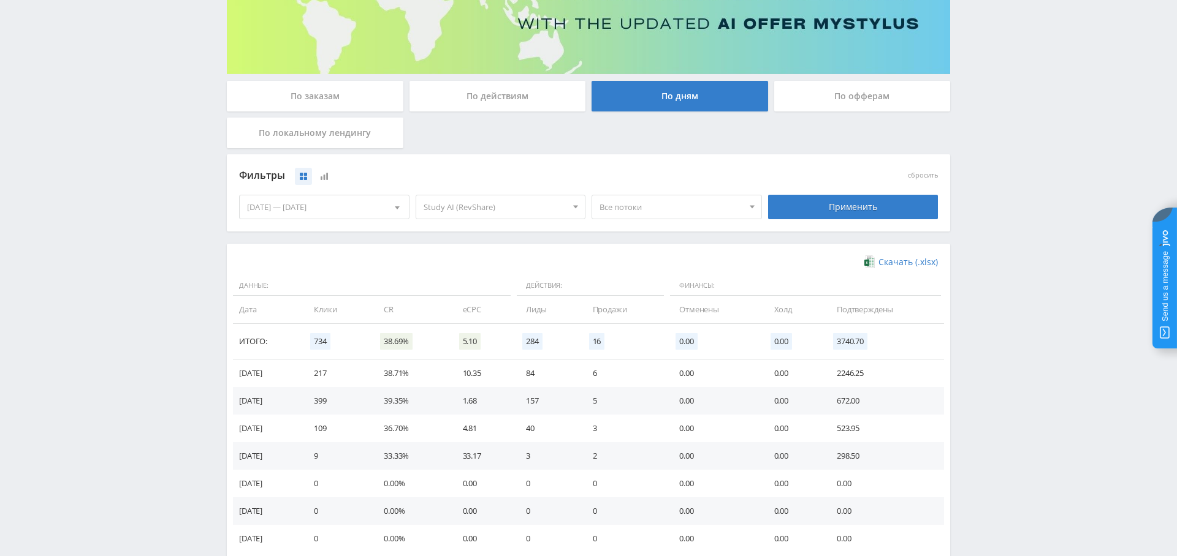
click at [335, 372] on td "217" at bounding box center [336, 374] width 70 height 28
click at [335, 371] on td "217" at bounding box center [336, 374] width 70 height 28
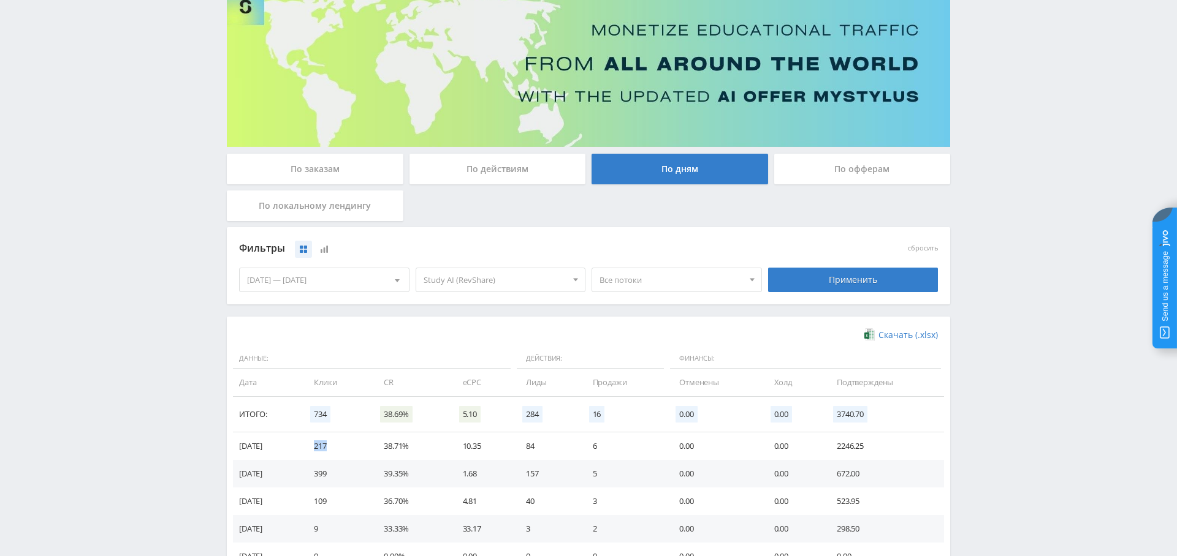
scroll to position [96, 0]
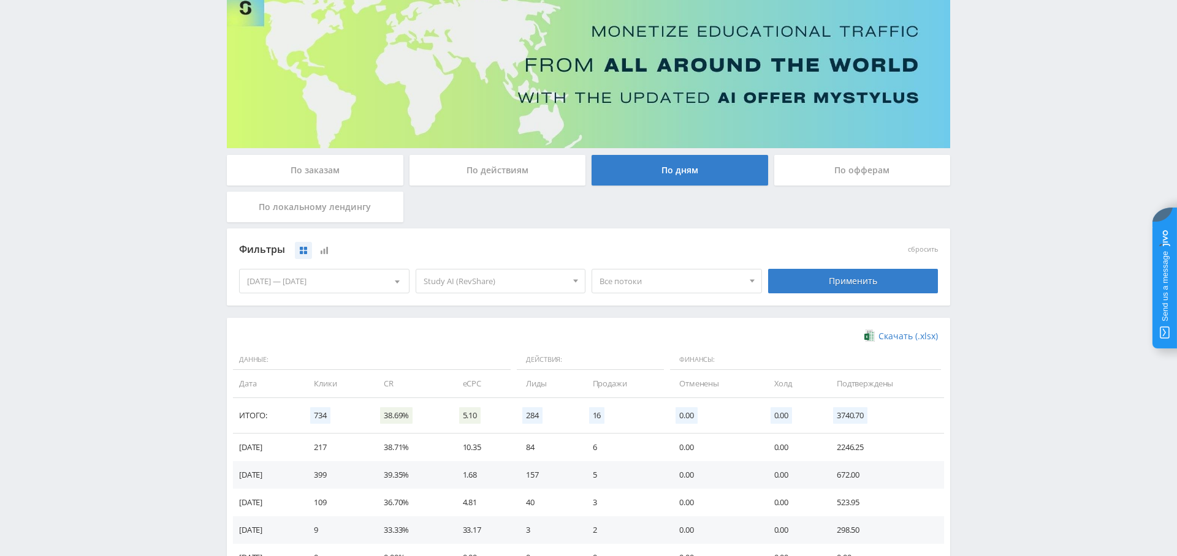
click at [637, 434] on td "6" at bounding box center [623, 448] width 86 height 28
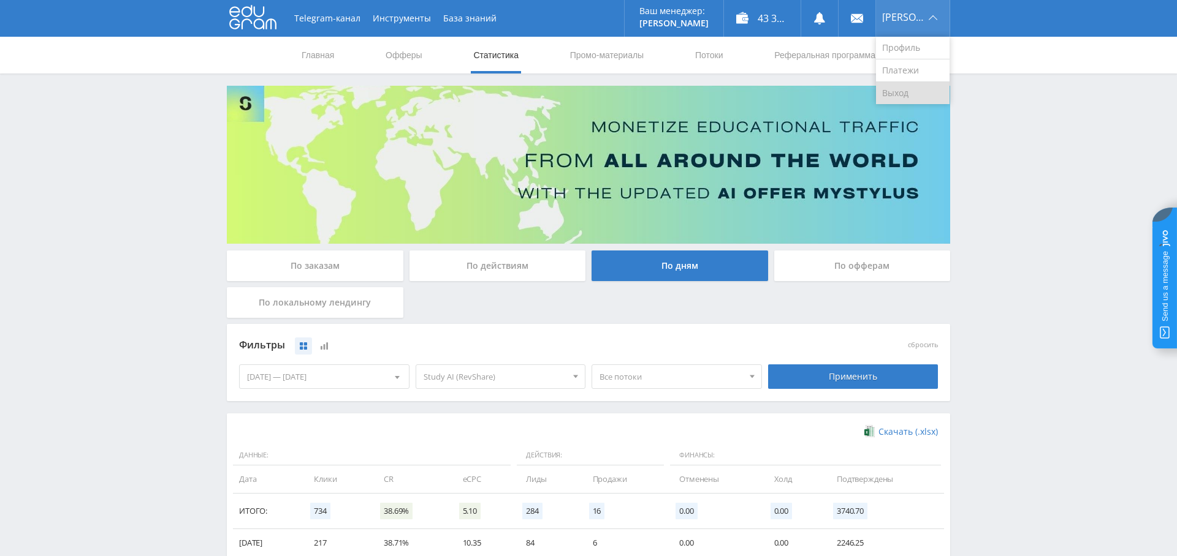
click at [920, 87] on link "Выход" at bounding box center [913, 93] width 74 height 22
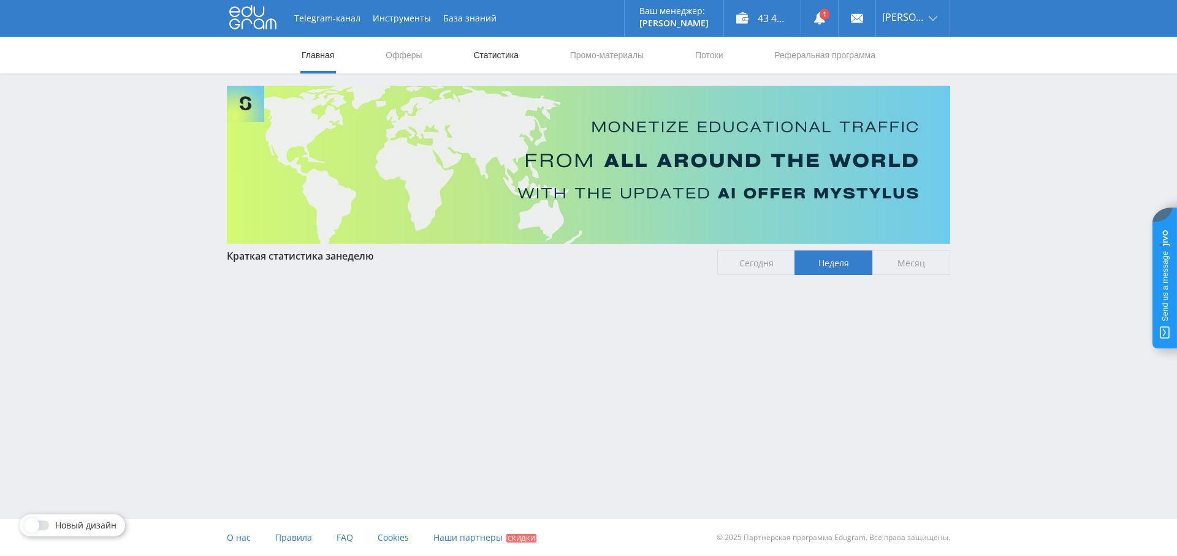
drag, startPoint x: 529, startPoint y: 54, endPoint x: 509, endPoint y: 53, distance: 20.3
click at [528, 54] on nav "Главная Офферы Статистика Промо-материалы Потоки Реферальная программа" at bounding box center [588, 55] width 576 height 37
click at [504, 52] on link "Статистика" at bounding box center [496, 55] width 48 height 37
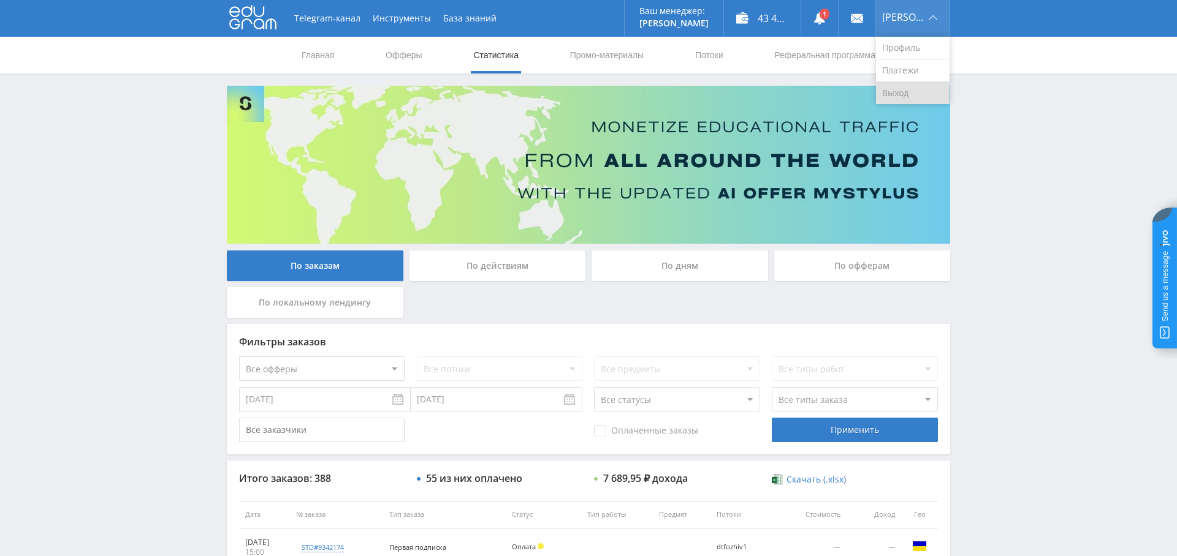
click at [919, 97] on link "Выход" at bounding box center [913, 93] width 74 height 22
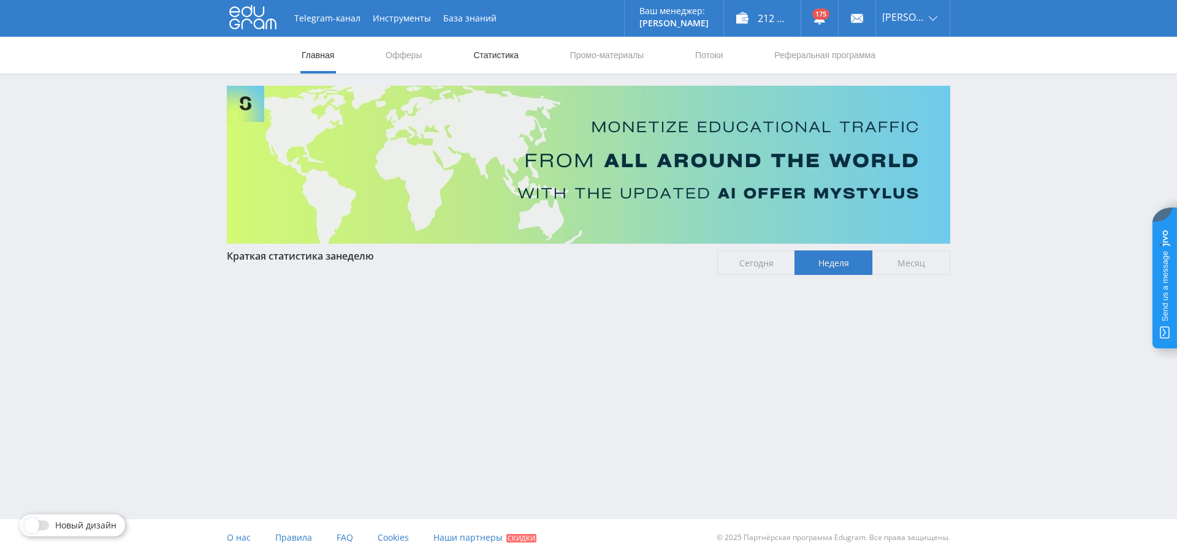
click at [488, 55] on link "Статистика" at bounding box center [496, 55] width 48 height 37
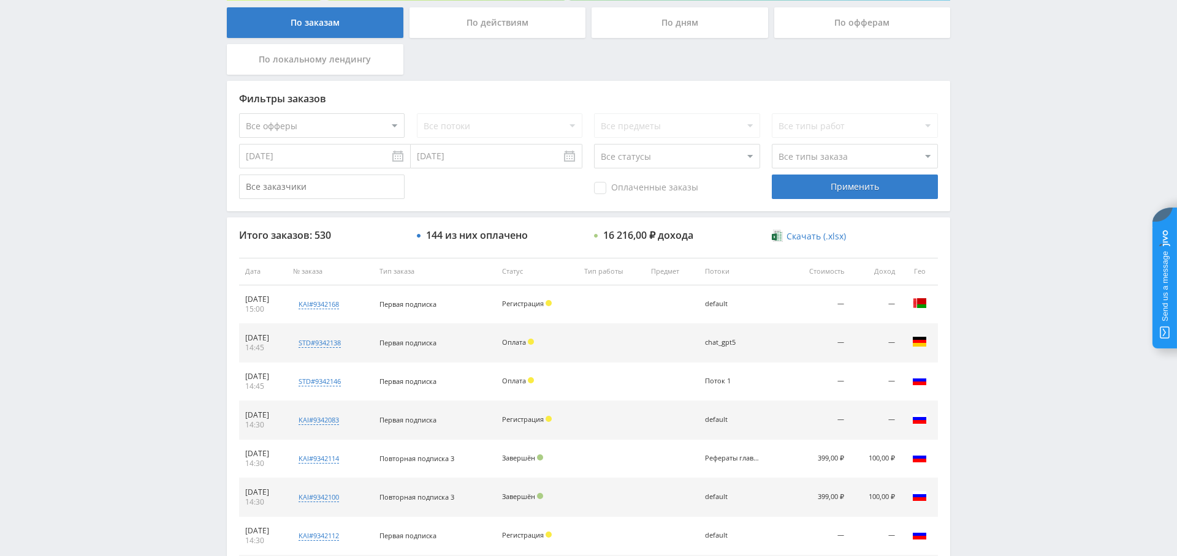
scroll to position [37, 0]
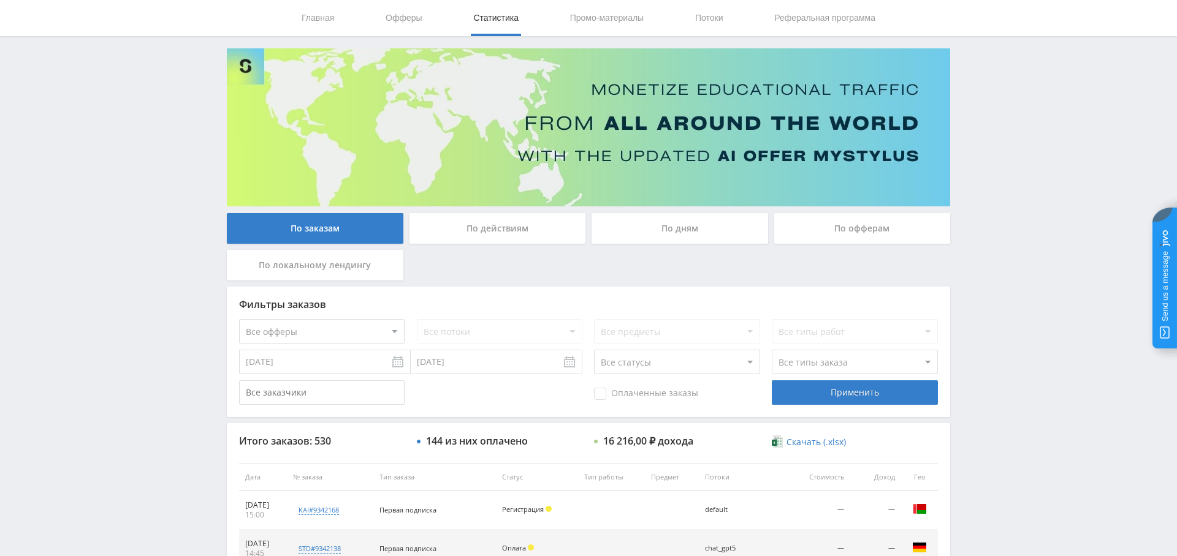
click at [358, 319] on select "Все офферы MyStylus MyStylus - Revshare Кампус AI Studybay Автор24 Studybay [GE…" at bounding box center [321, 331] width 165 height 25
select select "376"
click at [808, 381] on div "Применить" at bounding box center [854, 393] width 165 height 25
click at [865, 393] on div "Применить" at bounding box center [854, 393] width 165 height 25
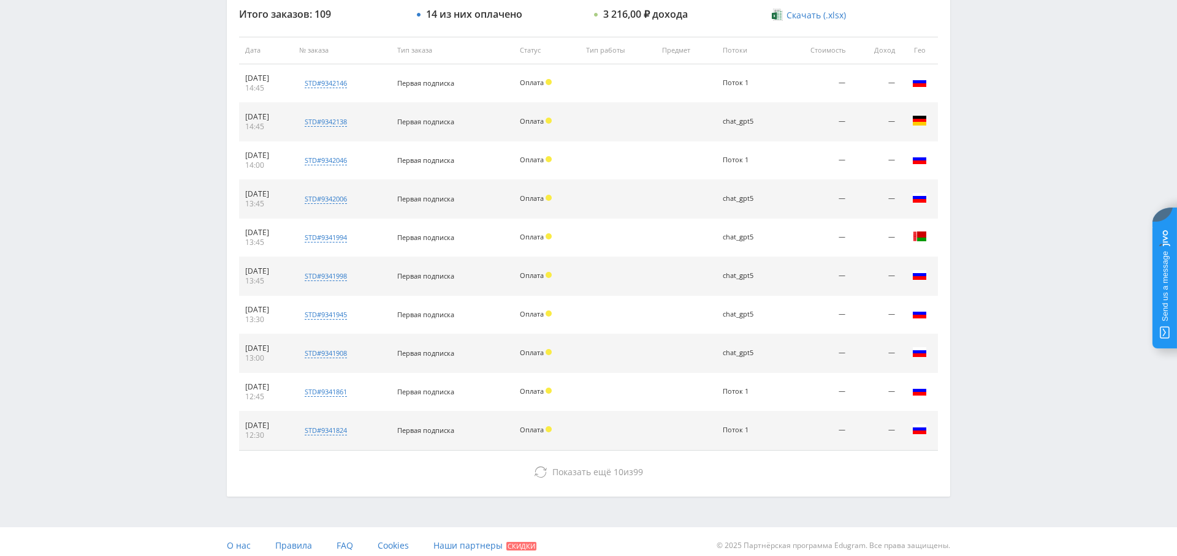
scroll to position [469, 0]
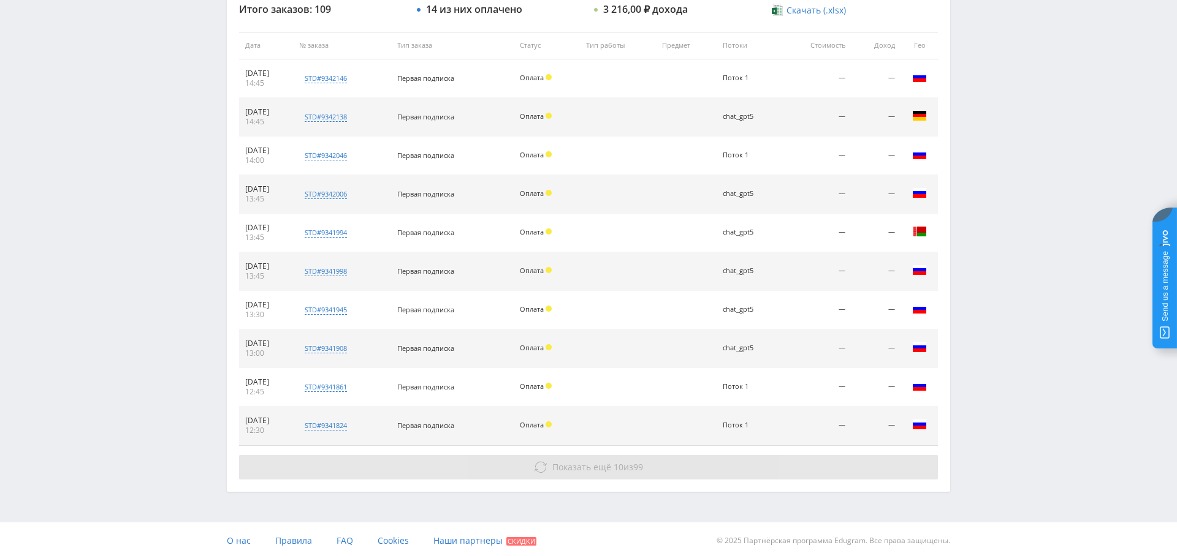
click at [570, 466] on span "Показать ещё" at bounding box center [581, 467] width 59 height 12
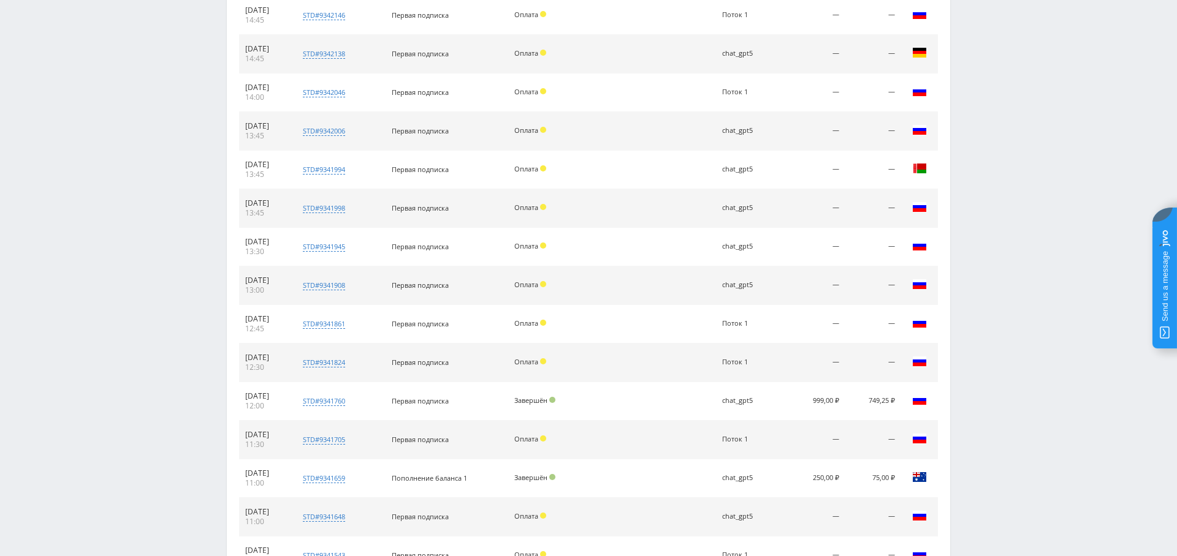
scroll to position [0, 0]
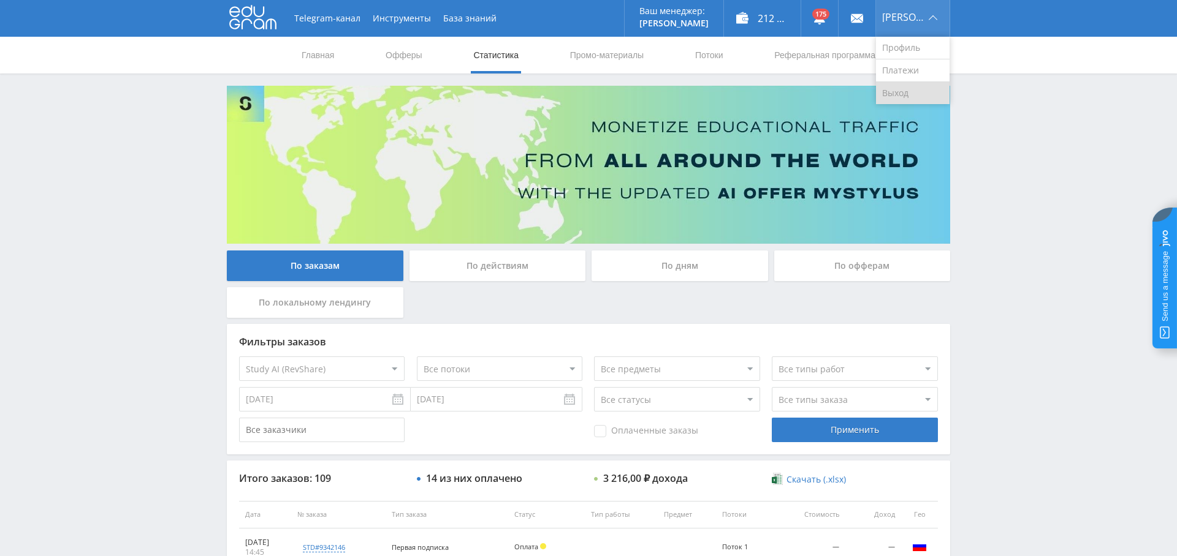
click at [905, 83] on link "Выход" at bounding box center [913, 93] width 74 height 22
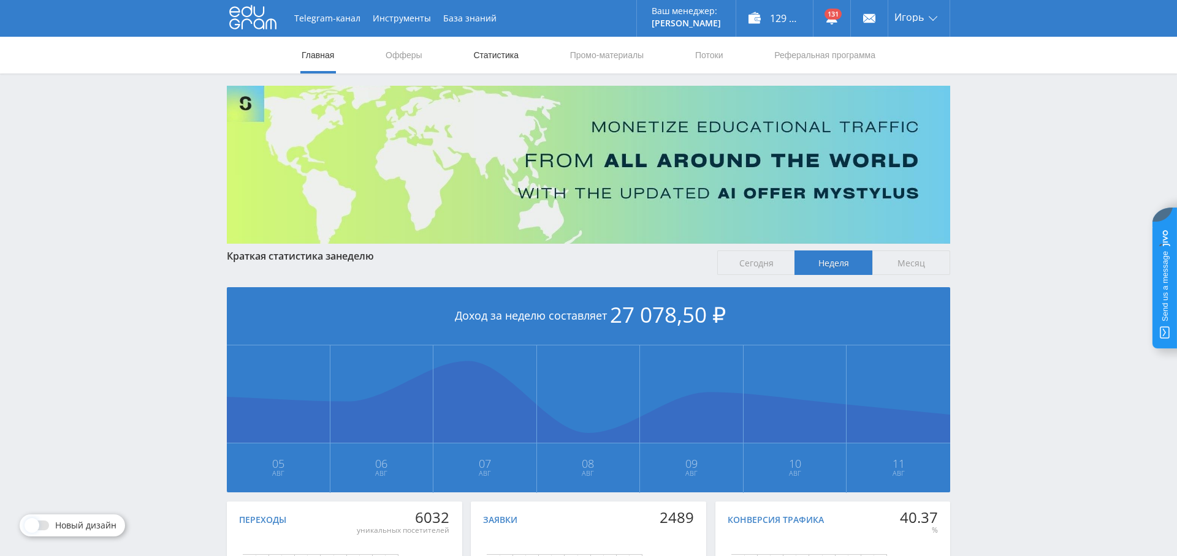
click at [495, 61] on link "Статистика" at bounding box center [496, 55] width 48 height 37
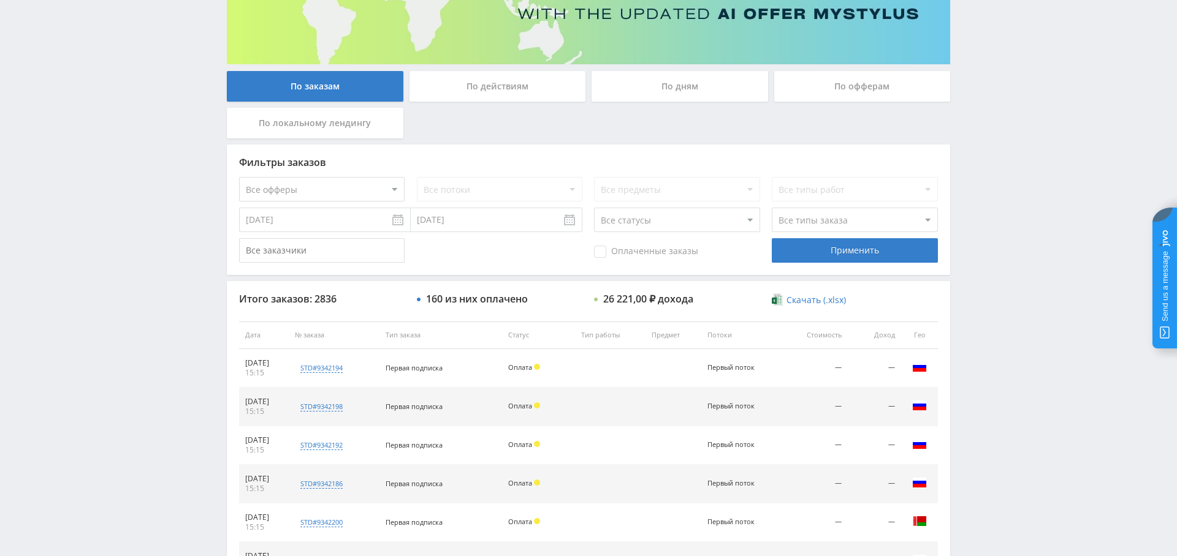
scroll to position [179, 0]
click at [356, 199] on select "Все офферы MyStylus MyStylus - Revshare Кампус AI Studybay Автор24 Studybay Bra…" at bounding box center [321, 190] width 165 height 25
select select "376"
click at [842, 255] on div "Применить" at bounding box center [854, 251] width 165 height 25
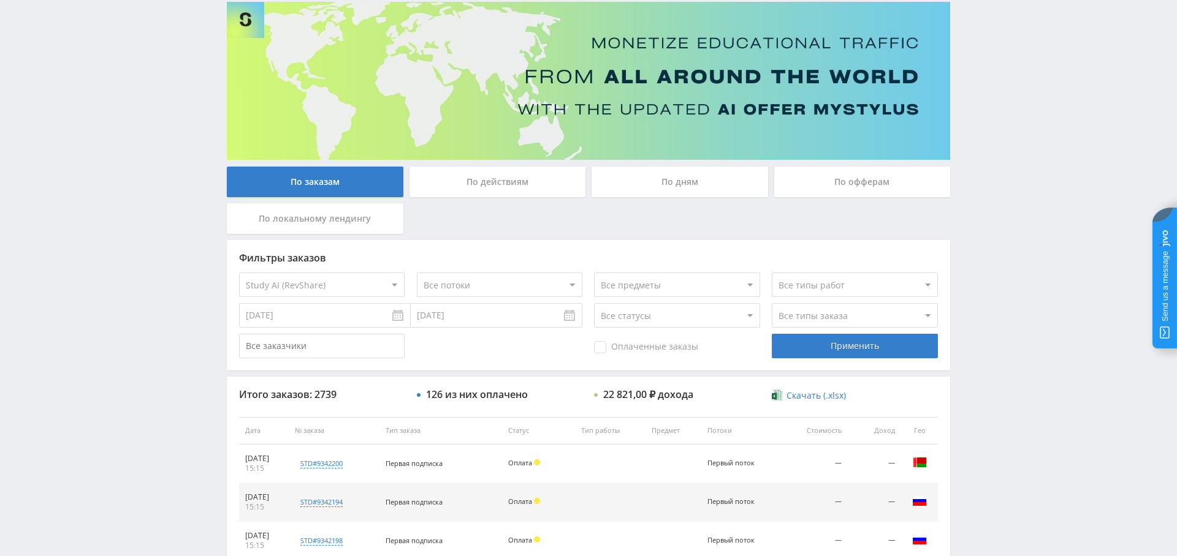
scroll to position [0, 0]
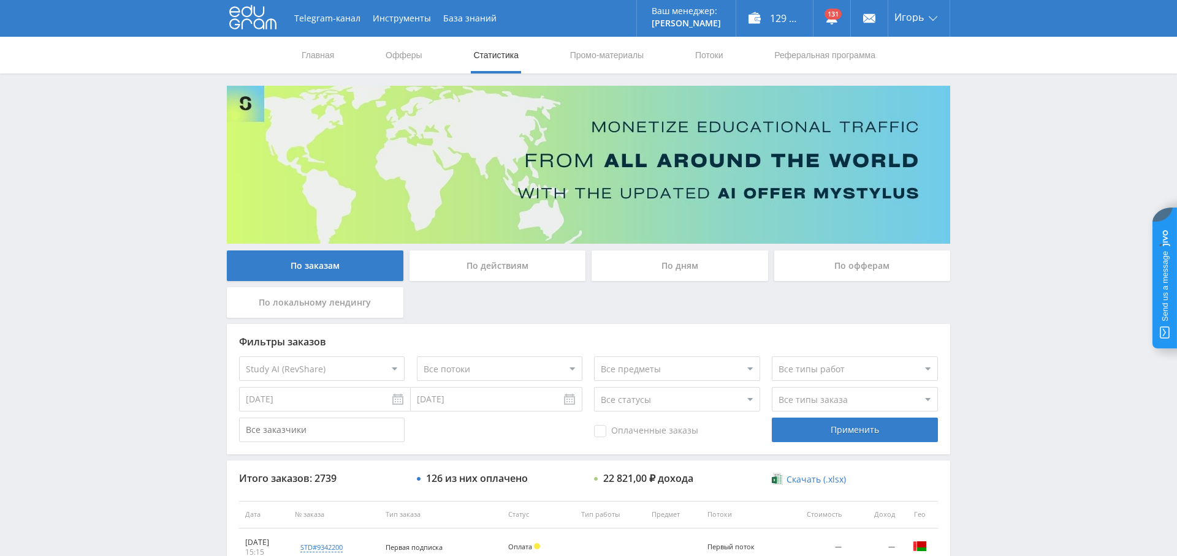
click at [669, 257] on div "По дням" at bounding box center [679, 266] width 176 height 31
click at [0, 0] on input "По дням" at bounding box center [0, 0] width 0 height 0
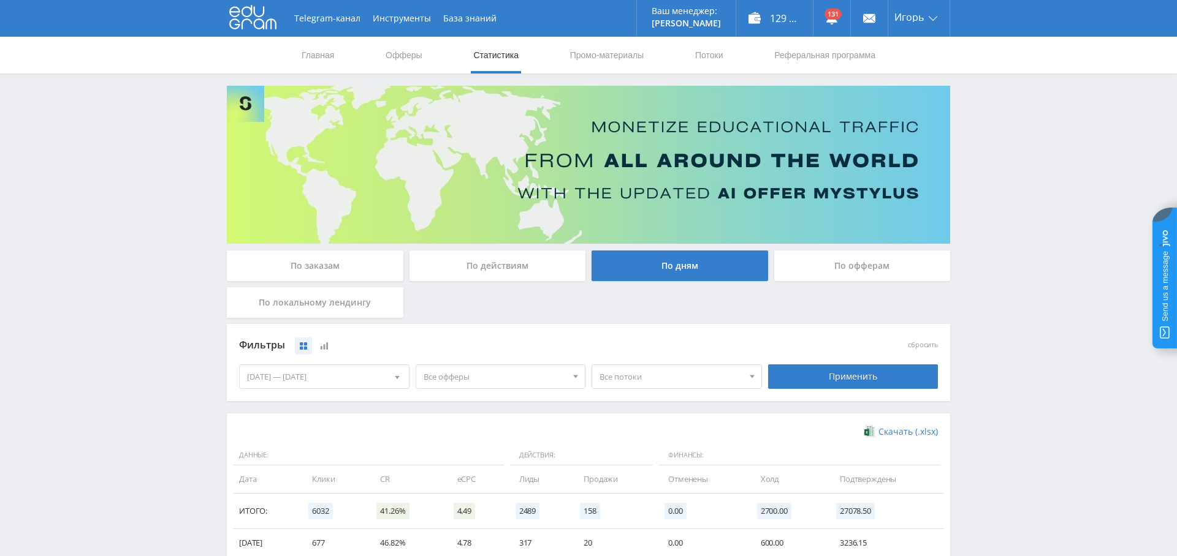
click at [510, 373] on span "Все офферы" at bounding box center [494, 376] width 143 height 23
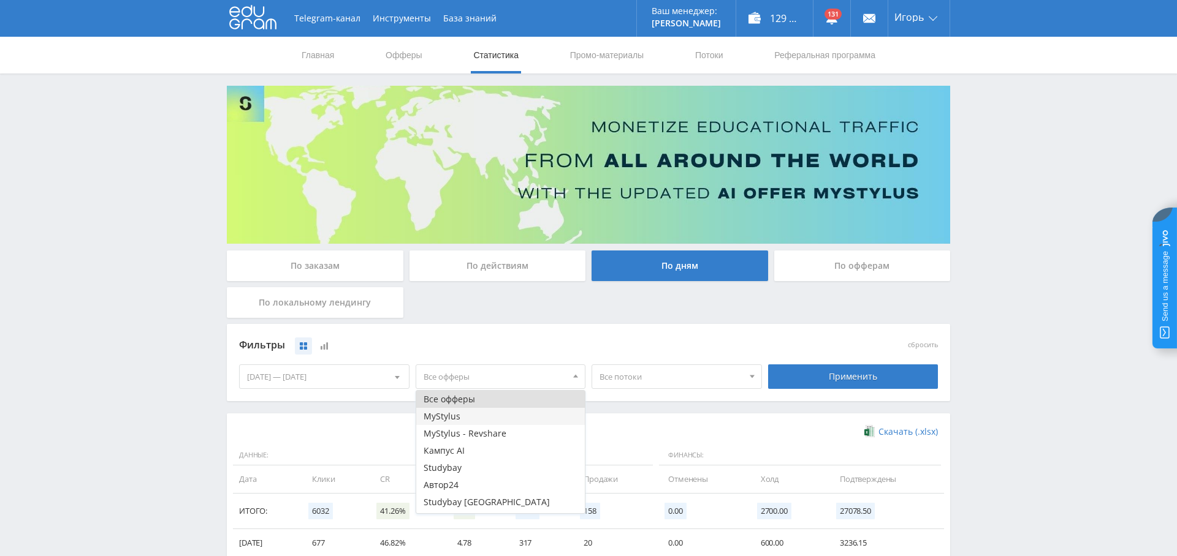
scroll to position [15, 0]
click at [496, 503] on button "Study AI (RevShare)" at bounding box center [500, 504] width 169 height 17
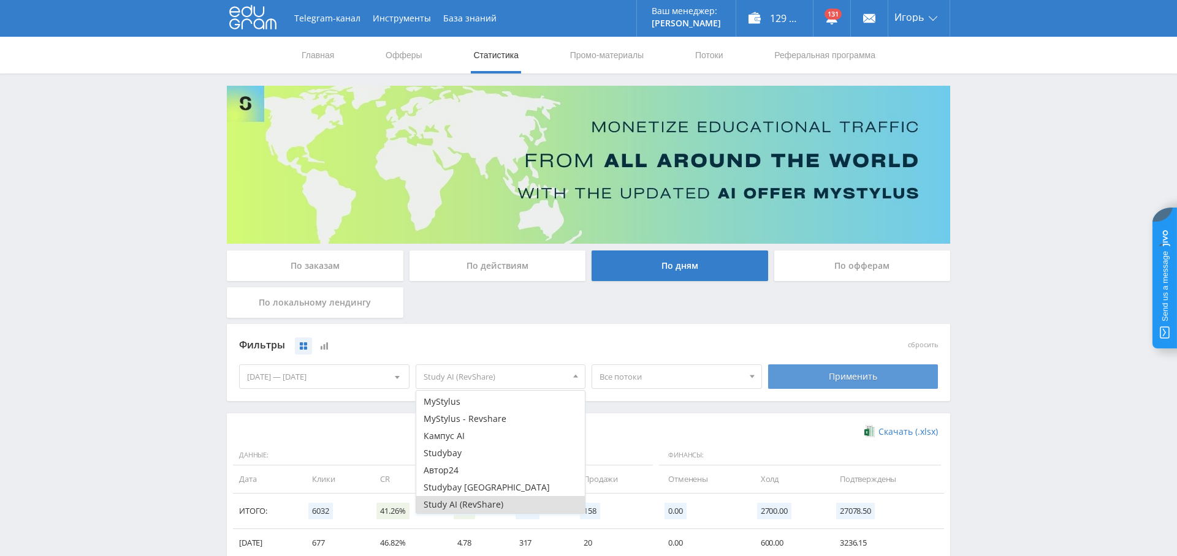
click at [817, 373] on div "Применить" at bounding box center [853, 377] width 170 height 25
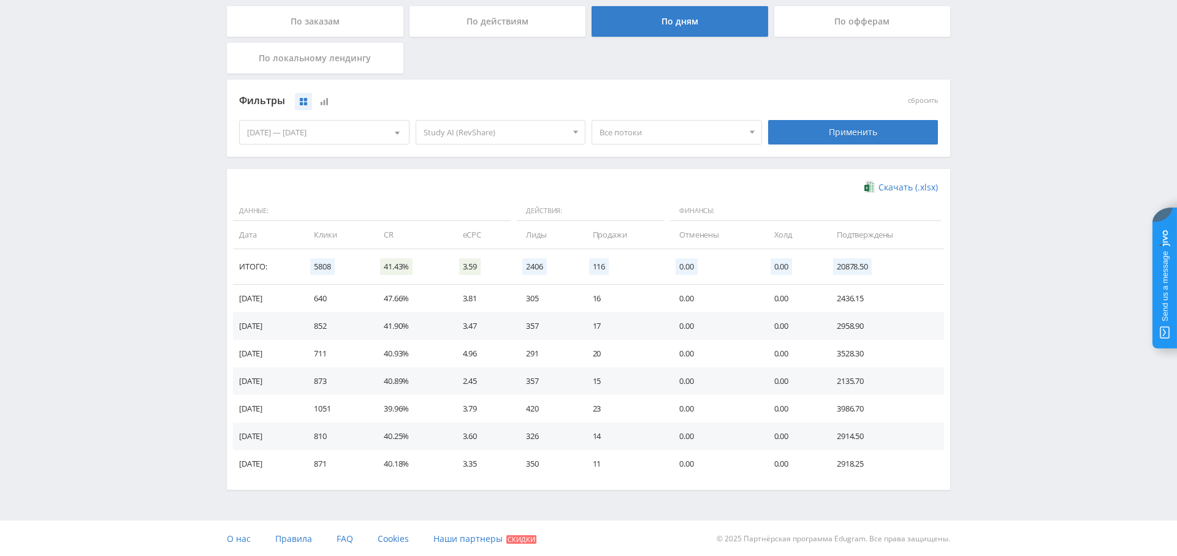
scroll to position [0, 0]
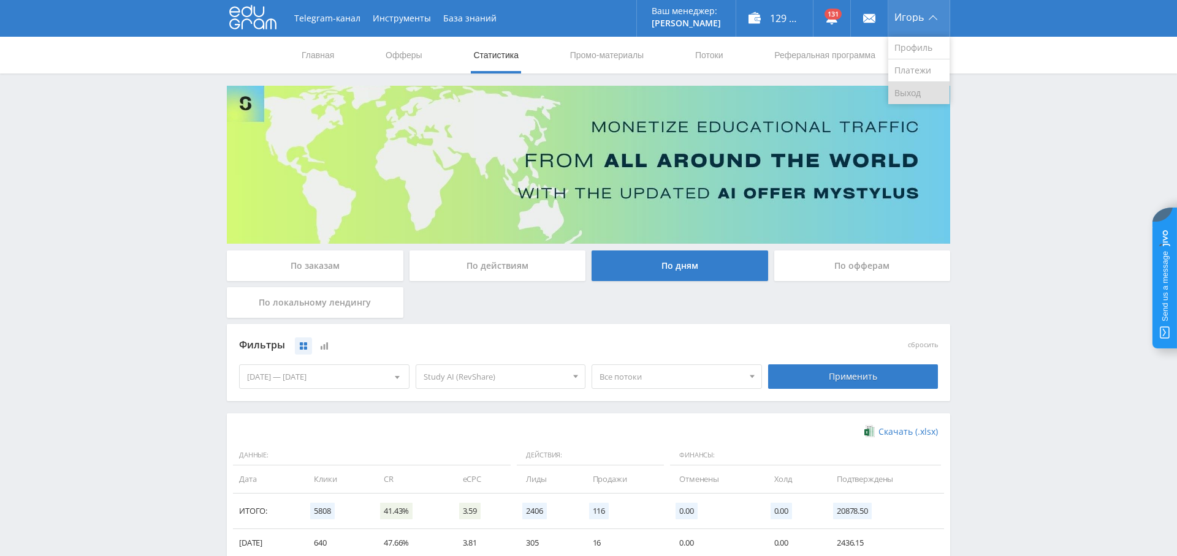
click at [924, 91] on link "Выход" at bounding box center [918, 93] width 61 height 22
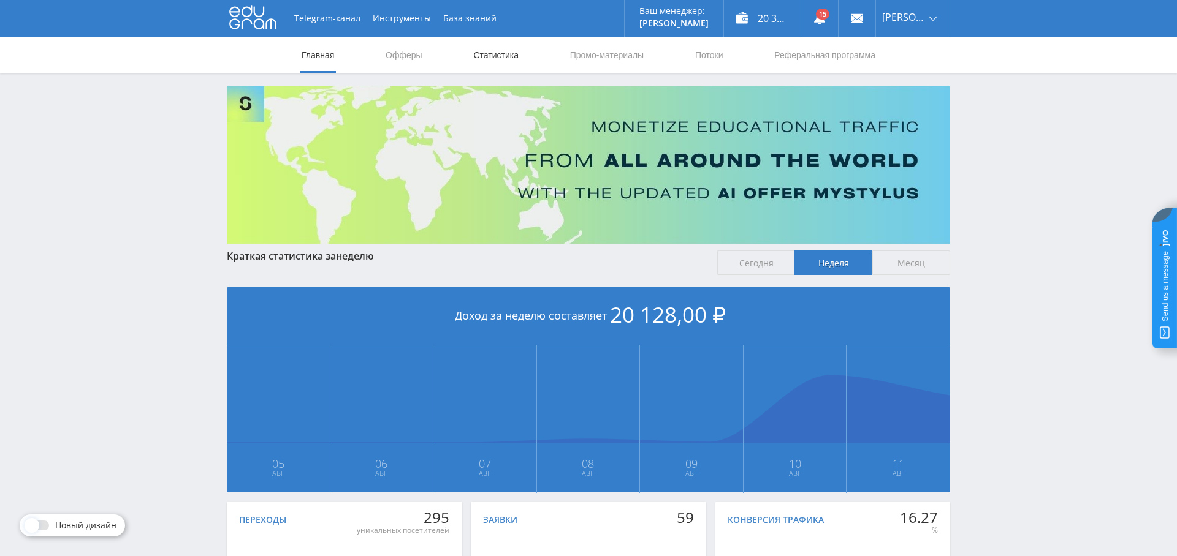
click at [491, 51] on link "Статистика" at bounding box center [496, 55] width 48 height 37
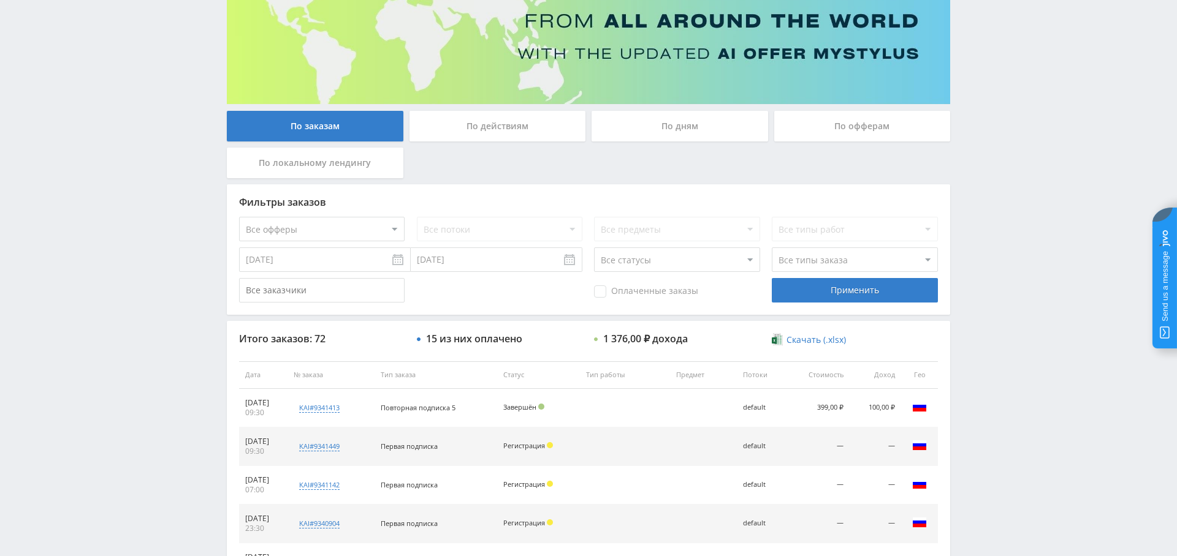
scroll to position [101, 0]
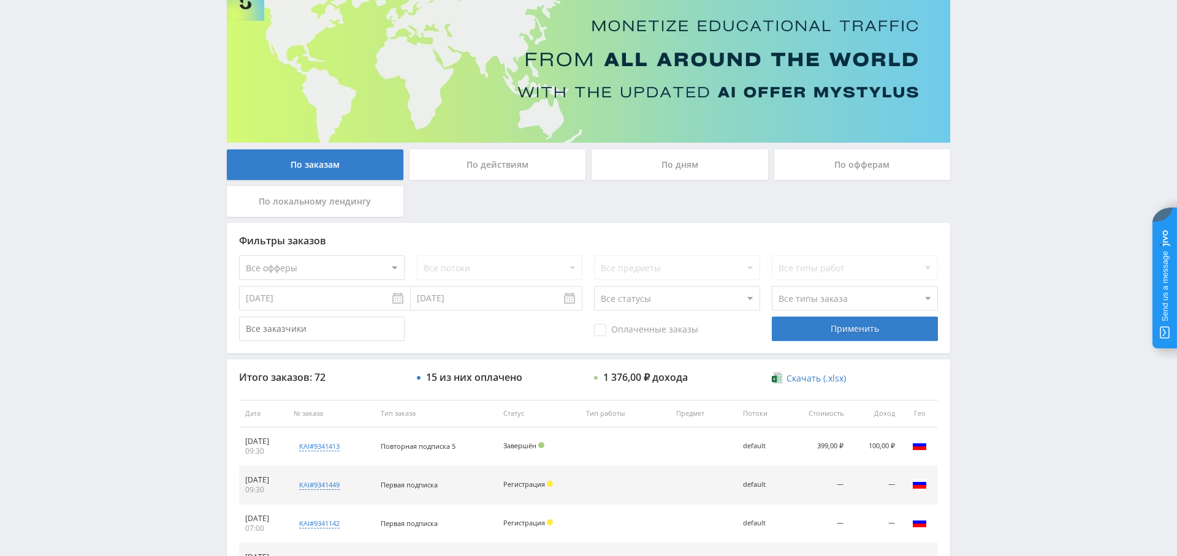
click at [691, 169] on div "По дням" at bounding box center [679, 165] width 176 height 31
click at [685, 164] on div "По дням" at bounding box center [679, 165] width 176 height 31
click at [0, 0] on input "По дням" at bounding box center [0, 0] width 0 height 0
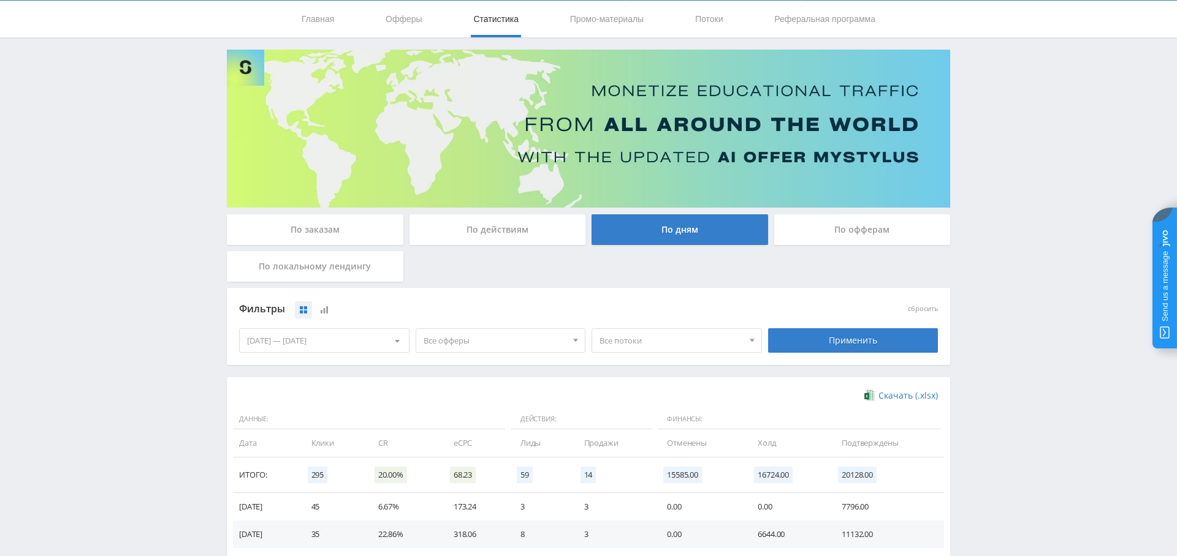
scroll to position [0, 0]
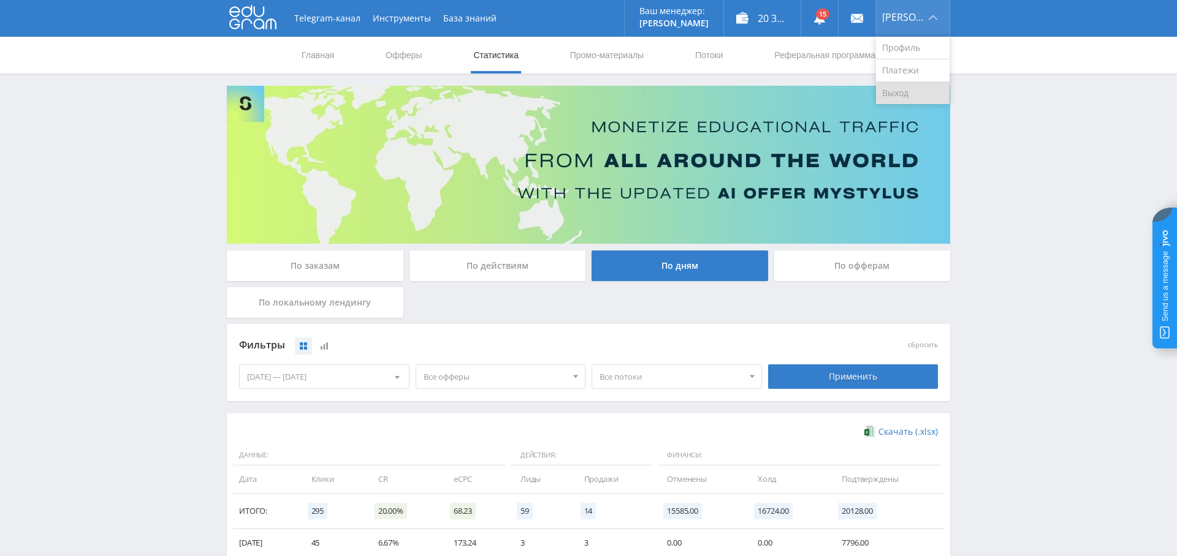
click at [919, 102] on link "Выход" at bounding box center [913, 93] width 74 height 22
